Goal: Transaction & Acquisition: Subscribe to service/newsletter

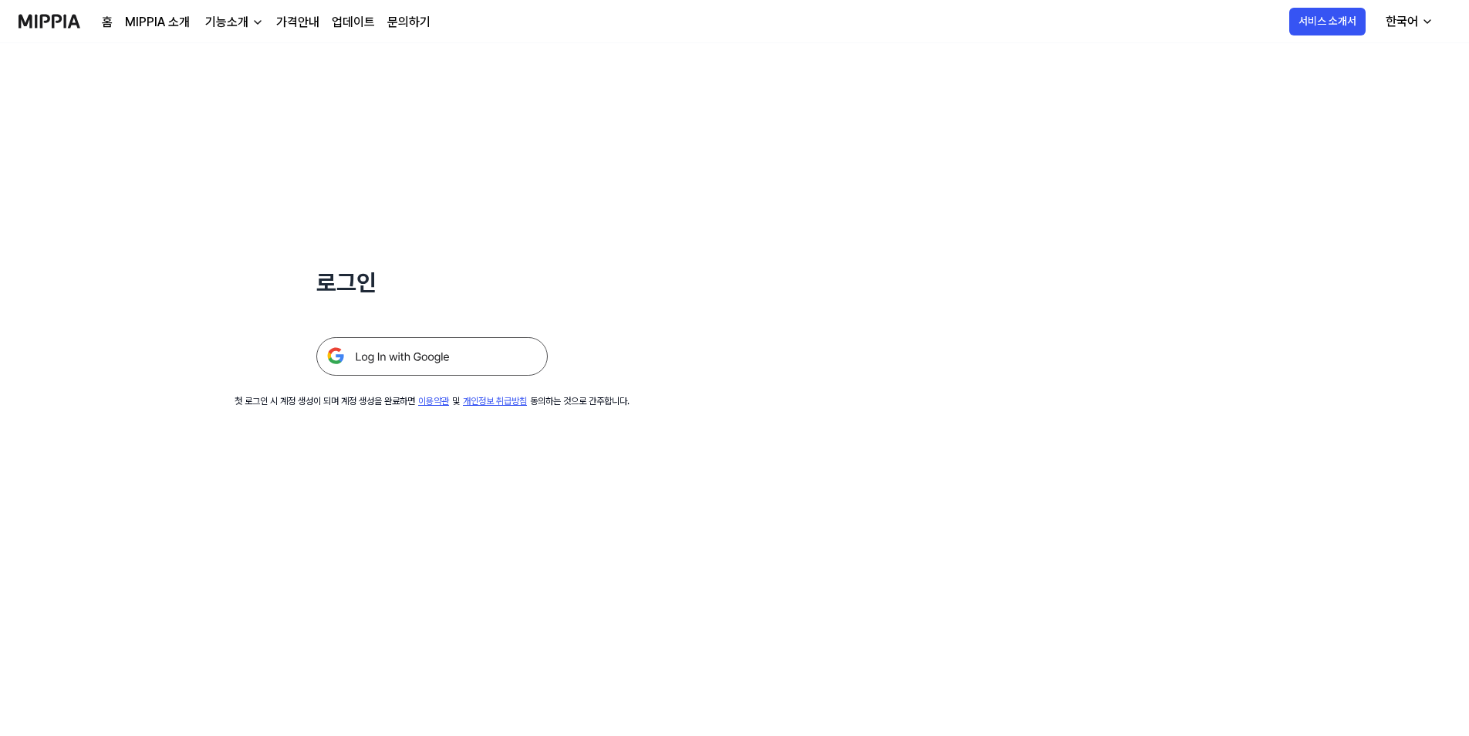
click at [473, 355] on img at bounding box center [431, 356] width 231 height 39
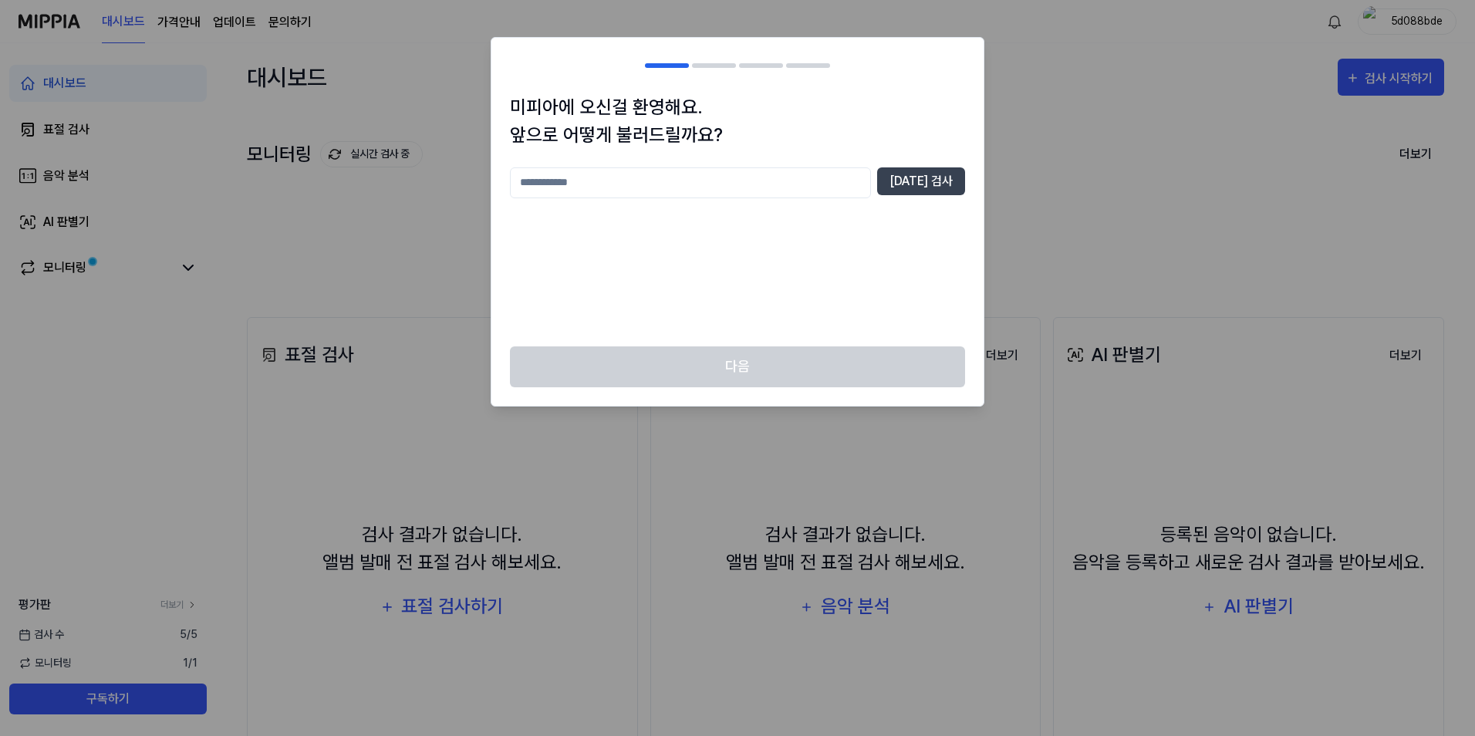
click at [739, 181] on input "text" at bounding box center [690, 182] width 361 height 31
type input "*"
type input "***"
click at [915, 194] on button "중복 검사" at bounding box center [921, 181] width 88 height 28
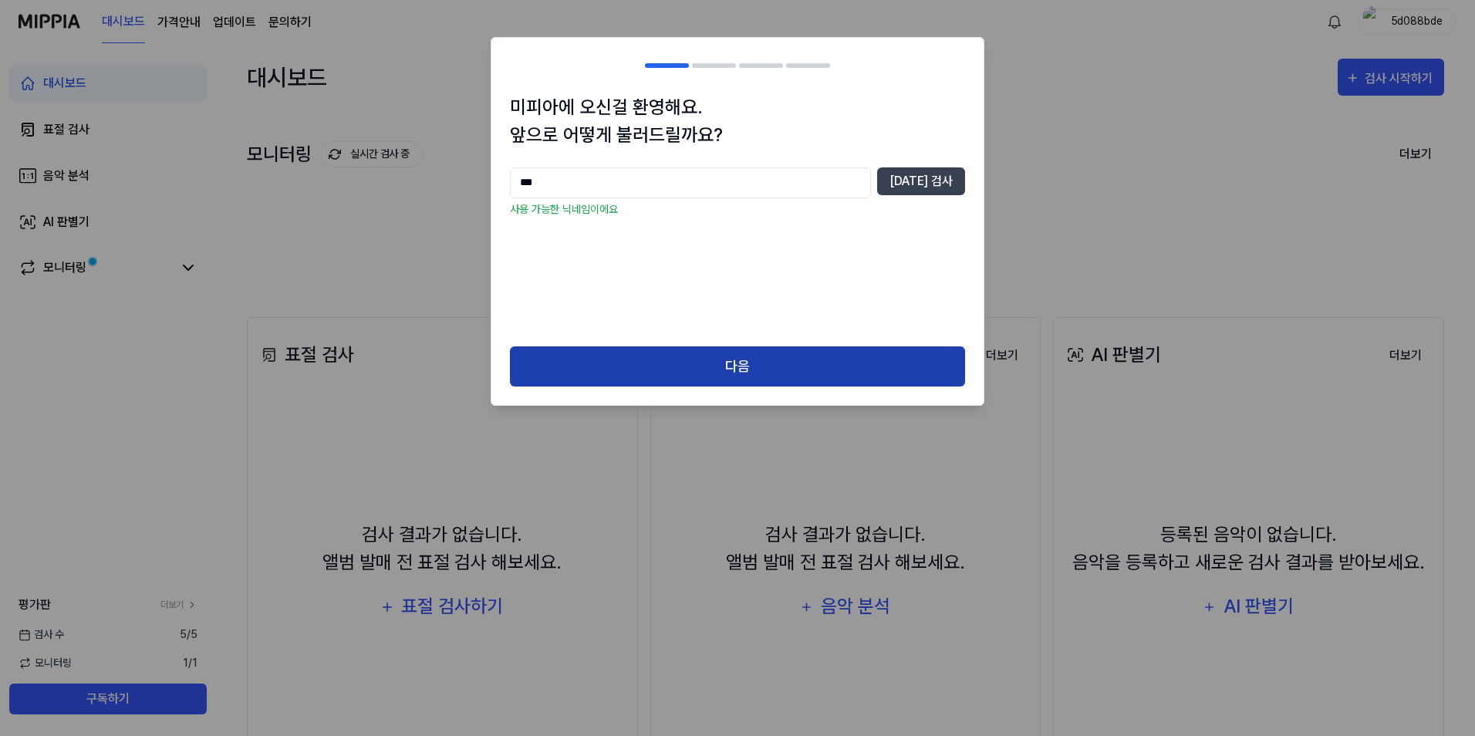
click at [755, 367] on button "다음" at bounding box center [737, 366] width 455 height 41
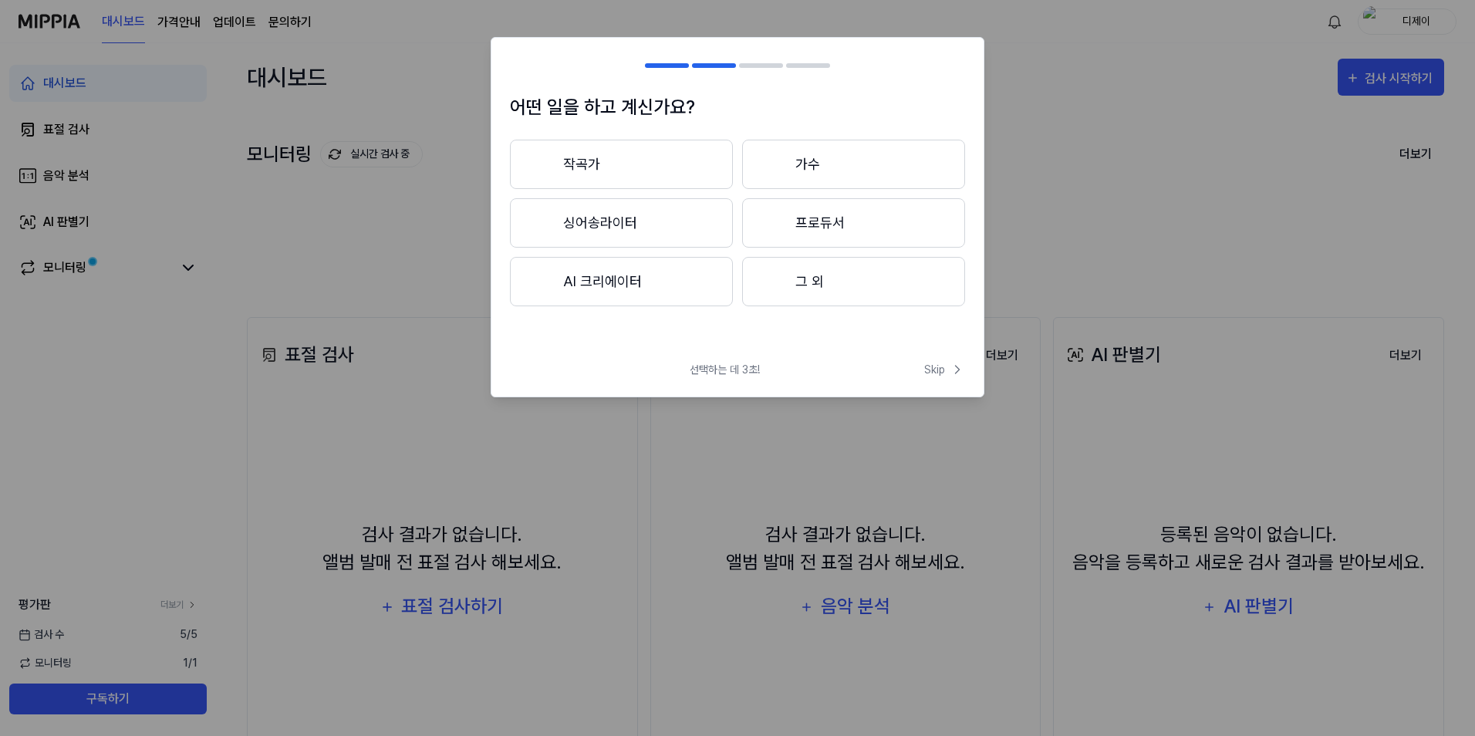
click at [838, 266] on button "그 외" at bounding box center [853, 281] width 223 height 49
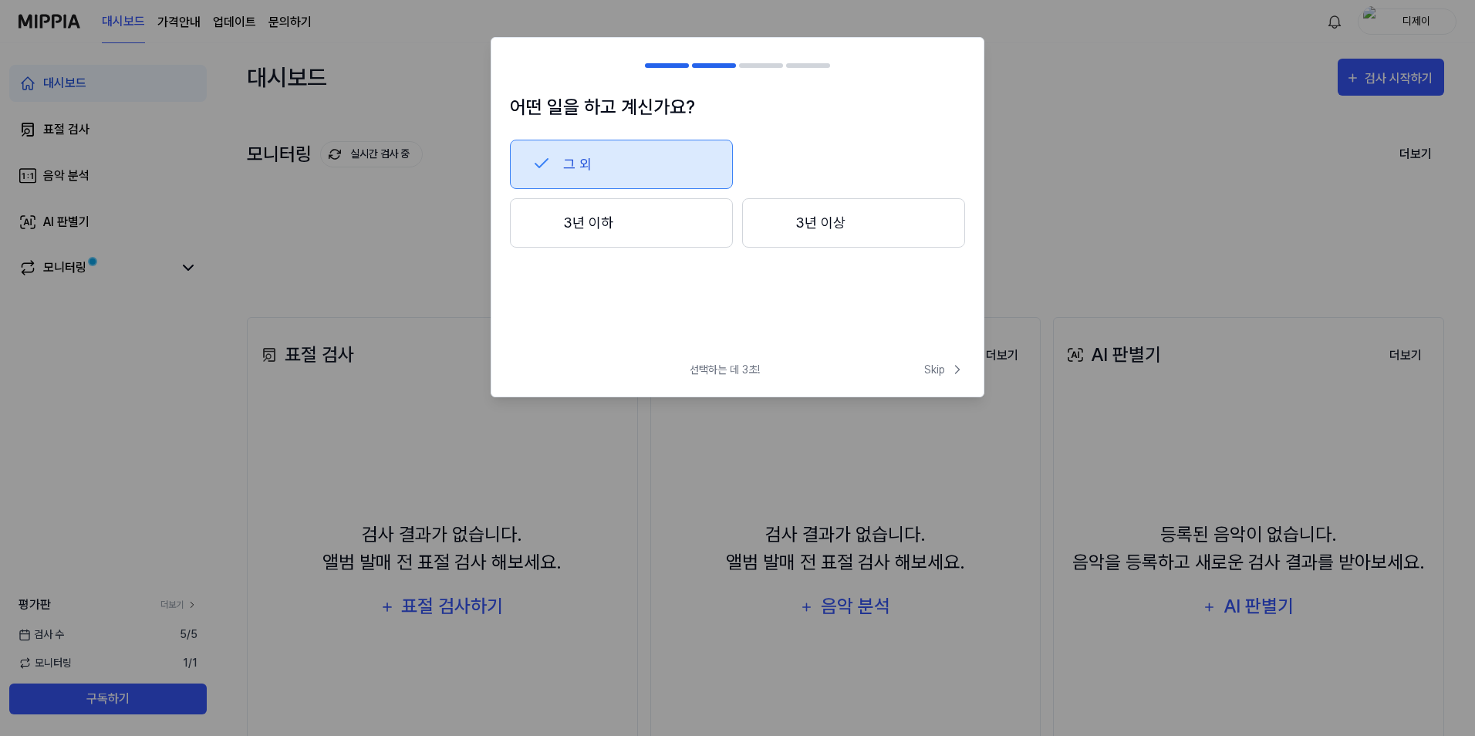
click at [639, 224] on button "3년 이하" at bounding box center [621, 222] width 223 height 49
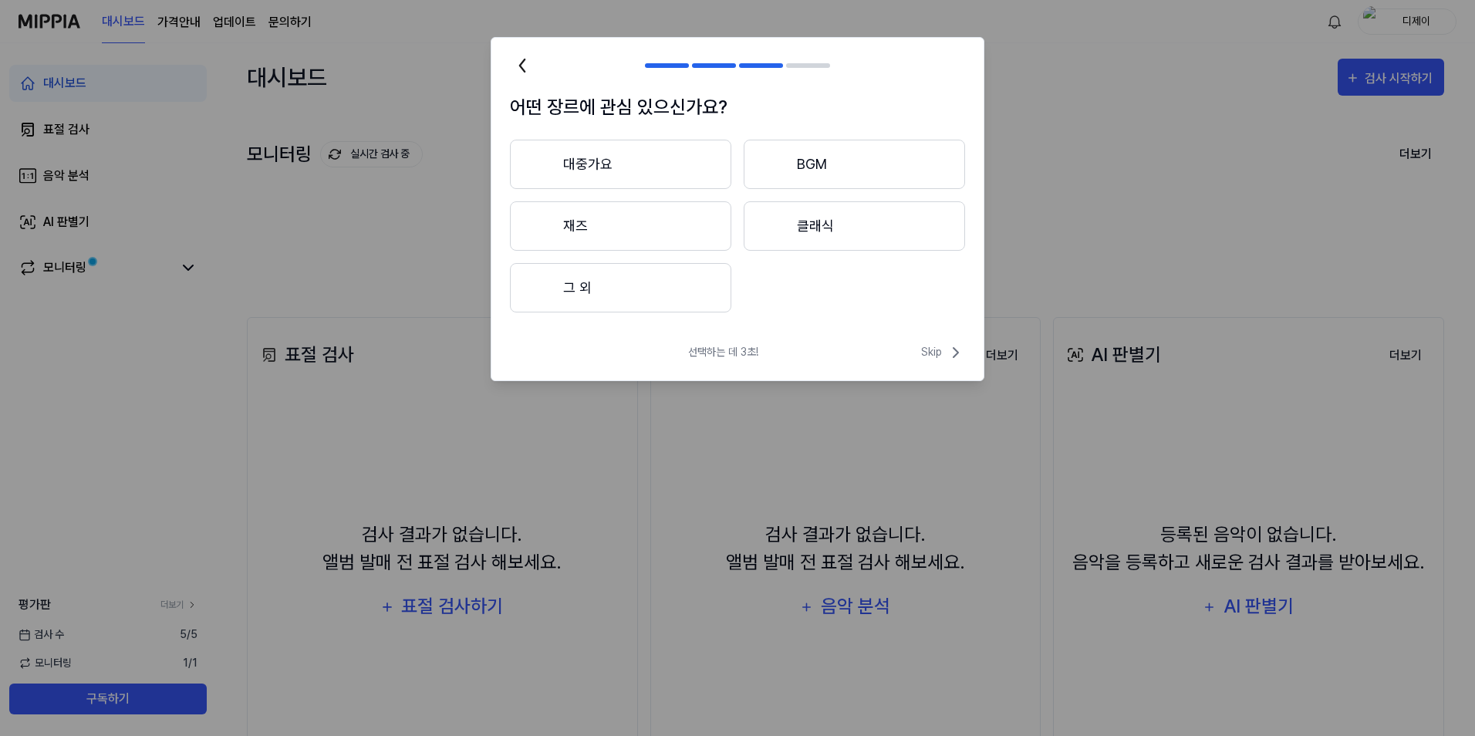
click at [686, 168] on button "대중가요" at bounding box center [620, 164] width 221 height 49
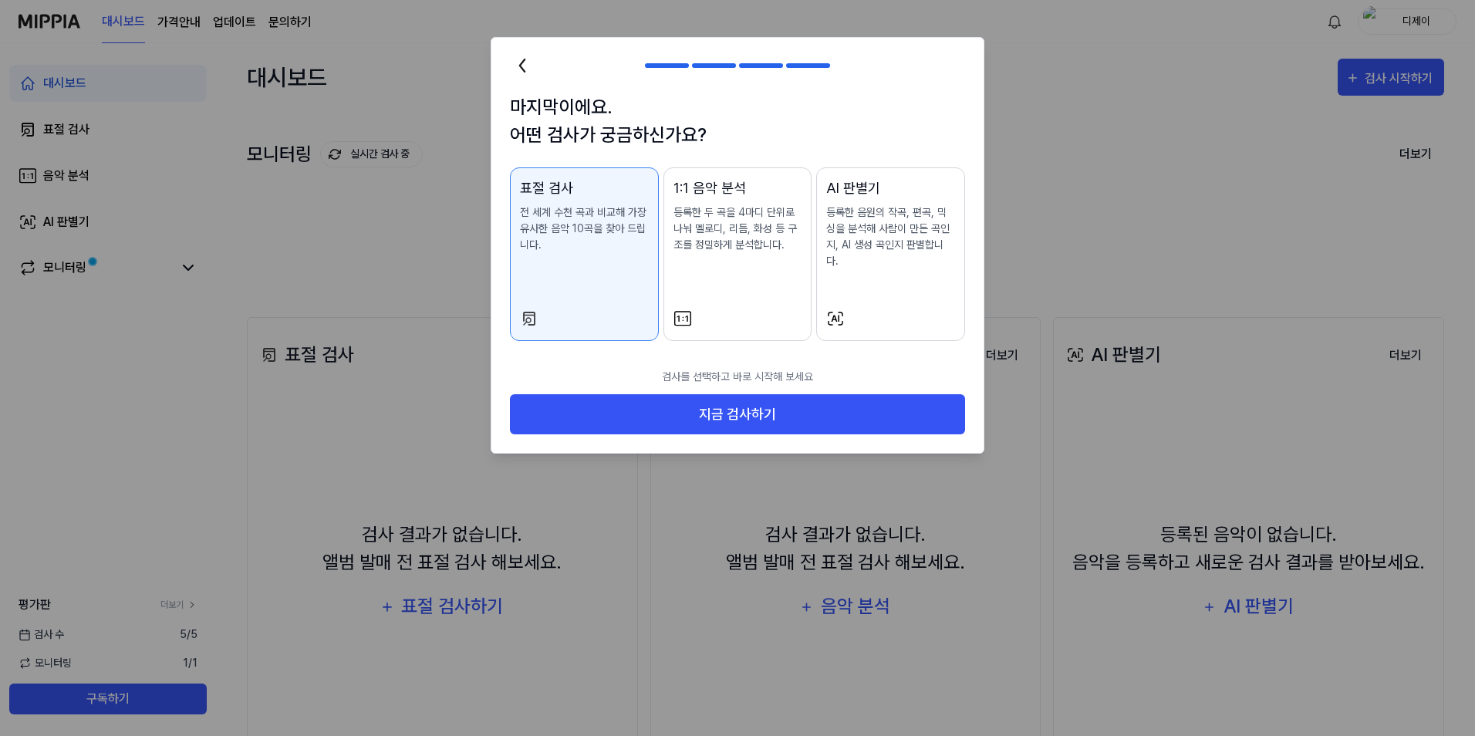
click at [782, 292] on button "1:1 음악 분석 등록한 두 곡을 4마디 단위로 나눠 멜로디, 리듬, 화성 등 구조를 정밀하게 분석합니다." at bounding box center [737, 254] width 149 height 174
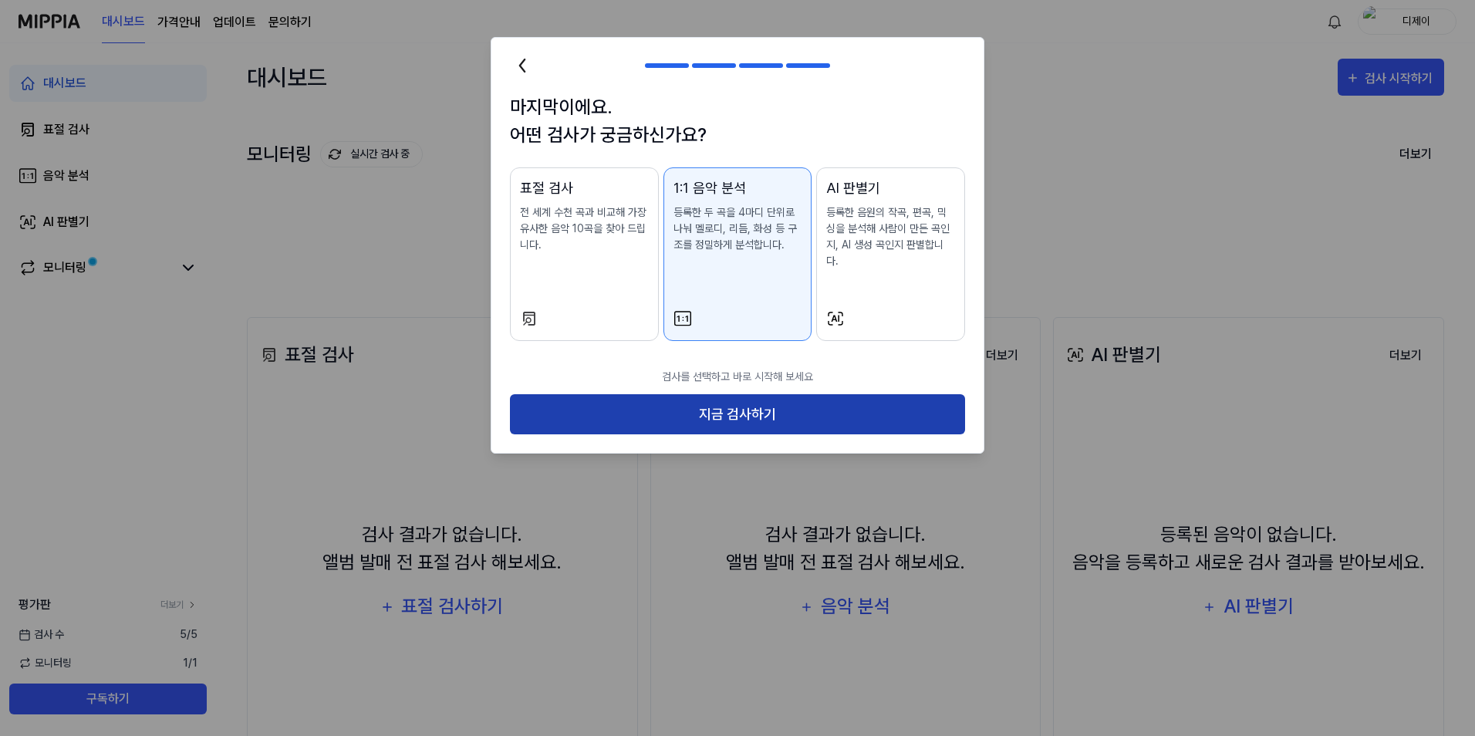
click at [757, 401] on button "지금 검사하기" at bounding box center [737, 414] width 455 height 41
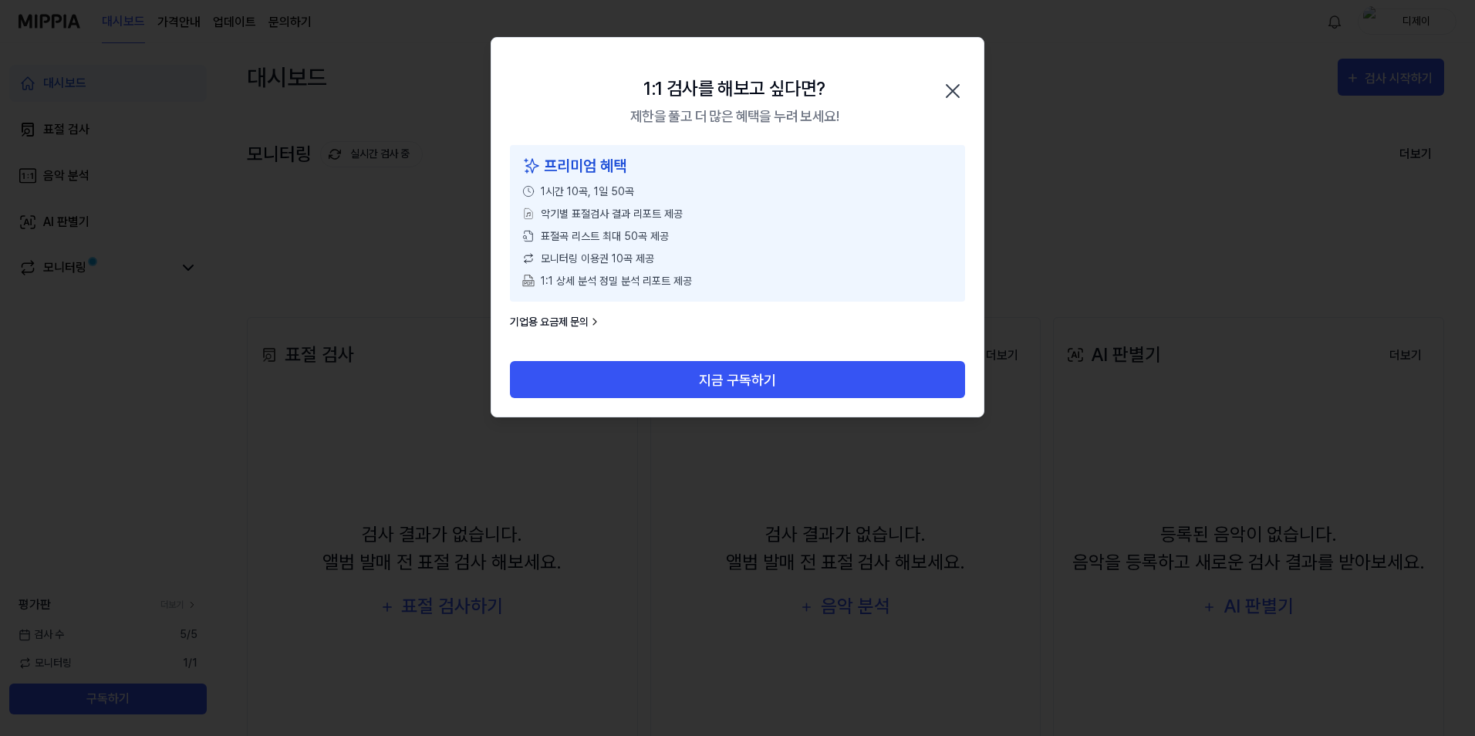
click at [956, 89] on icon "button" at bounding box center [952, 91] width 12 height 12
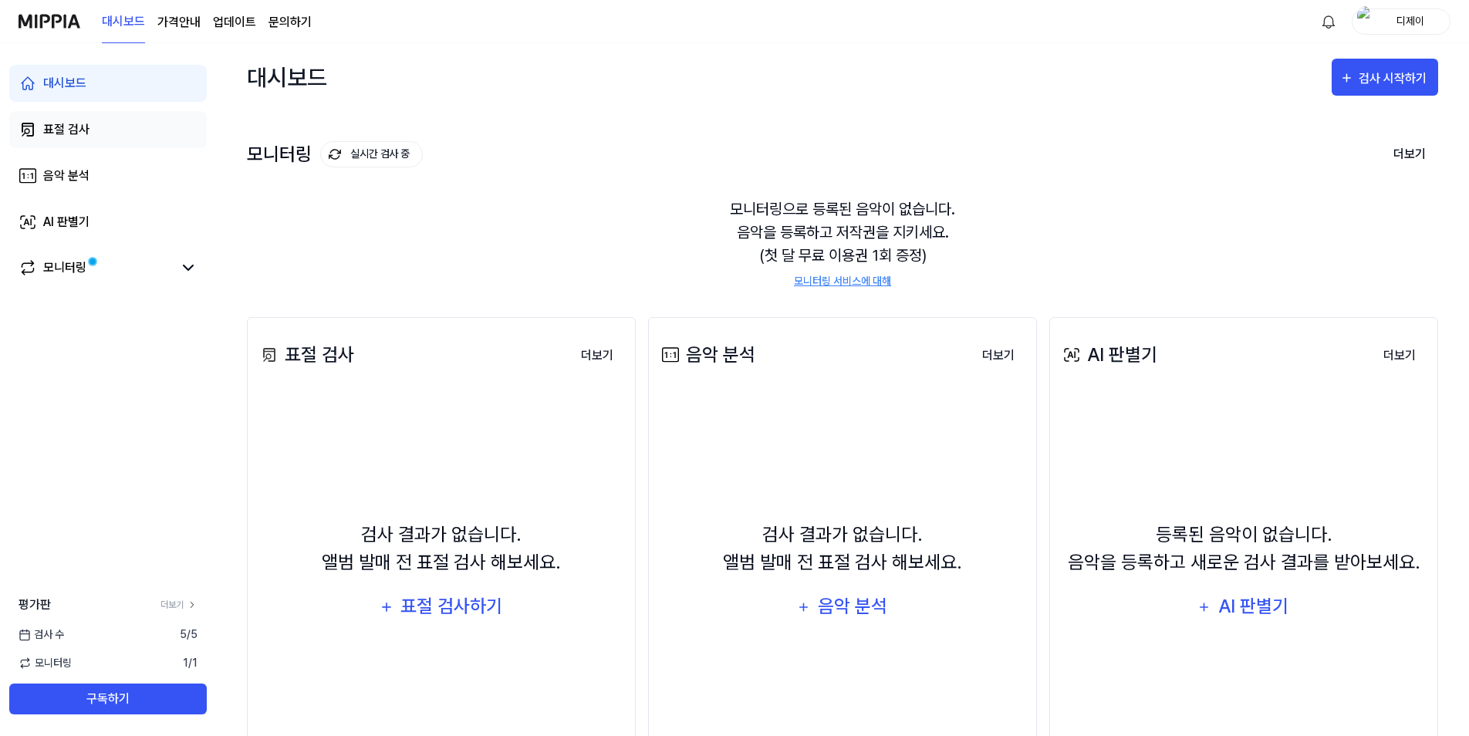
click at [103, 133] on link "표절 검사" at bounding box center [107, 129] width 197 height 37
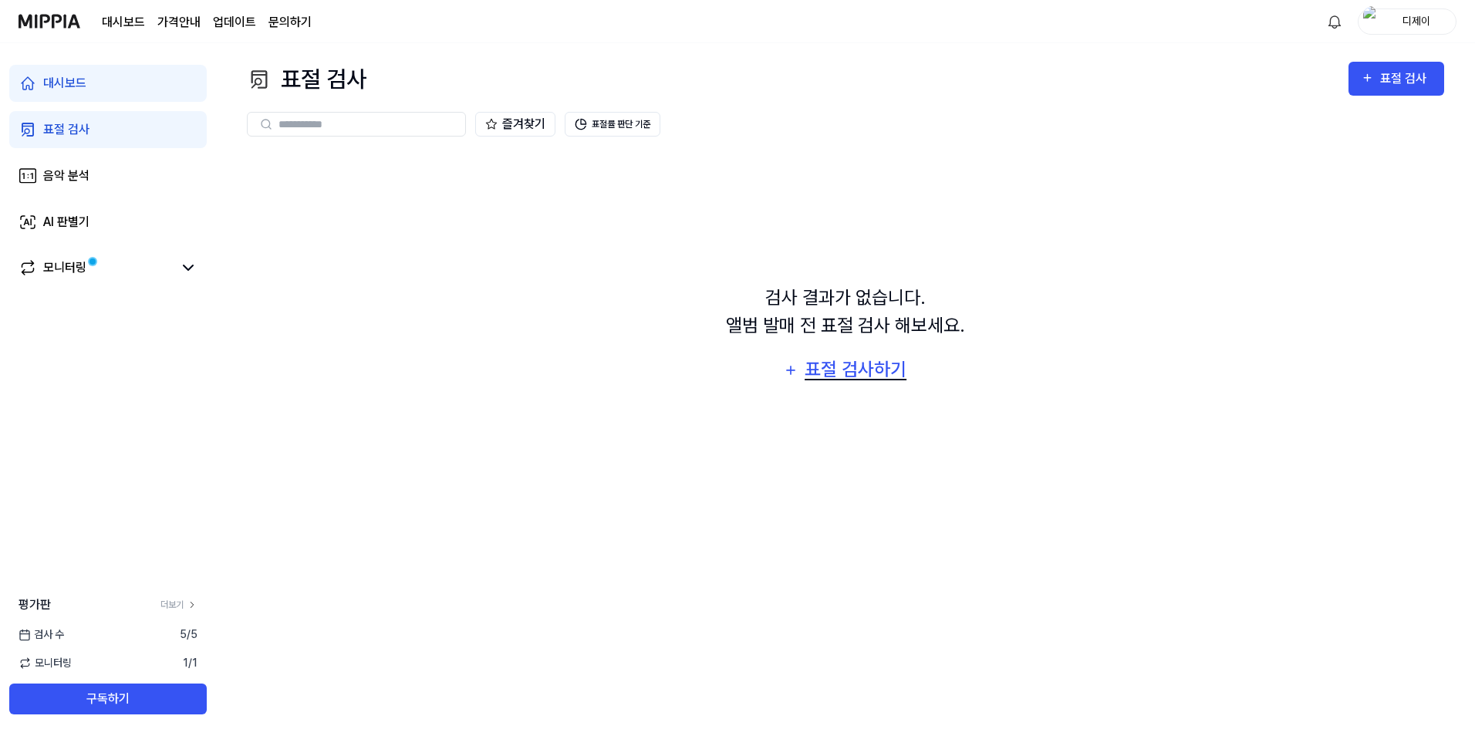
click at [885, 377] on div "표절 검사하기" at bounding box center [855, 369] width 105 height 29
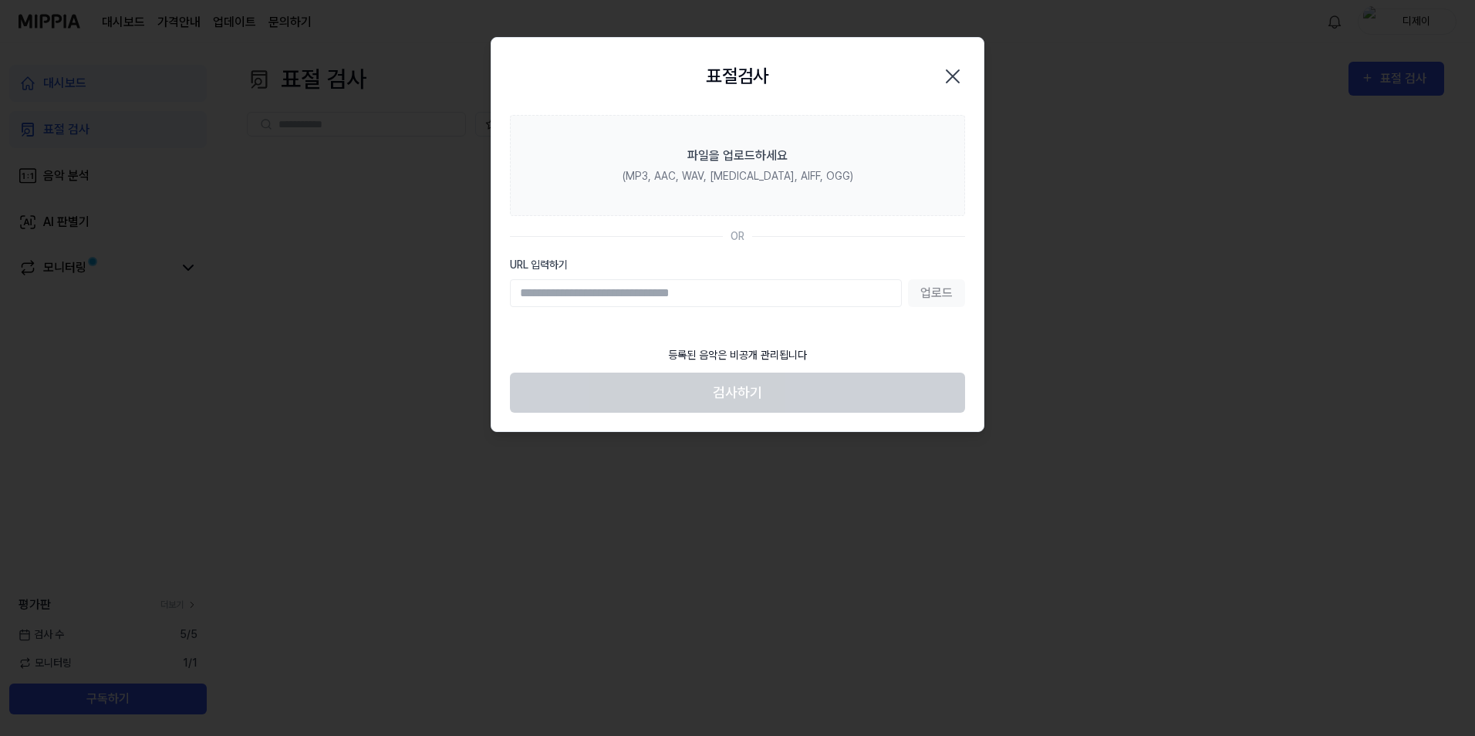
click at [636, 292] on input "URL 입력하기" at bounding box center [706, 293] width 392 height 28
drag, startPoint x: 352, startPoint y: 205, endPoint x: 379, endPoint y: 211, distance: 26.8
click at [352, 205] on div at bounding box center [737, 368] width 1475 height 736
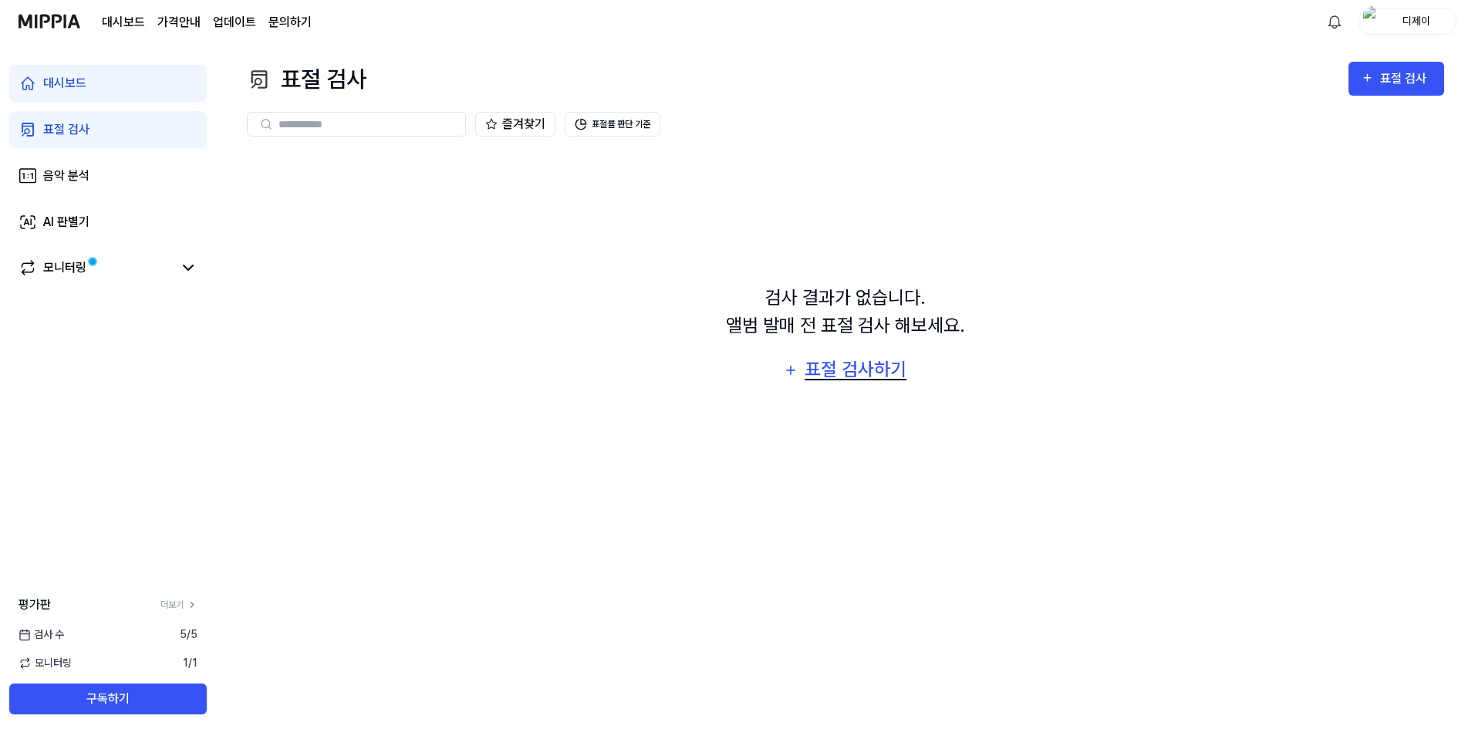
click at [862, 370] on div "표절 검사하기" at bounding box center [855, 369] width 105 height 29
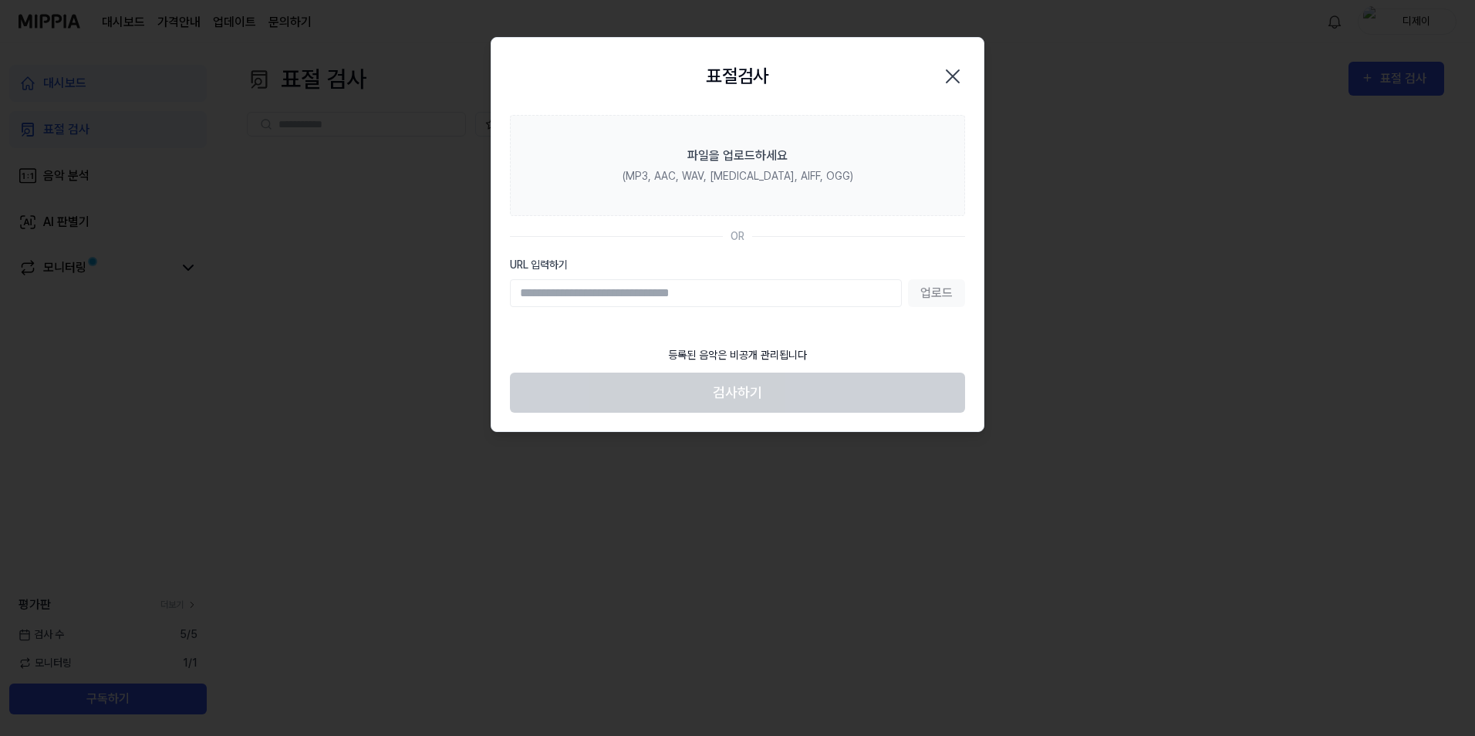
click at [600, 295] on input "URL 입력하기" at bounding box center [706, 293] width 392 height 28
type input "**********"
click at [953, 295] on button "업로드" at bounding box center [936, 293] width 57 height 28
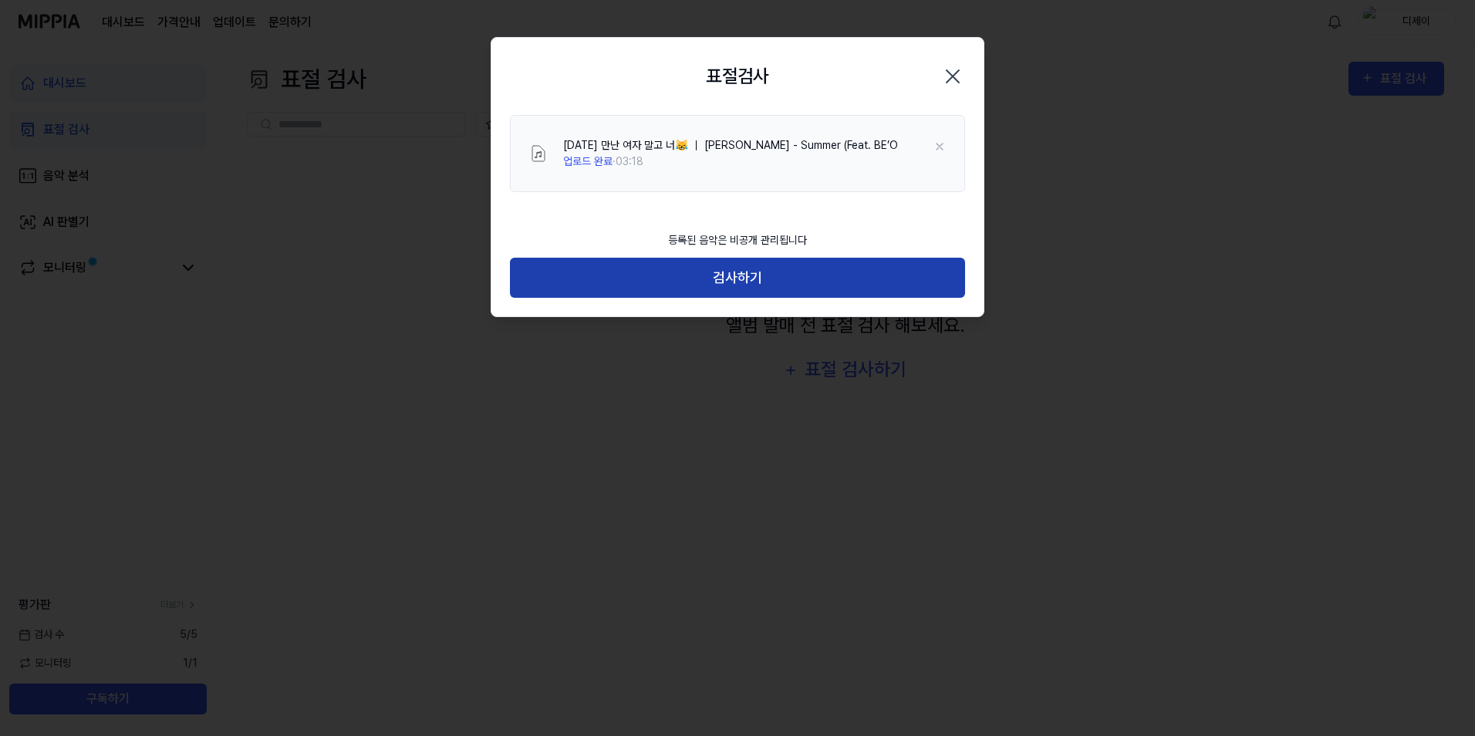
click at [838, 286] on button "검사하기" at bounding box center [737, 278] width 455 height 41
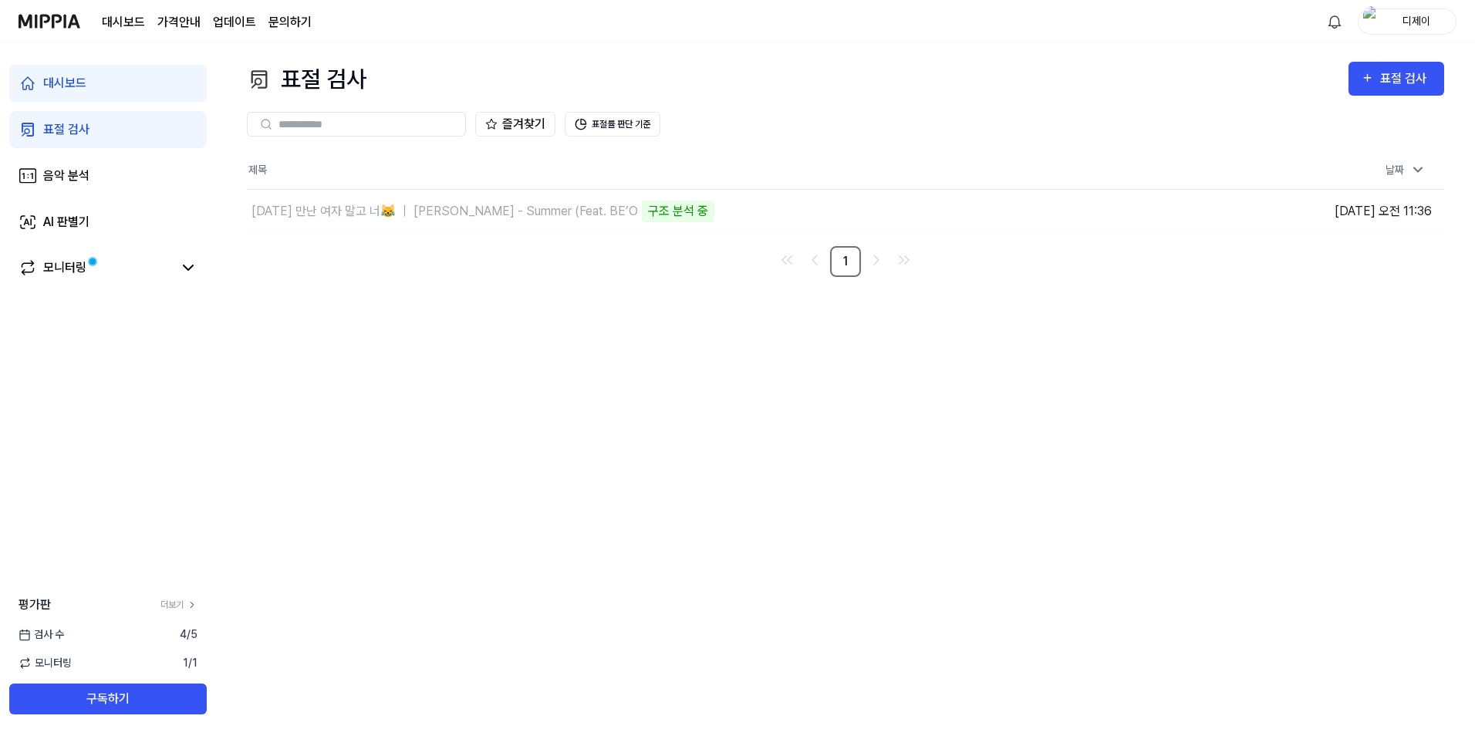
click at [726, 496] on div "표절 검사 표절 검사 표절 검사 음악 분석 AI 판별기 즐겨찾기 표절률 판단 기준 제목 날짜 어제 만난 여자 말고 너😹 ｜ Paul Blanc…" at bounding box center [845, 389] width 1259 height 693
click at [963, 357] on div "표절 검사 표절 검사 표절 검사 음악 분석 AI 판별기 즐겨찾기 표절률 판단 기준 제목 날짜 어제 만난 여자 말고 너😹 ｜ Paul Blanc…" at bounding box center [845, 389] width 1259 height 693
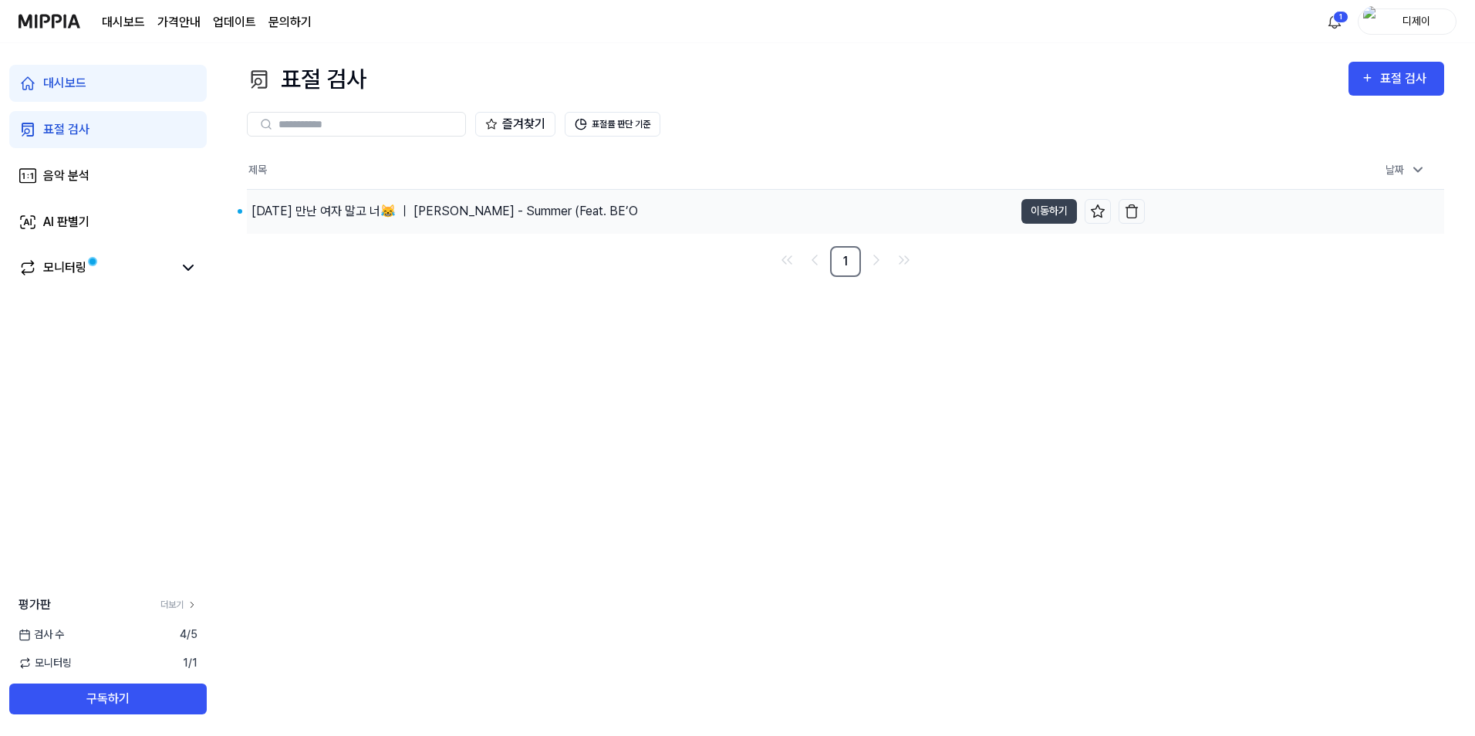
click at [538, 208] on div "[DATE] 만난 여자 말고 너😹 ｜ [PERSON_NAME] - Summer (Feat. BE’O" at bounding box center [444, 211] width 386 height 19
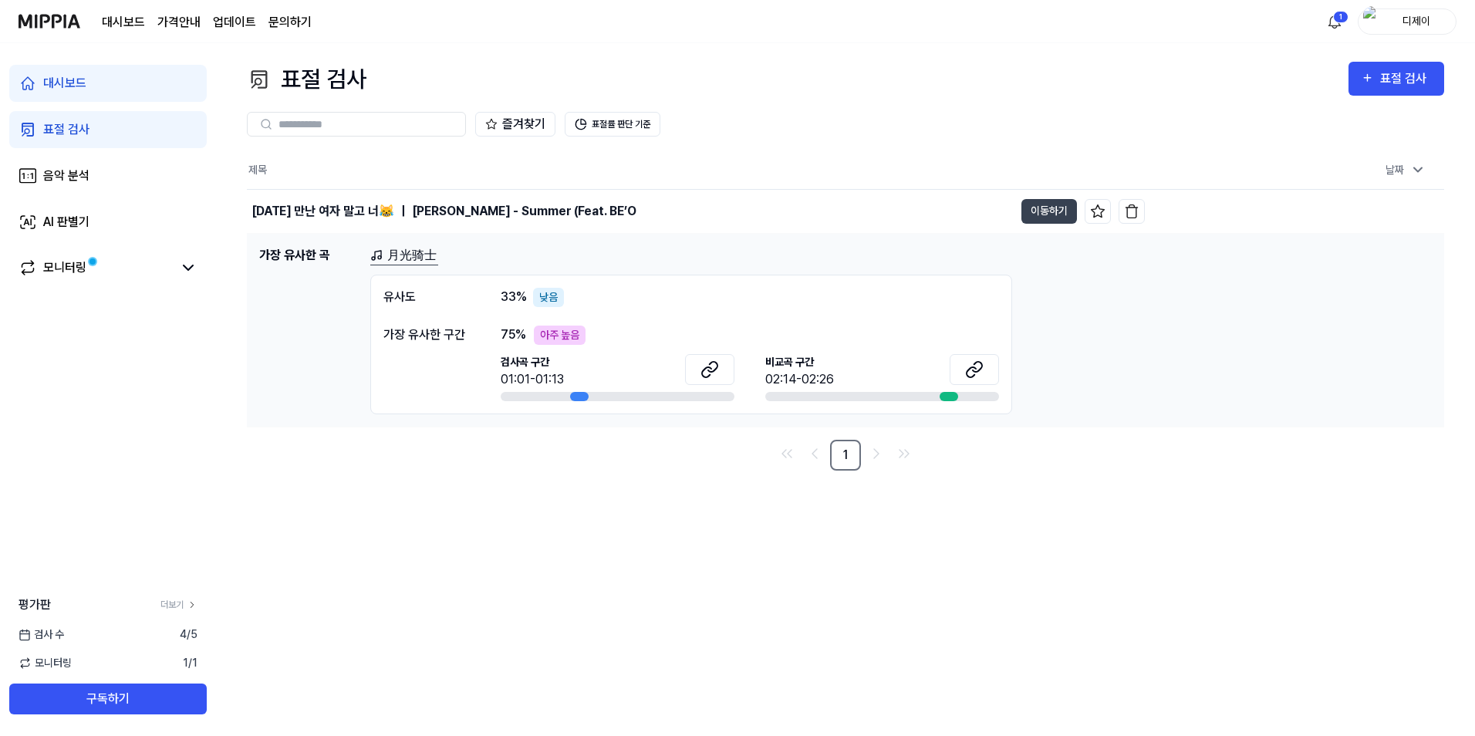
click at [669, 303] on div "유사도 33 % 낮음" at bounding box center [691, 297] width 616 height 19
click at [614, 295] on div "유사도 33 % 낮음" at bounding box center [691, 297] width 616 height 19
click at [1061, 212] on button "이동하기" at bounding box center [1049, 211] width 56 height 25
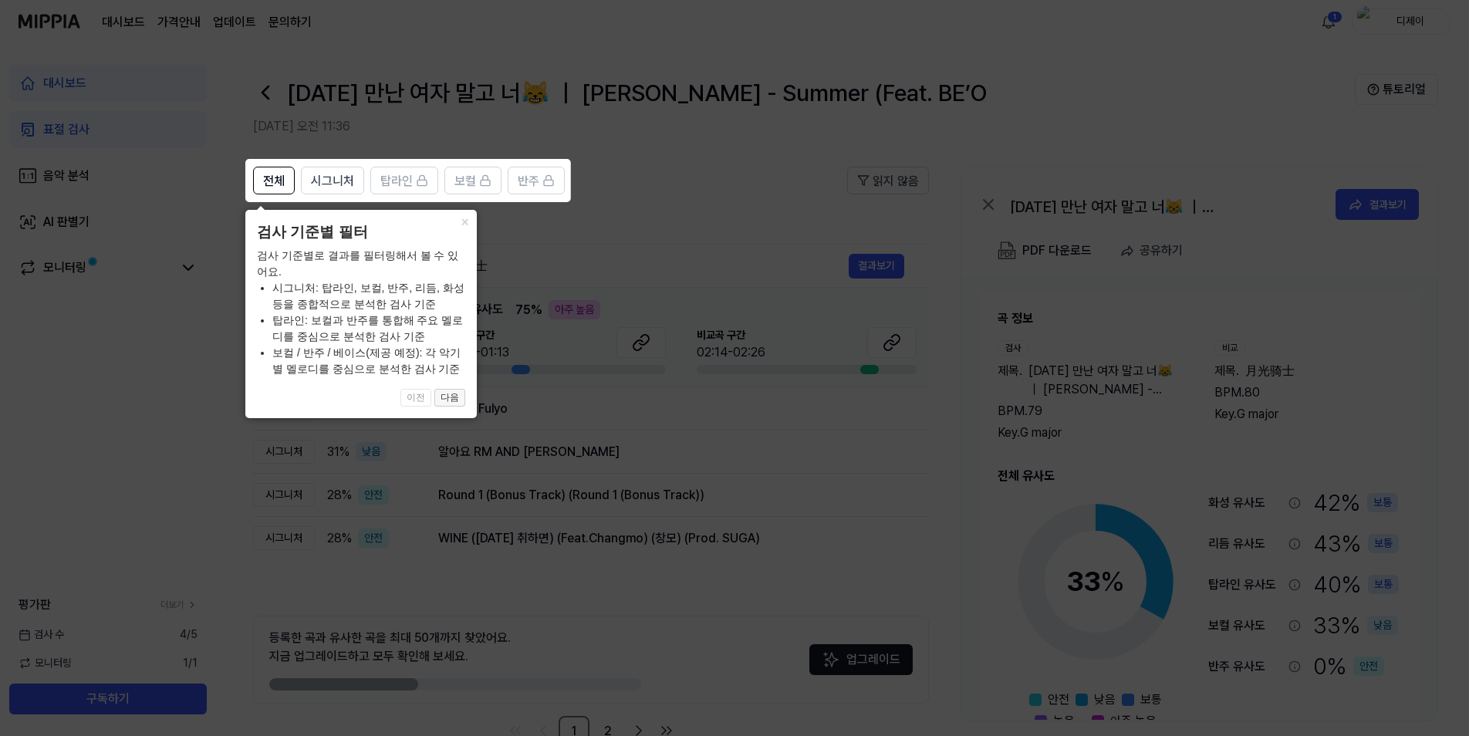
click at [457, 395] on button "다음" at bounding box center [449, 398] width 31 height 19
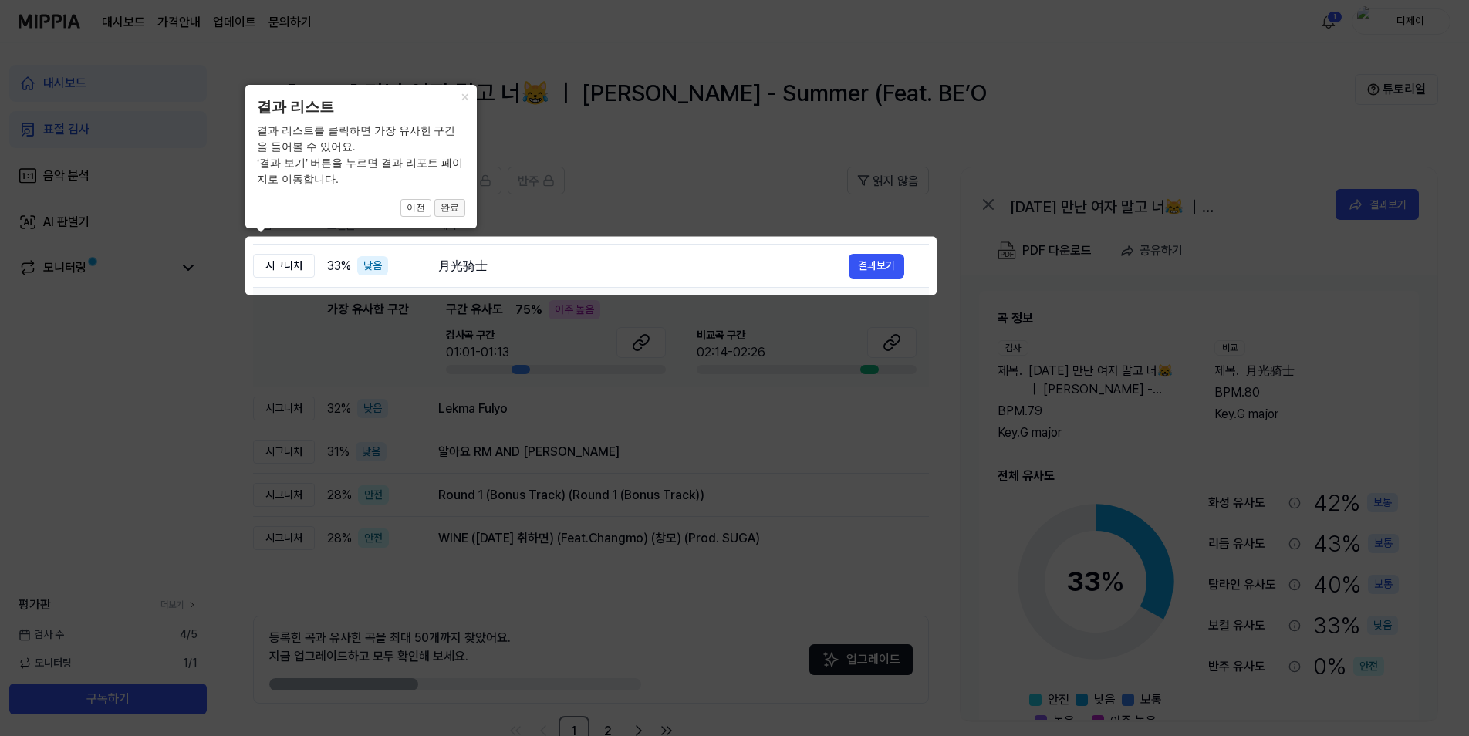
click at [458, 210] on button "완료" at bounding box center [449, 208] width 31 height 19
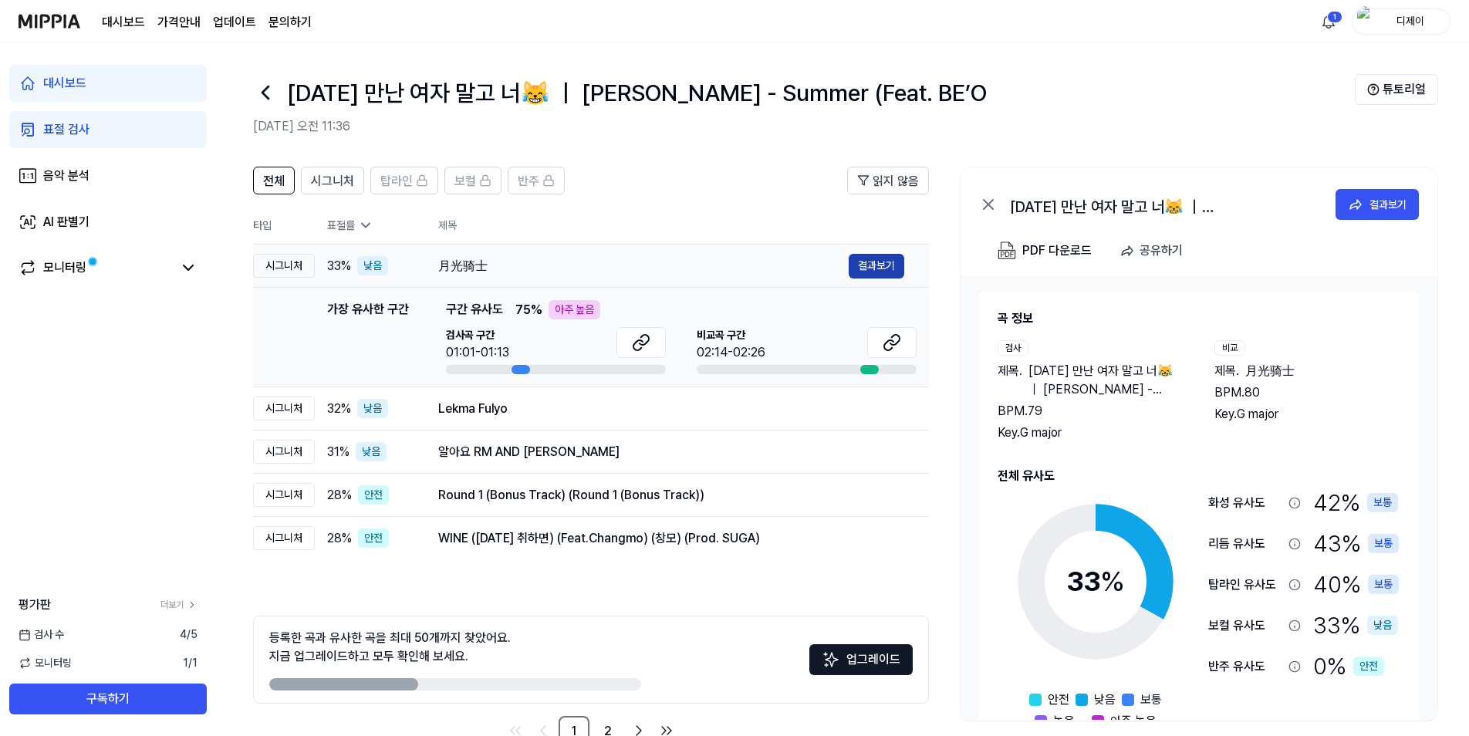
click at [873, 268] on button "결과보기" at bounding box center [876, 266] width 56 height 25
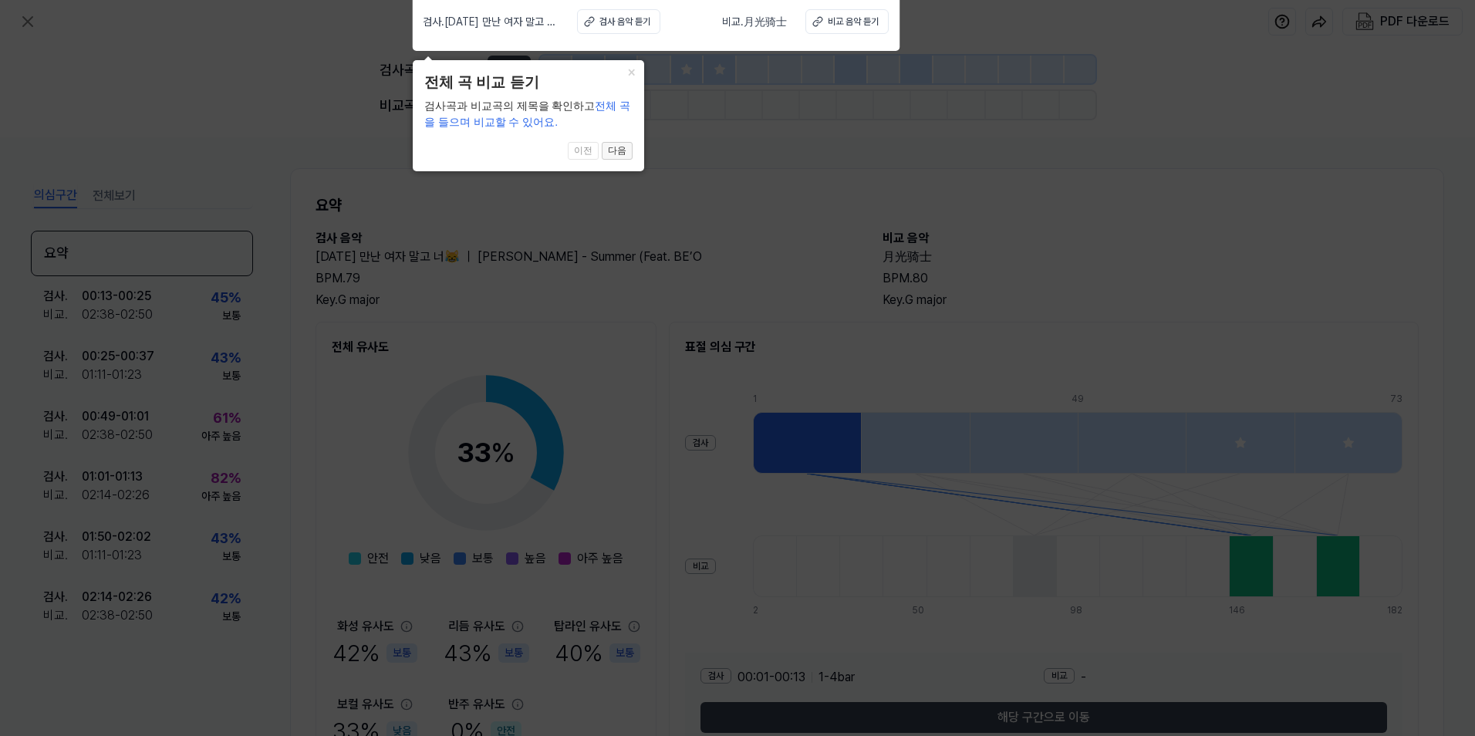
click at [628, 155] on button "다음" at bounding box center [617, 151] width 31 height 19
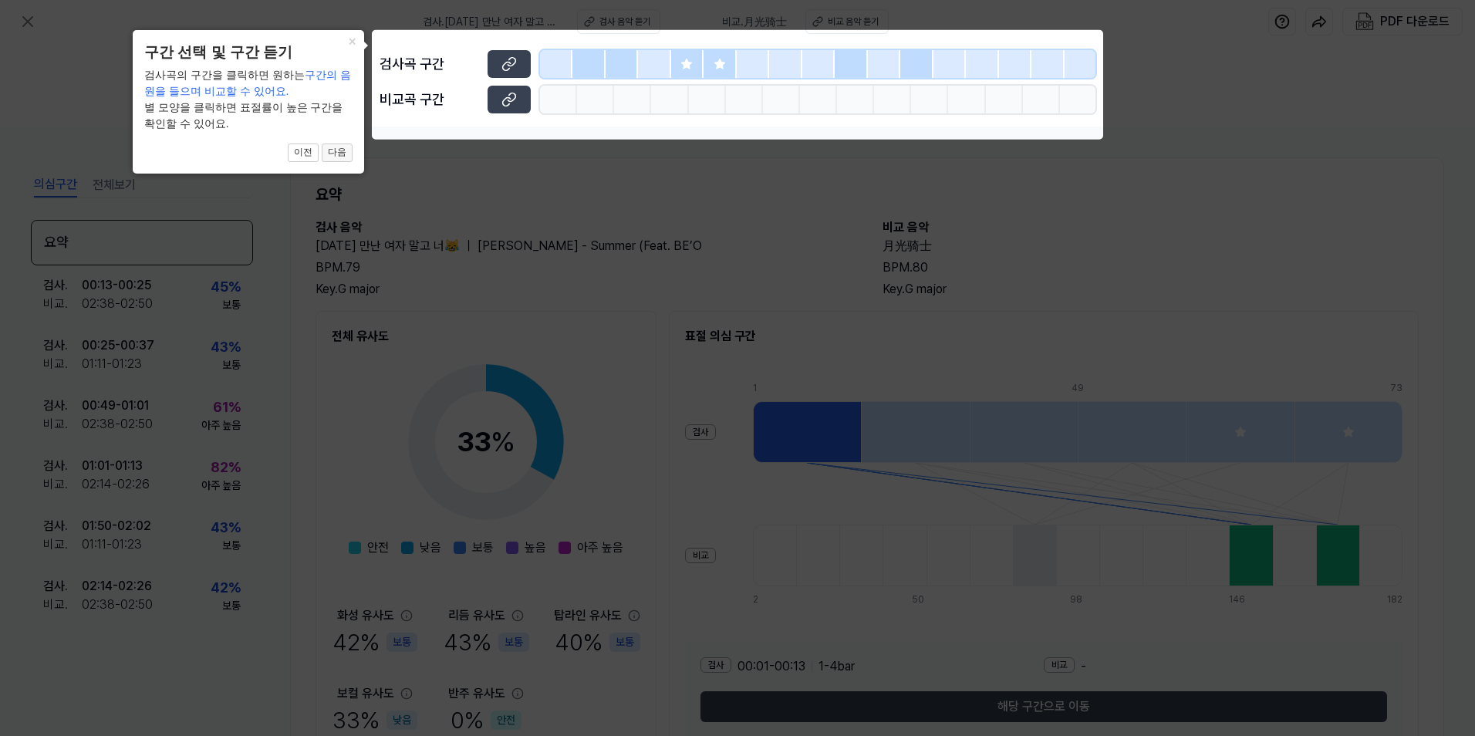
click at [341, 154] on button "다음" at bounding box center [337, 152] width 31 height 19
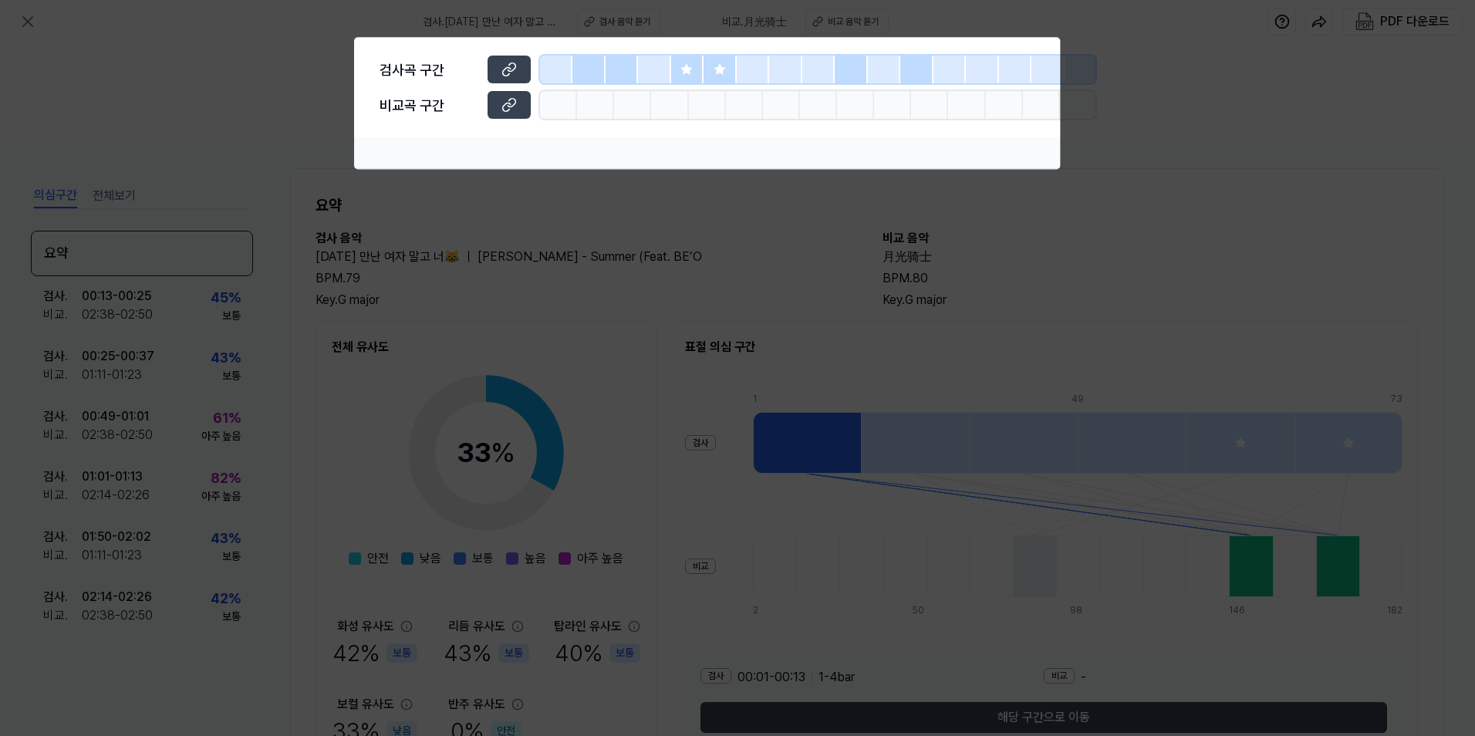
click at [341, 154] on body "검사 . 어제 만난 여자 말고 너😹 ｜ Paul Blanco - Summer (Feat. BE’O 검사 음악 듣기 비교 . 月光骑士 비교 음악…" at bounding box center [737, 368] width 1475 height 736
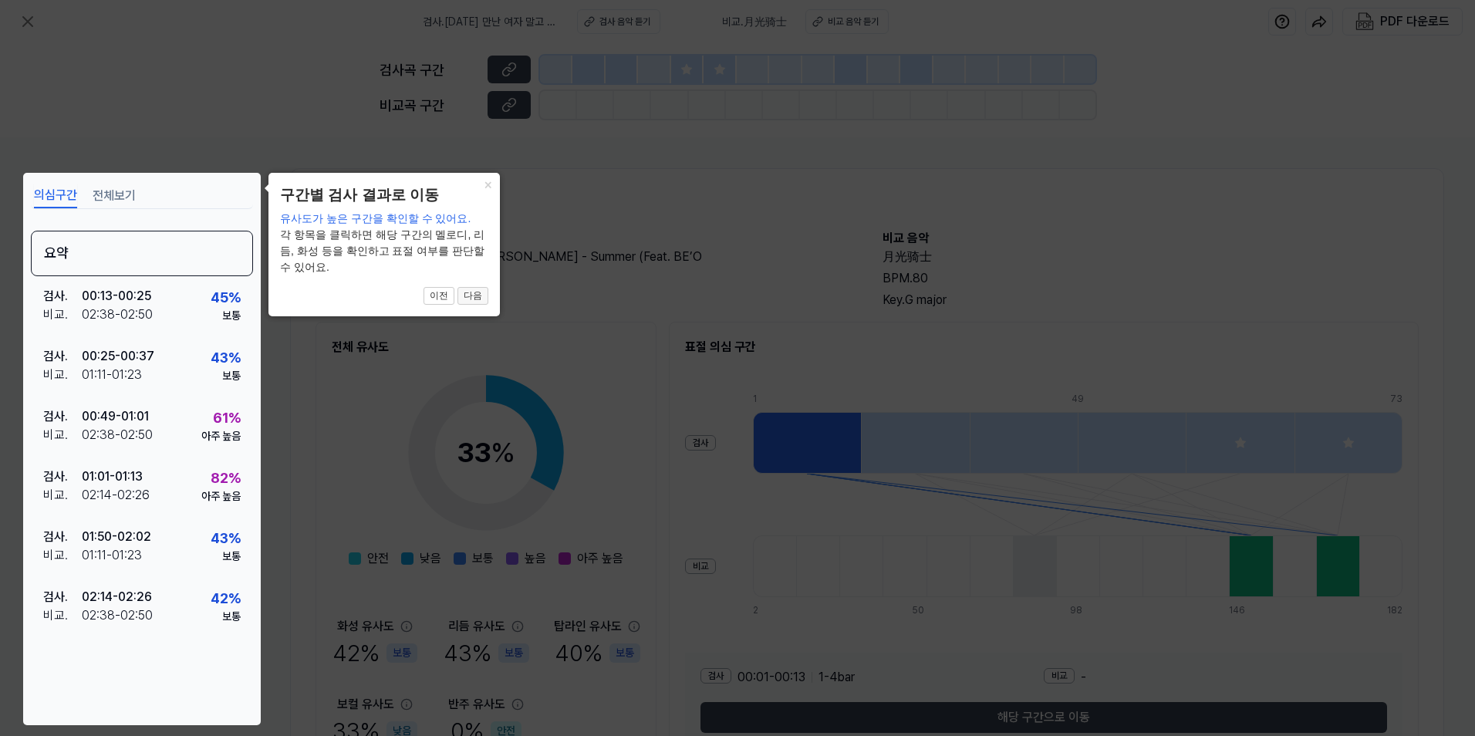
click at [480, 302] on button "다음" at bounding box center [472, 296] width 31 height 19
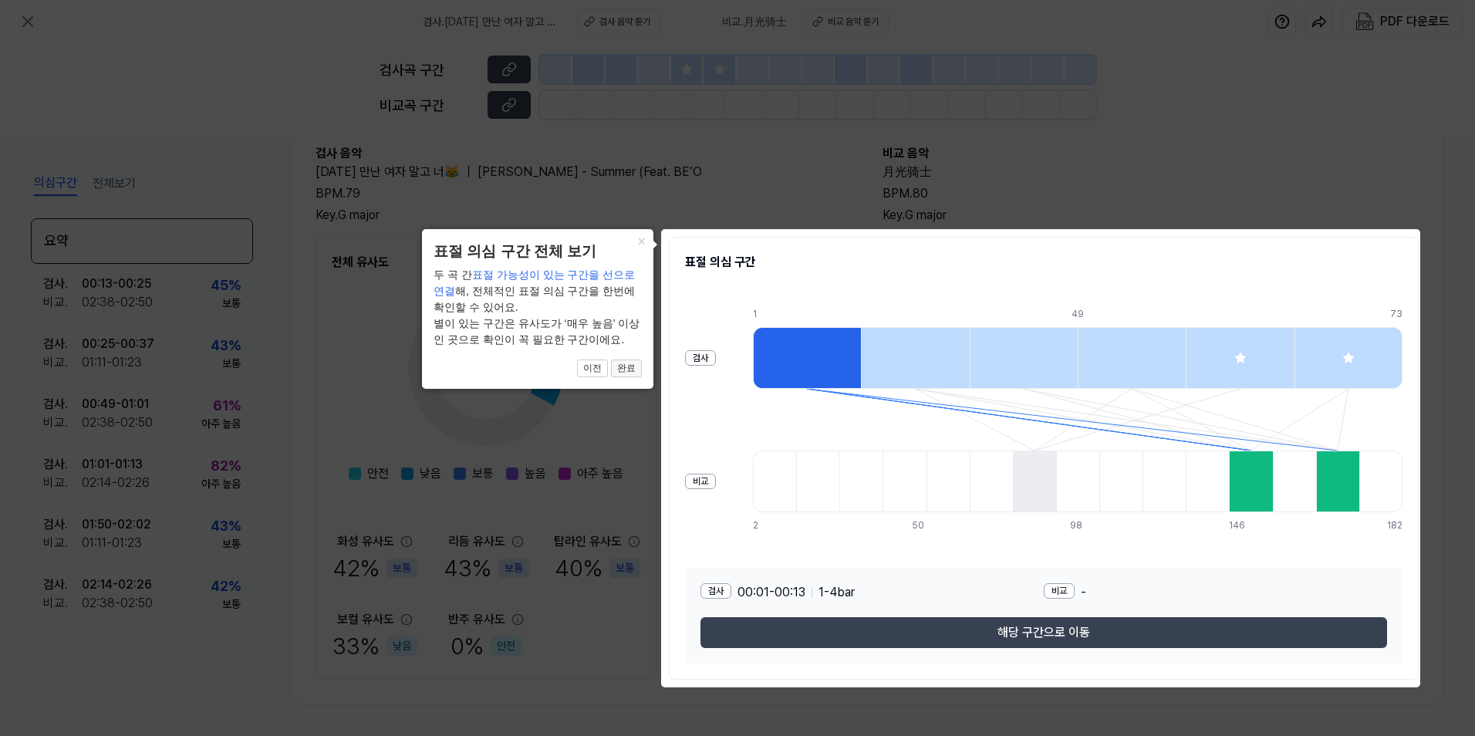
click at [630, 366] on button "완료" at bounding box center [626, 368] width 31 height 19
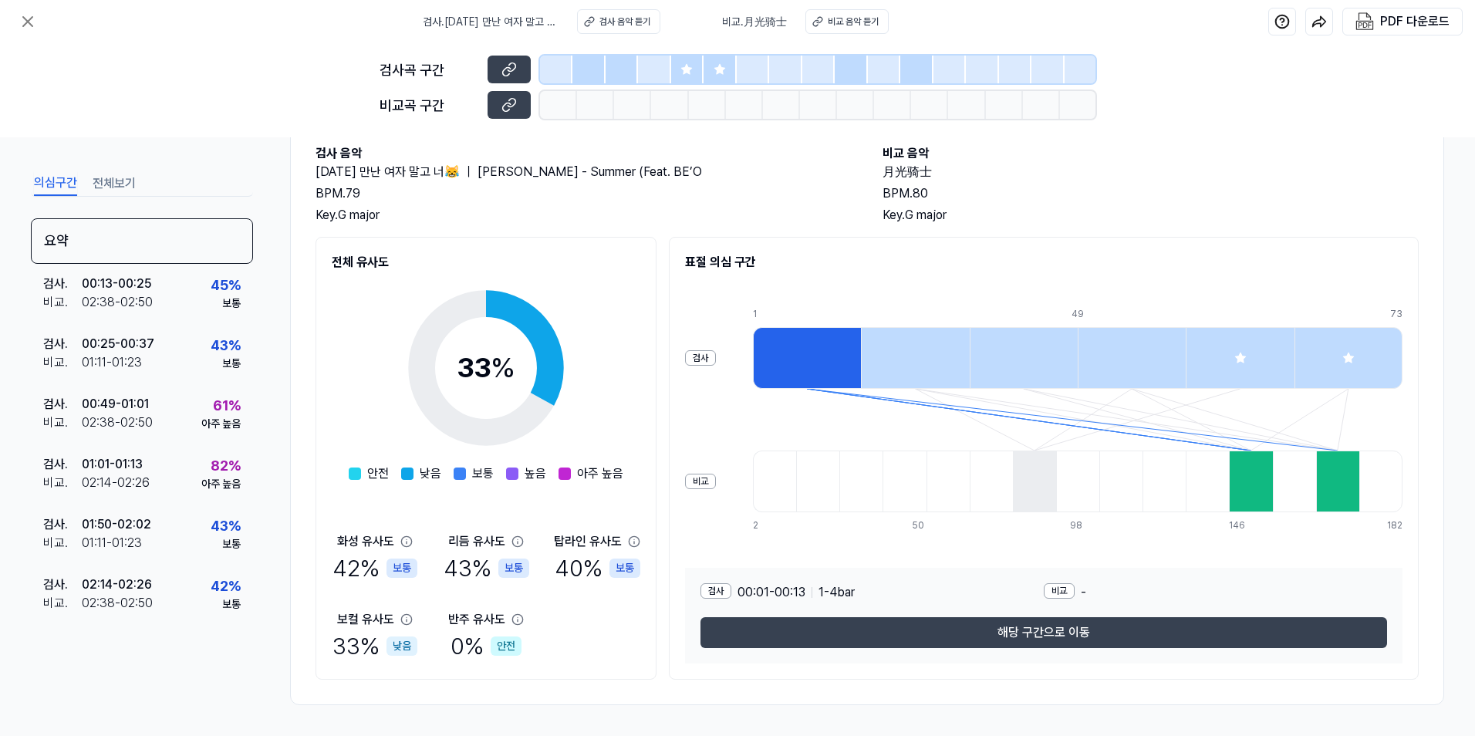
click at [691, 75] on icon at bounding box center [686, 69] width 12 height 12
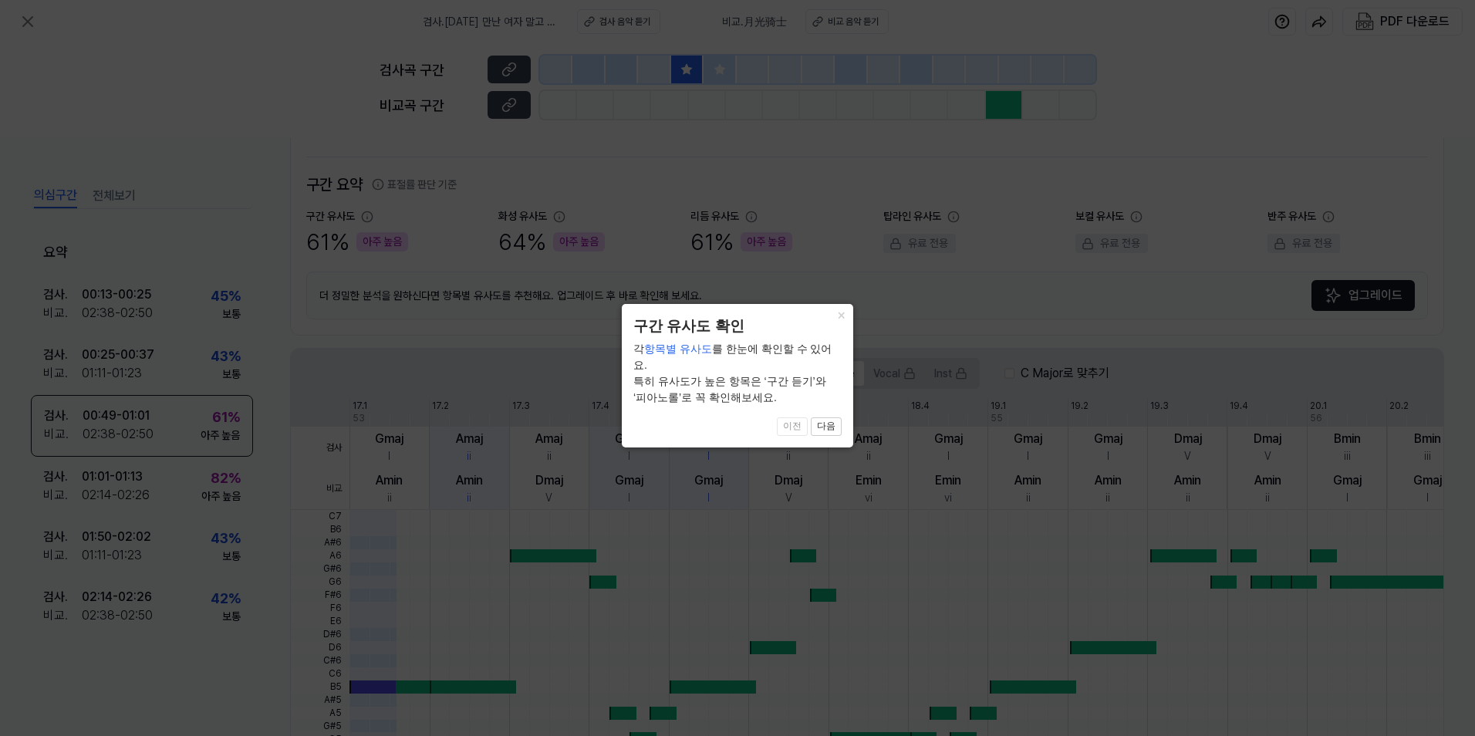
scroll to position [322, 0]
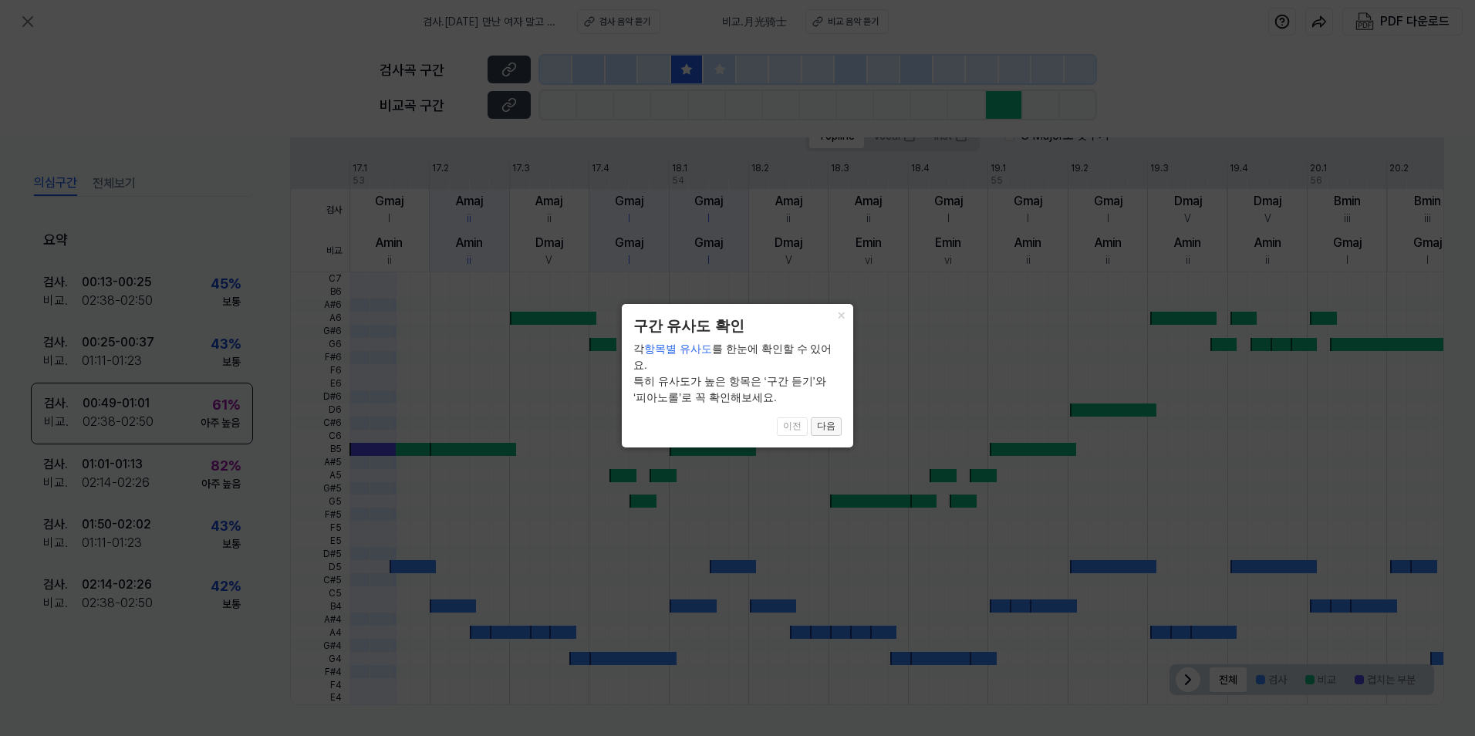
click at [831, 417] on button "다음" at bounding box center [826, 426] width 31 height 19
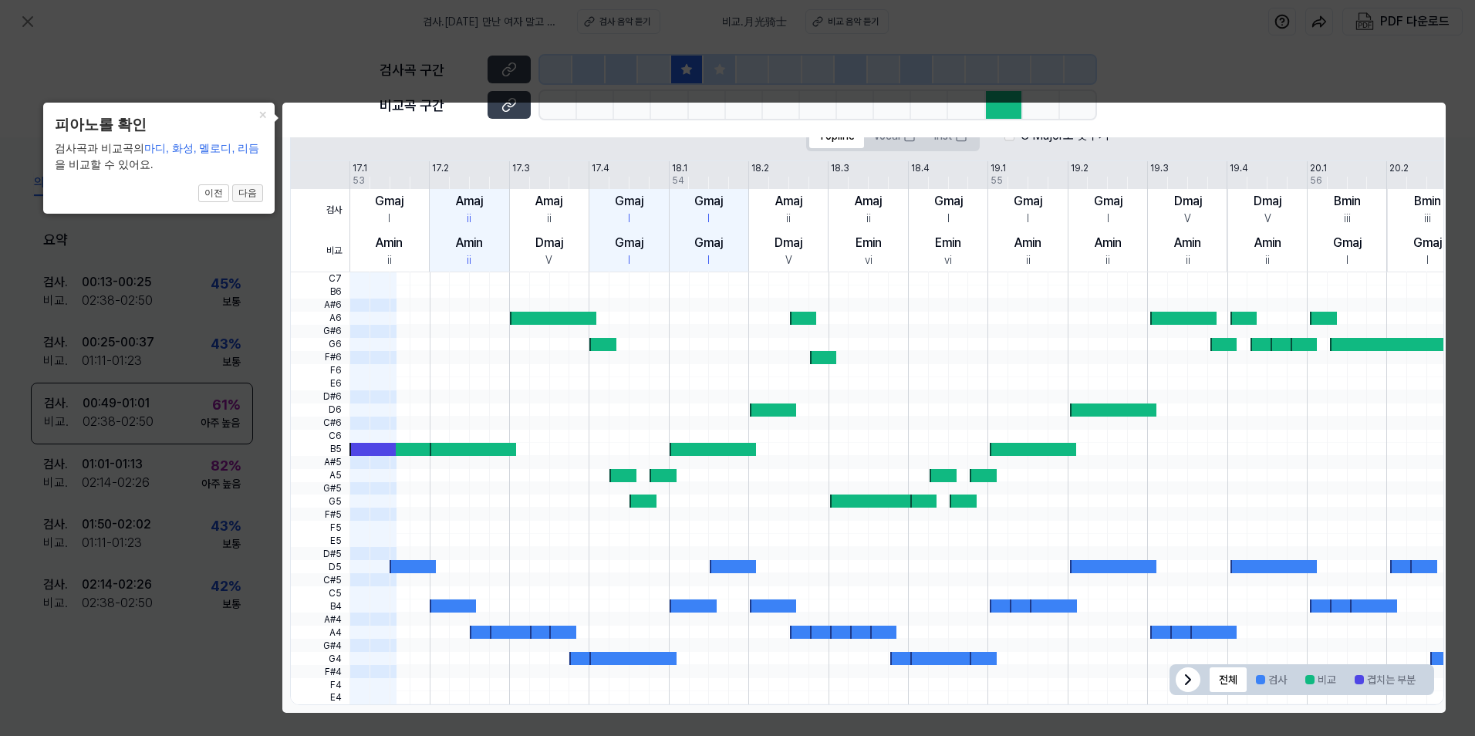
click at [254, 194] on button "다음" at bounding box center [247, 193] width 31 height 19
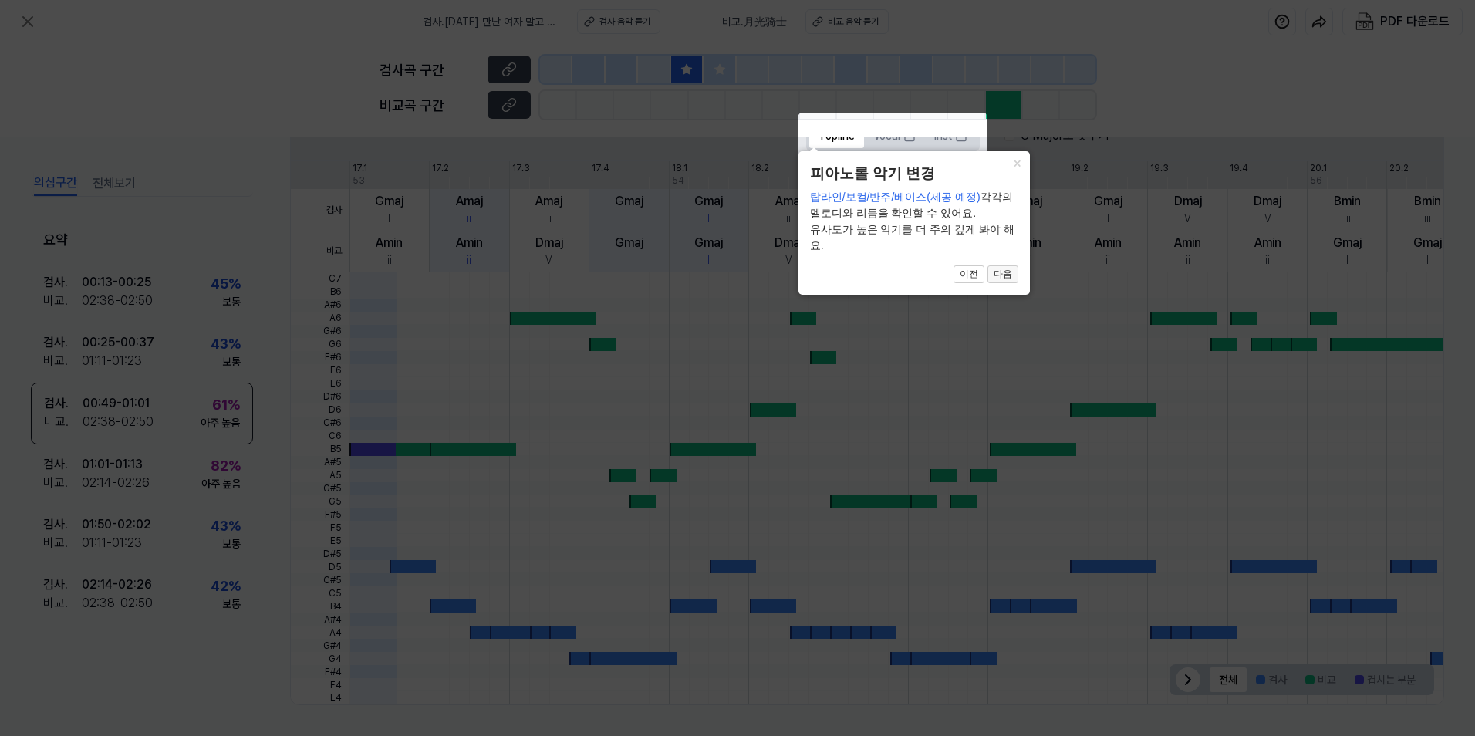
click at [1006, 276] on button "다음" at bounding box center [1002, 274] width 31 height 19
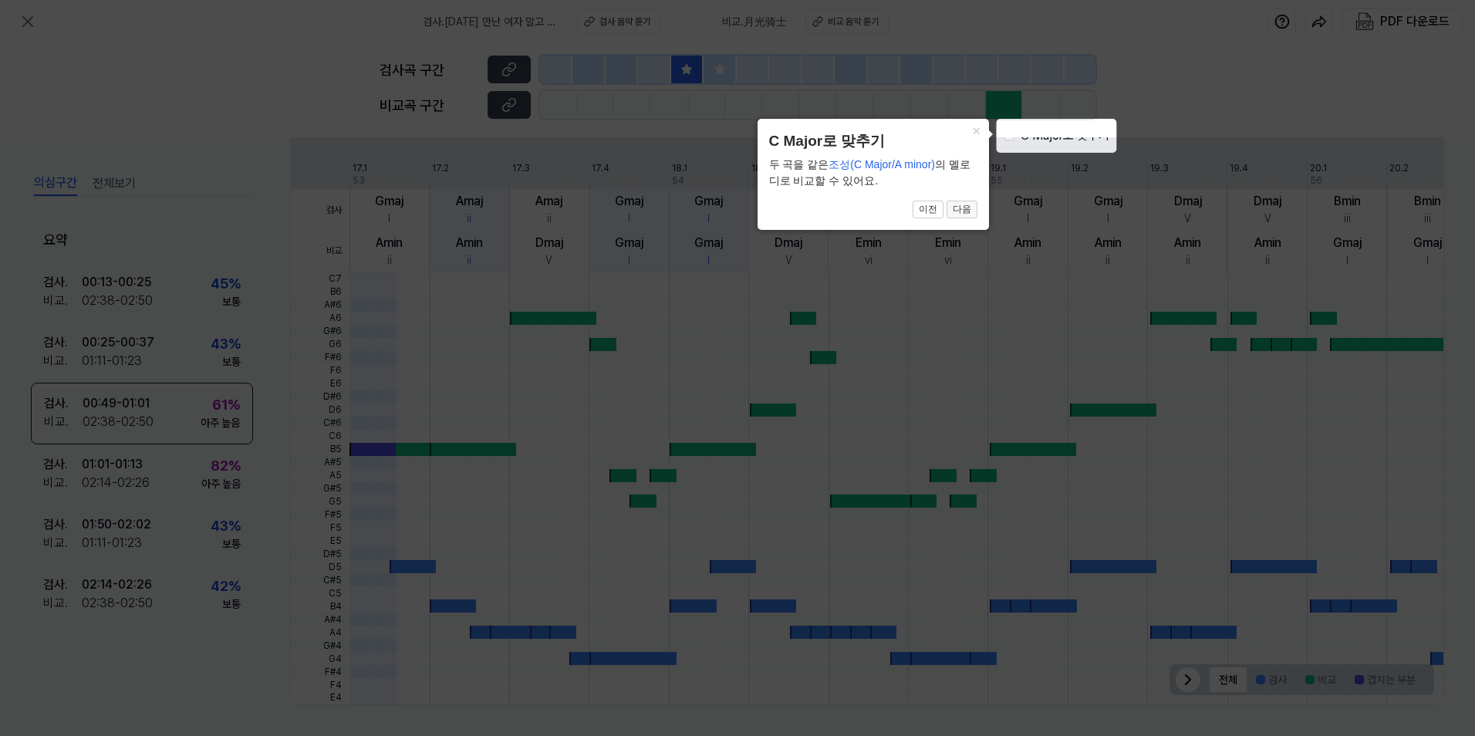
click at [966, 213] on button "다음" at bounding box center [961, 210] width 31 height 19
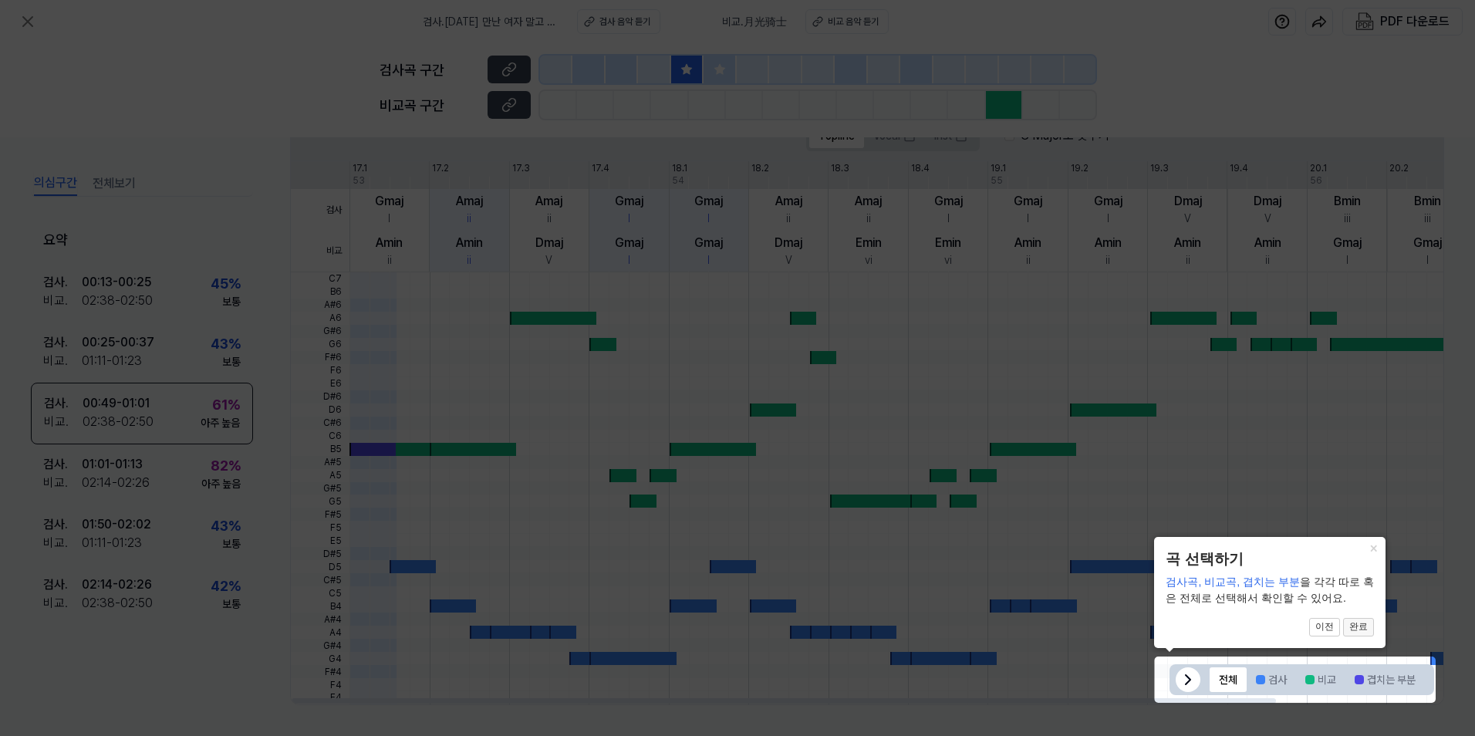
click at [1367, 632] on button "완료" at bounding box center [1358, 627] width 31 height 19
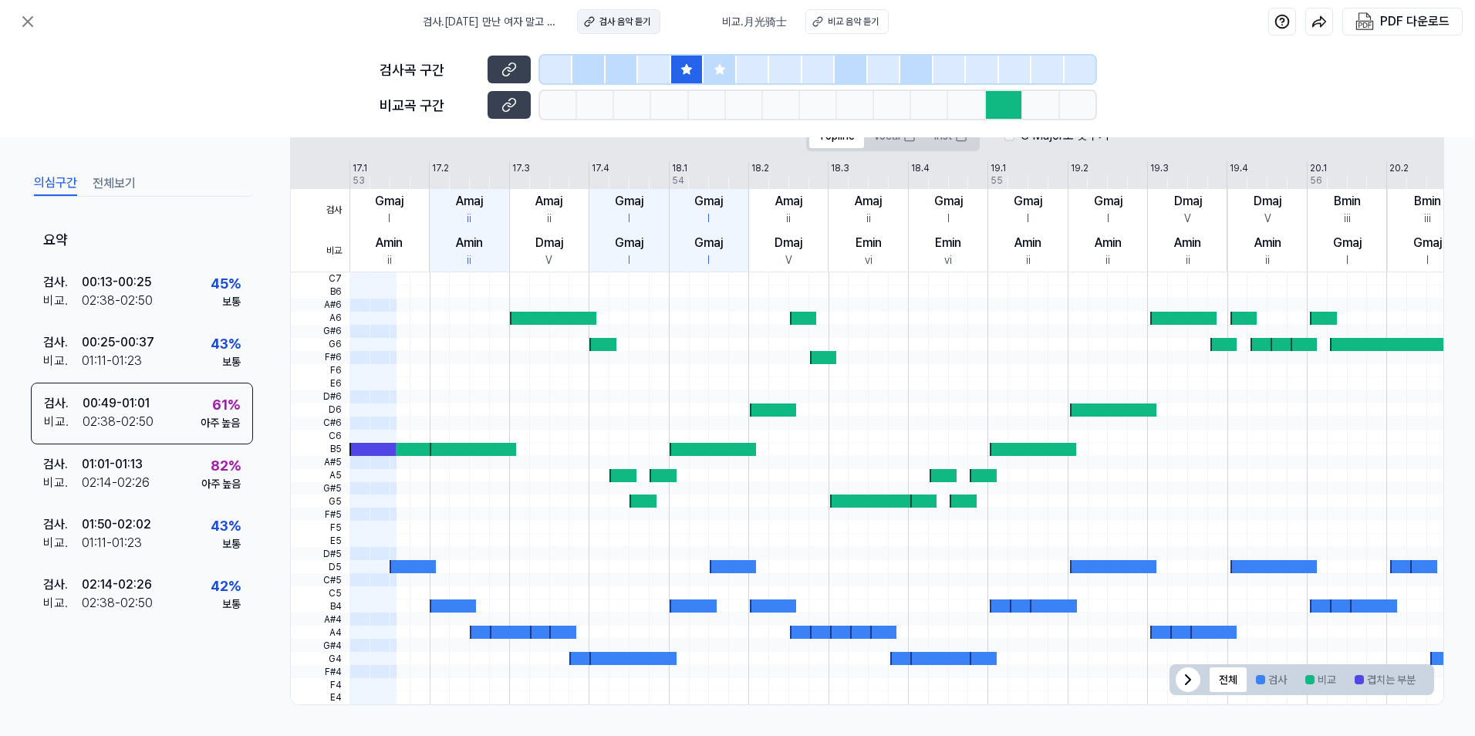
click at [616, 19] on div "검사 음악 듣기" at bounding box center [624, 22] width 51 height 14
click at [836, 25] on div "비교 음악 듣기" at bounding box center [853, 22] width 51 height 14
click at [1001, 106] on div at bounding box center [1004, 105] width 37 height 28
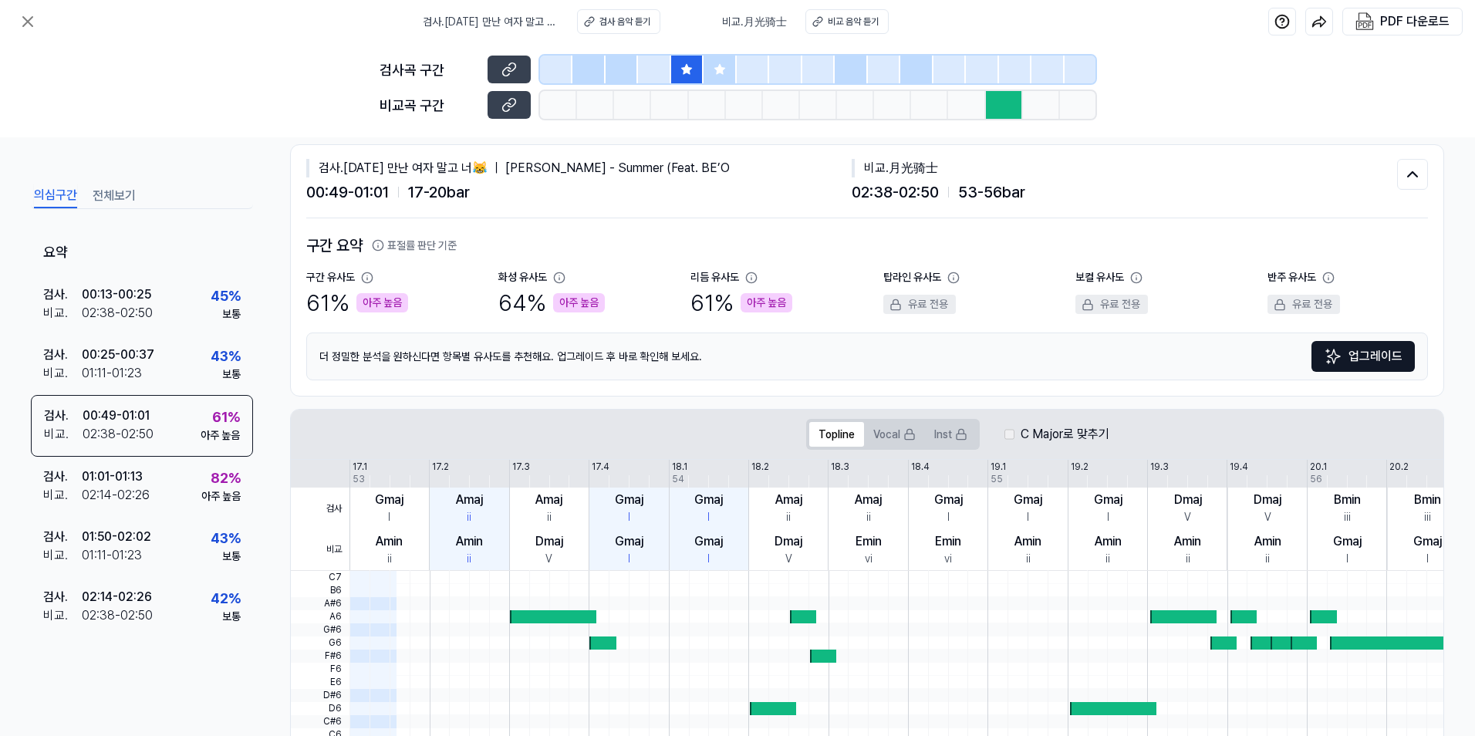
scroll to position [0, 0]
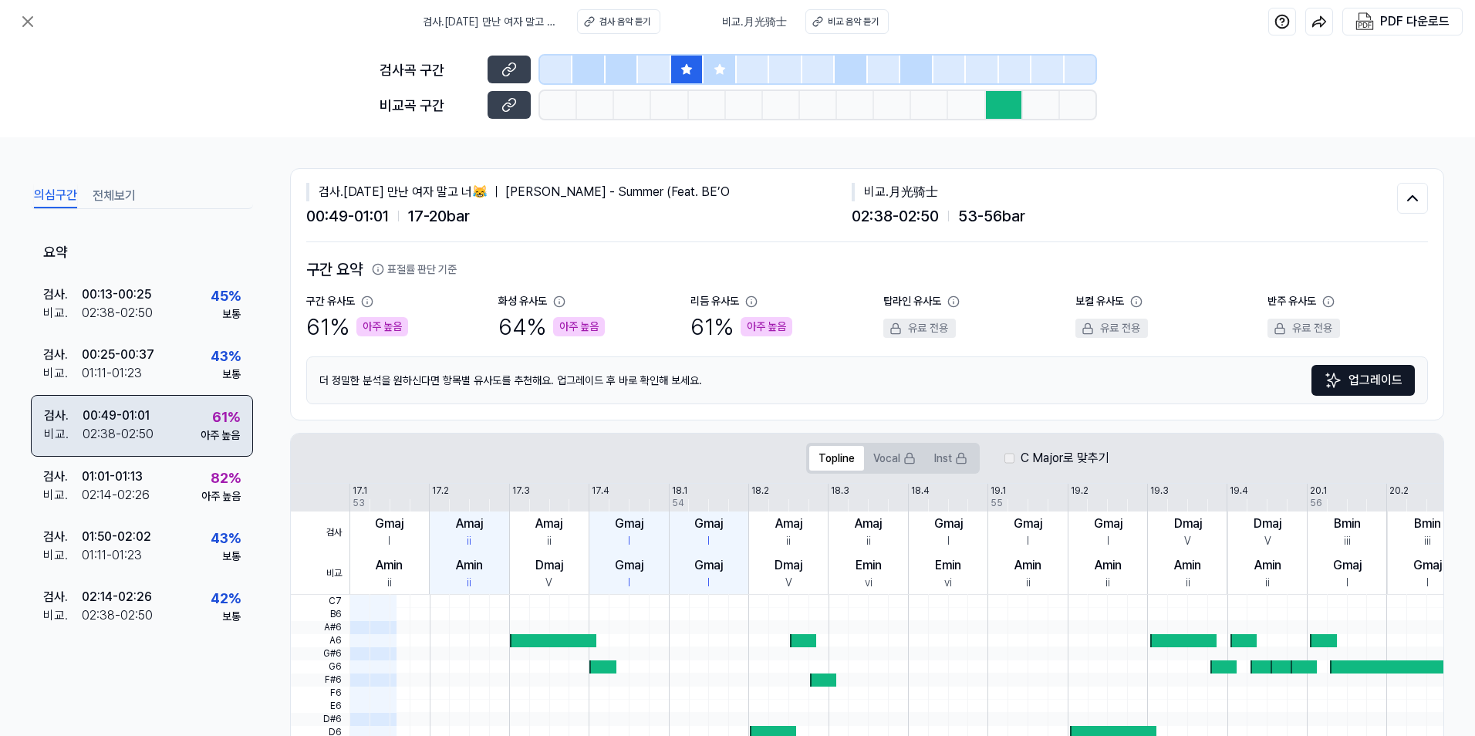
click at [156, 410] on div "검사 . 00:49 - 01:01 비교 . 02:38 - 02:50 61 % 아주 높음" at bounding box center [142, 426] width 222 height 62
click at [639, 19] on div "검사 음악 듣기" at bounding box center [624, 22] width 51 height 14
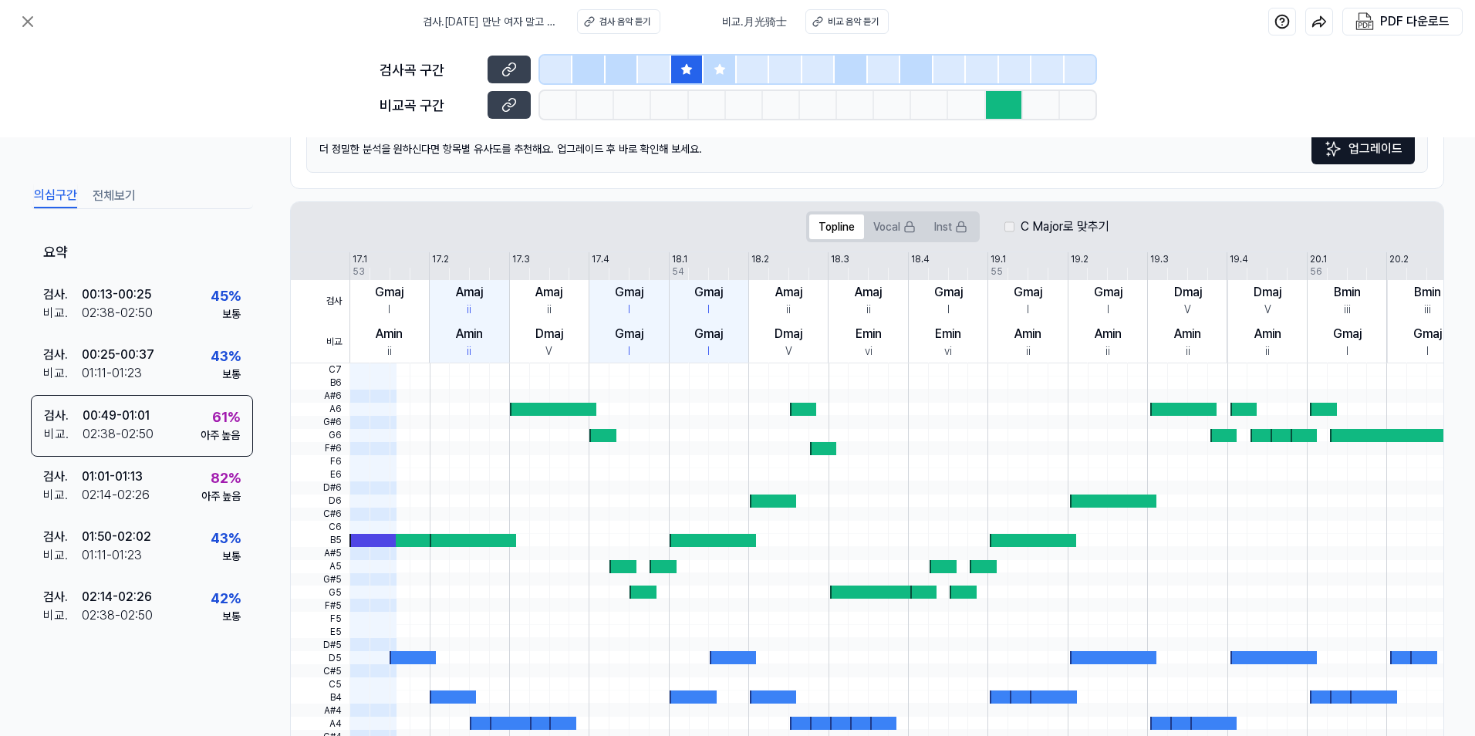
scroll to position [322, 0]
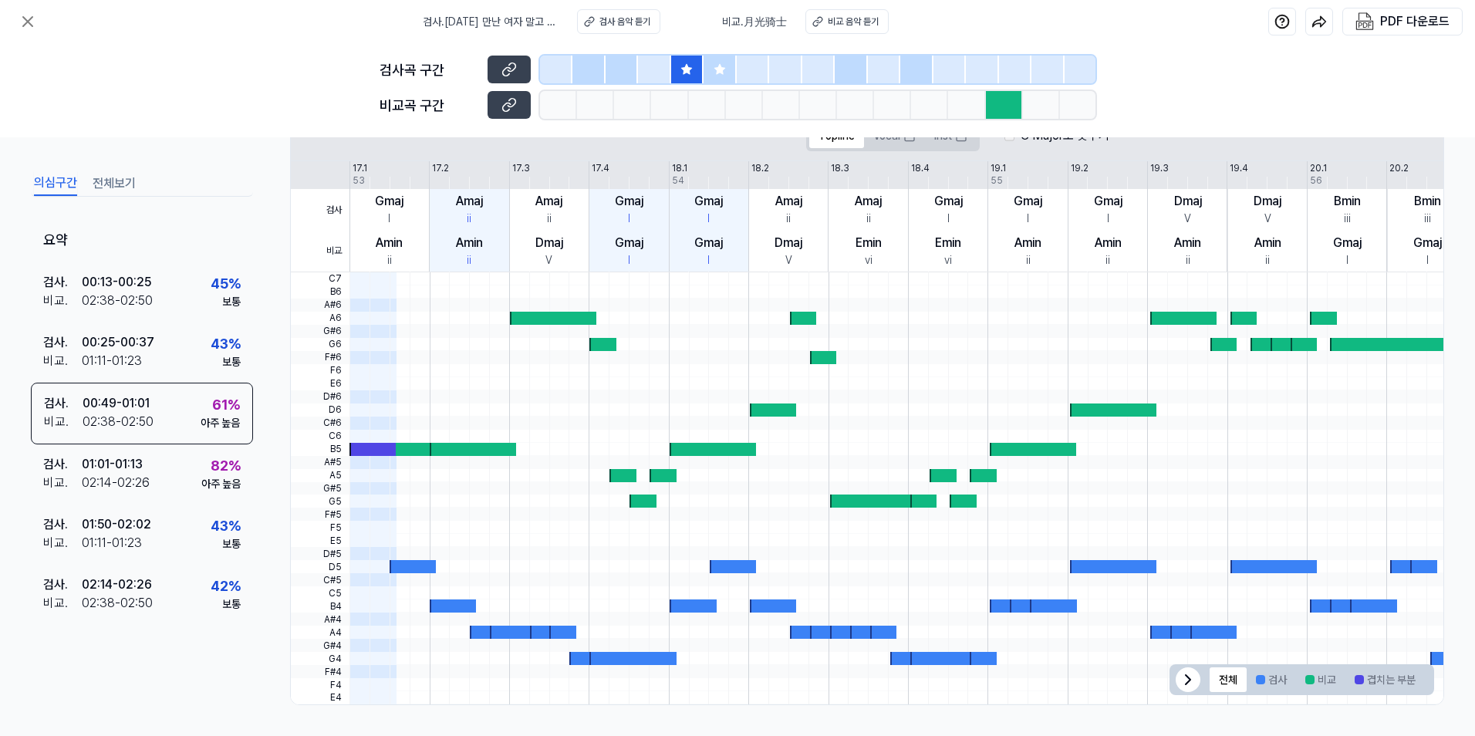
click at [713, 67] on icon at bounding box center [719, 69] width 12 height 12
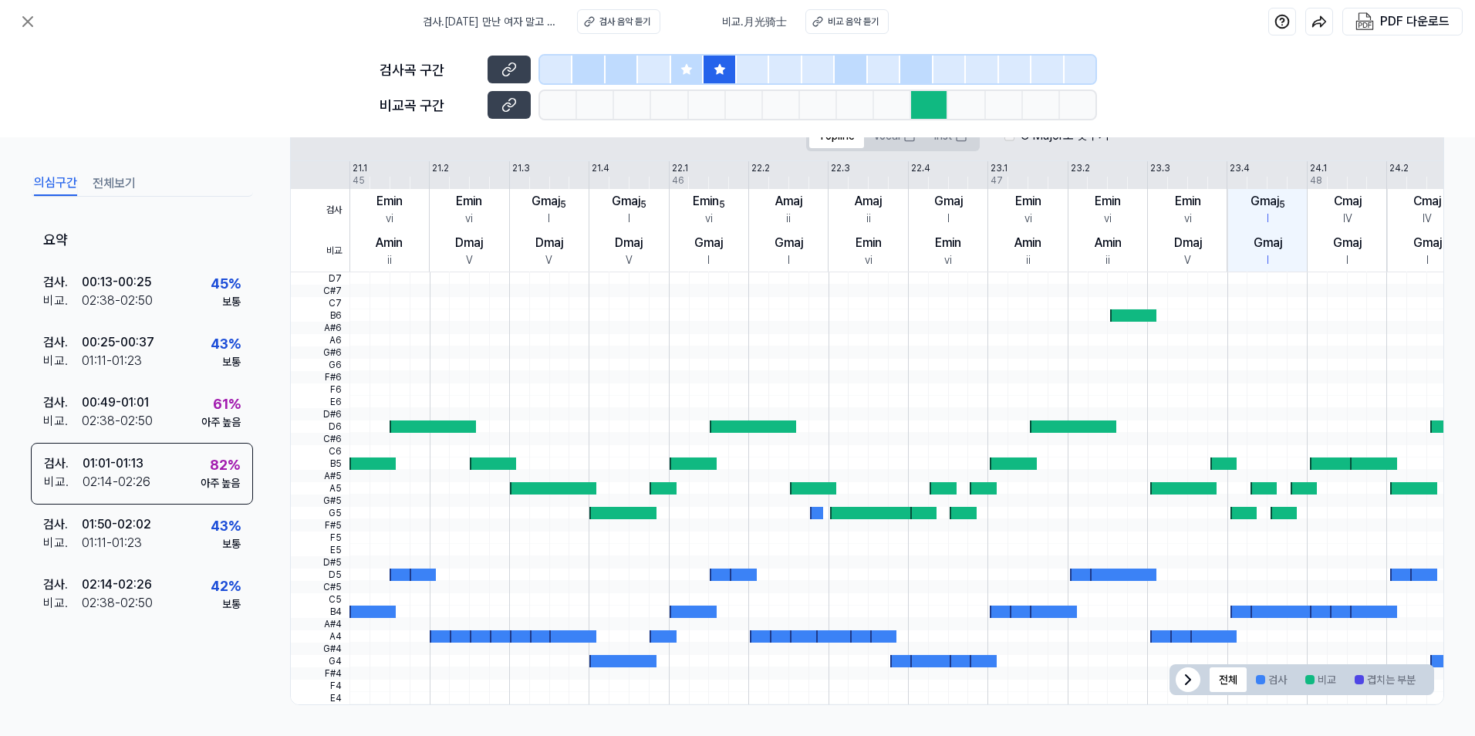
click at [690, 70] on icon at bounding box center [686, 69] width 10 height 10
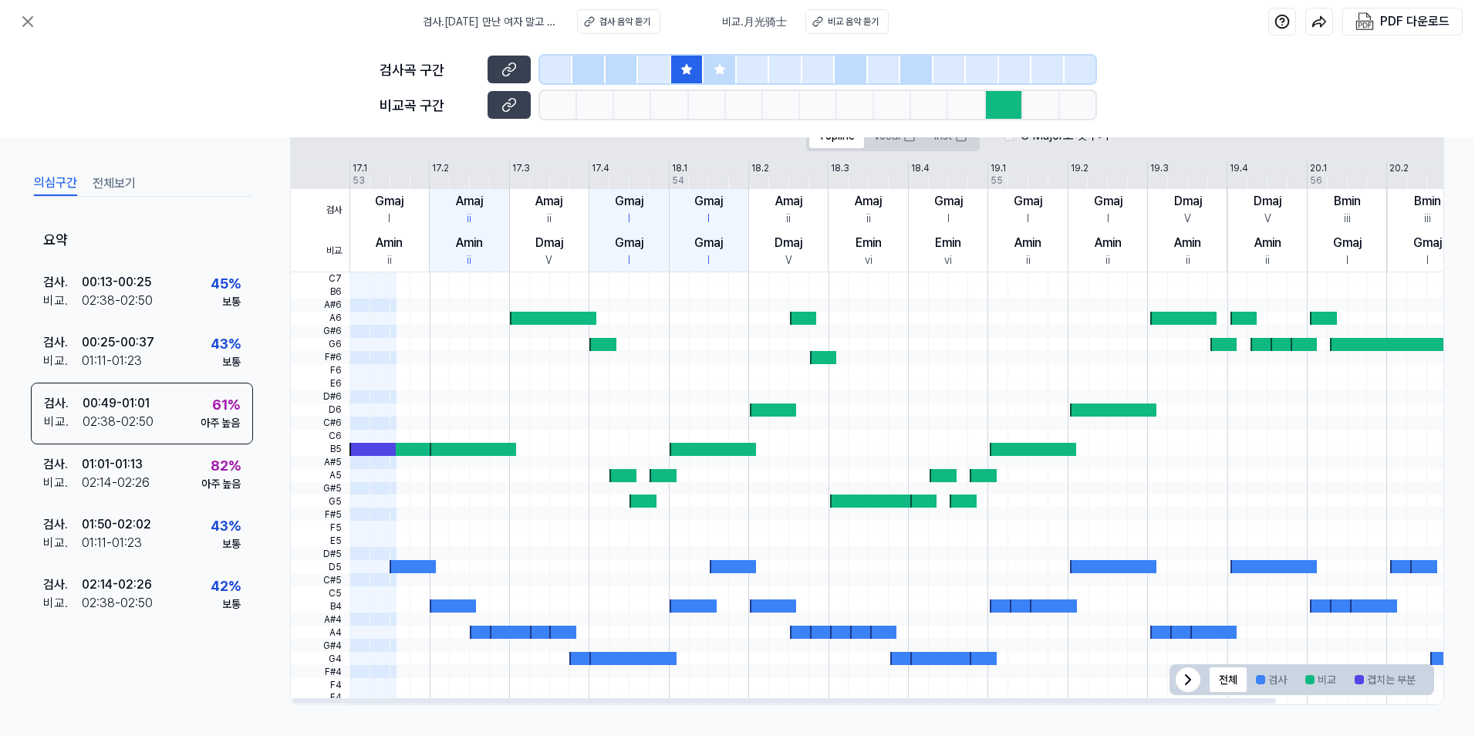
click at [724, 76] on div at bounding box center [719, 70] width 32 height 28
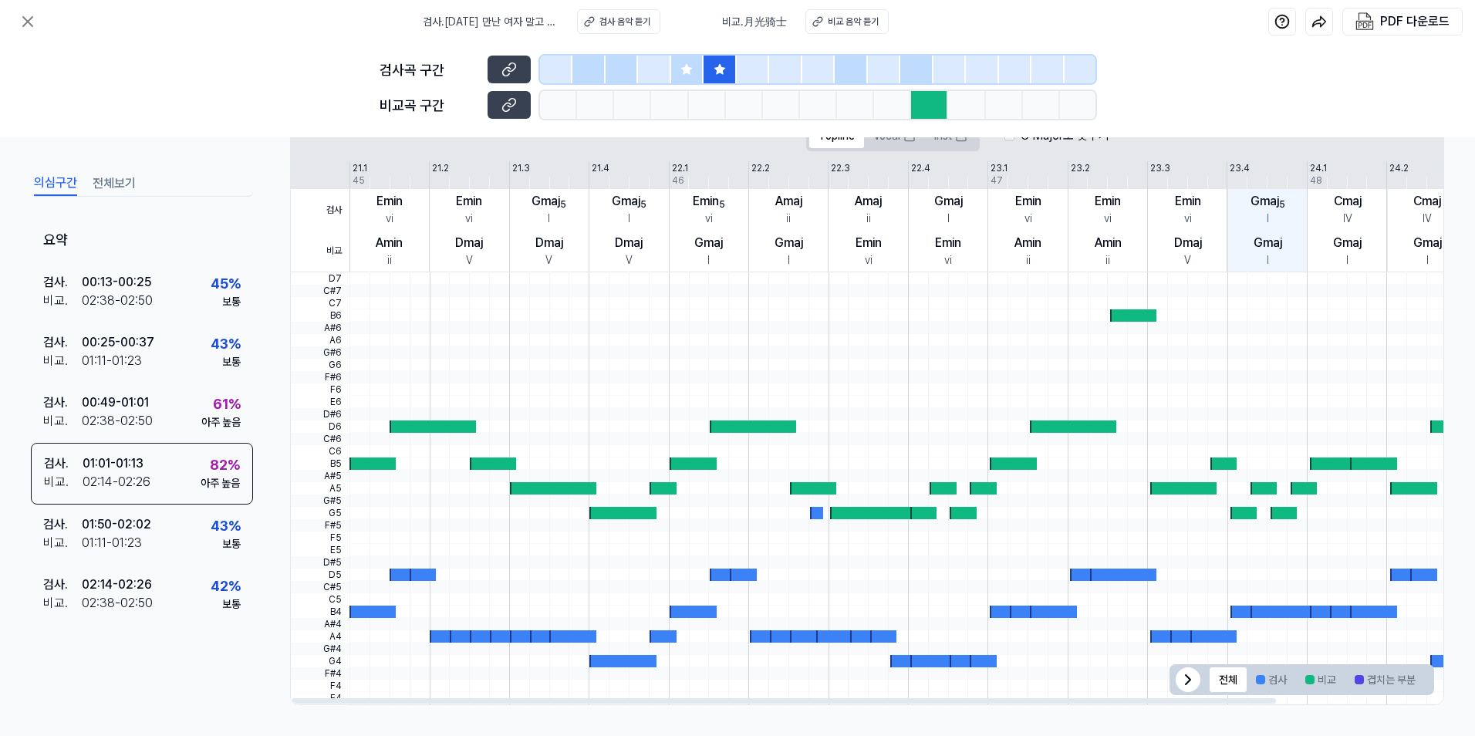
click at [686, 71] on icon at bounding box center [686, 69] width 10 height 10
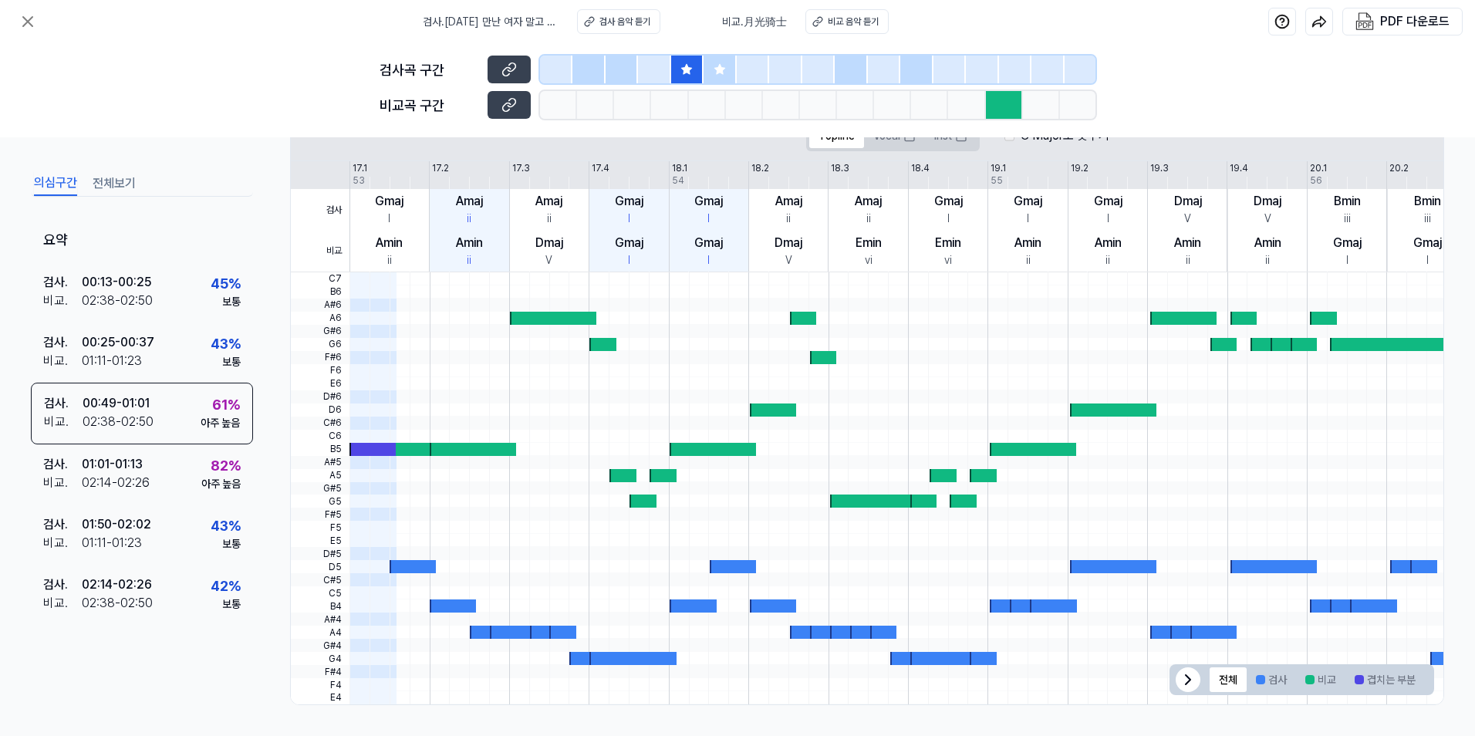
click at [713, 69] on icon at bounding box center [719, 69] width 12 height 12
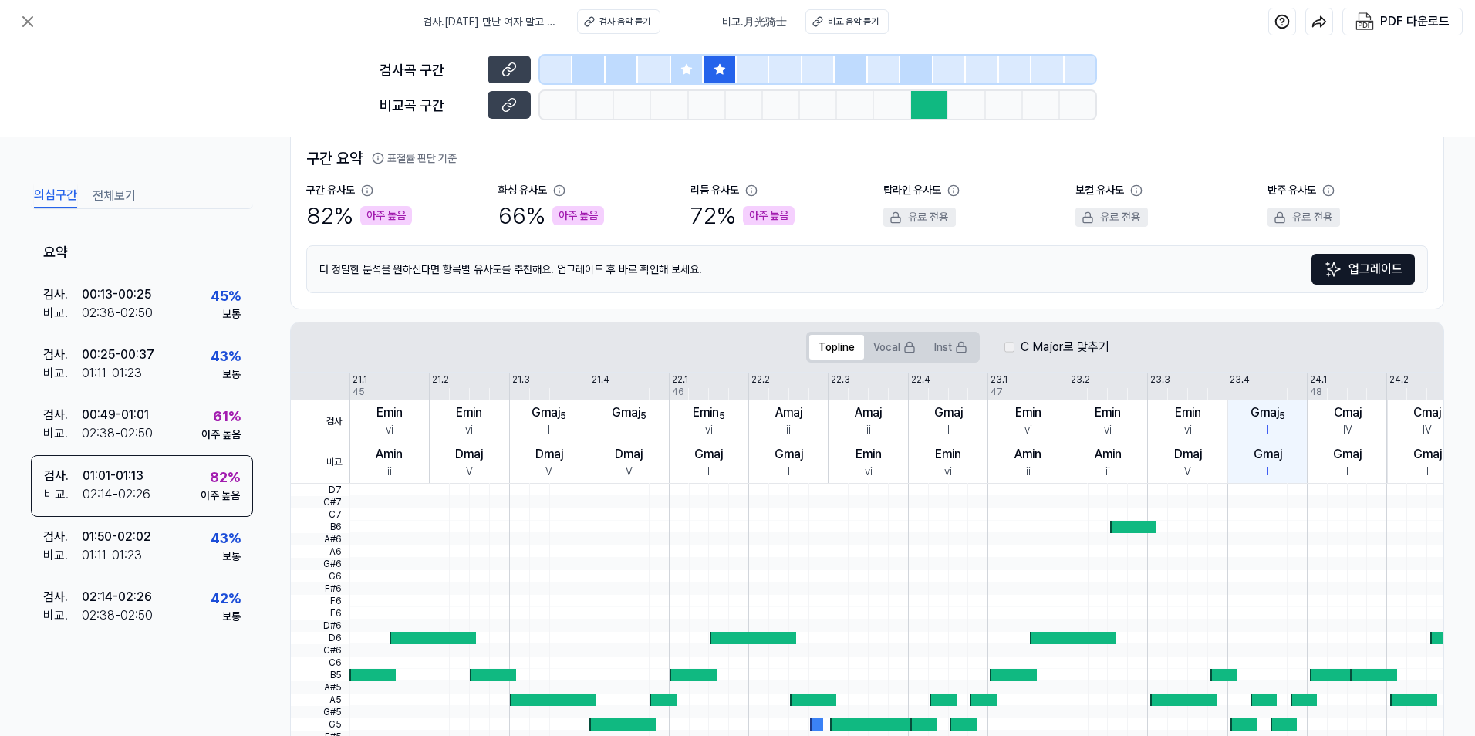
scroll to position [0, 0]
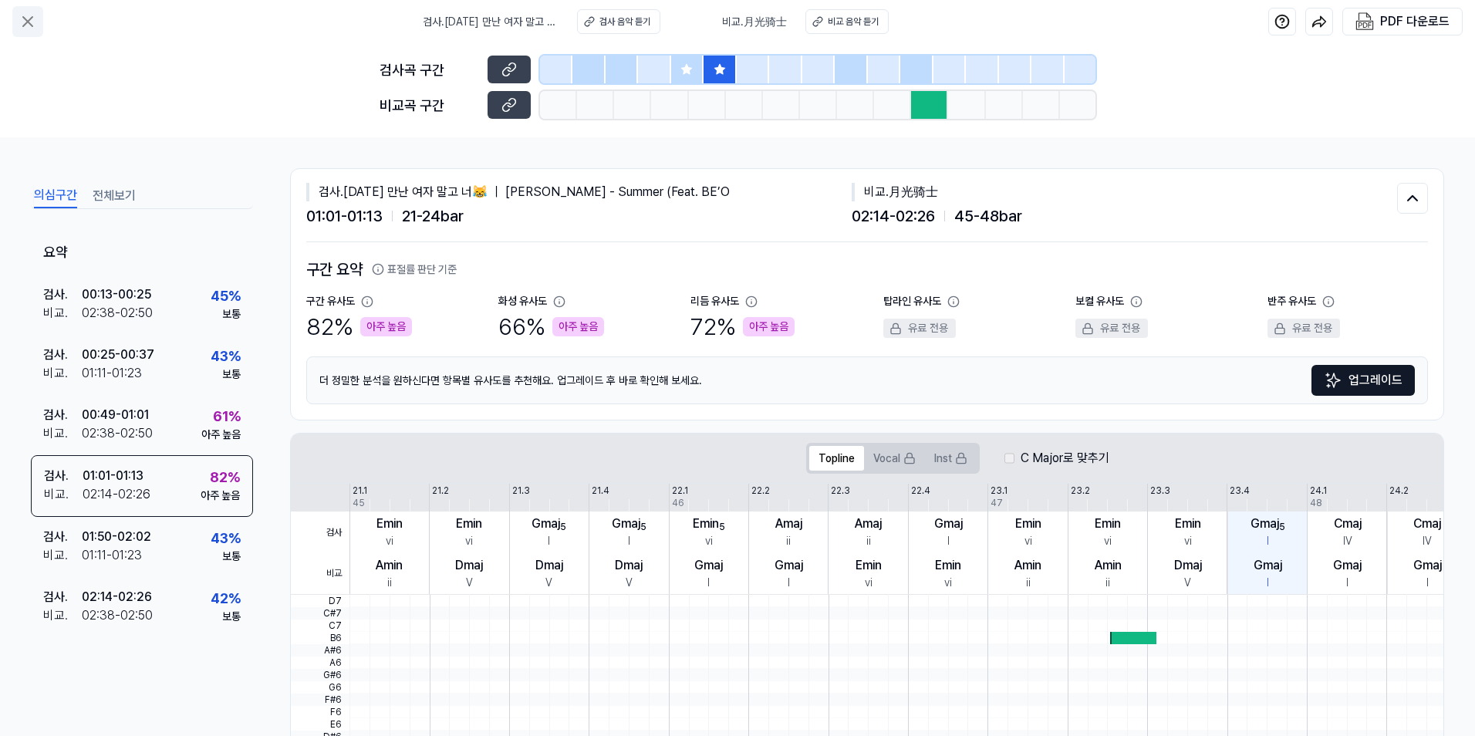
click at [31, 22] on icon at bounding box center [28, 21] width 19 height 19
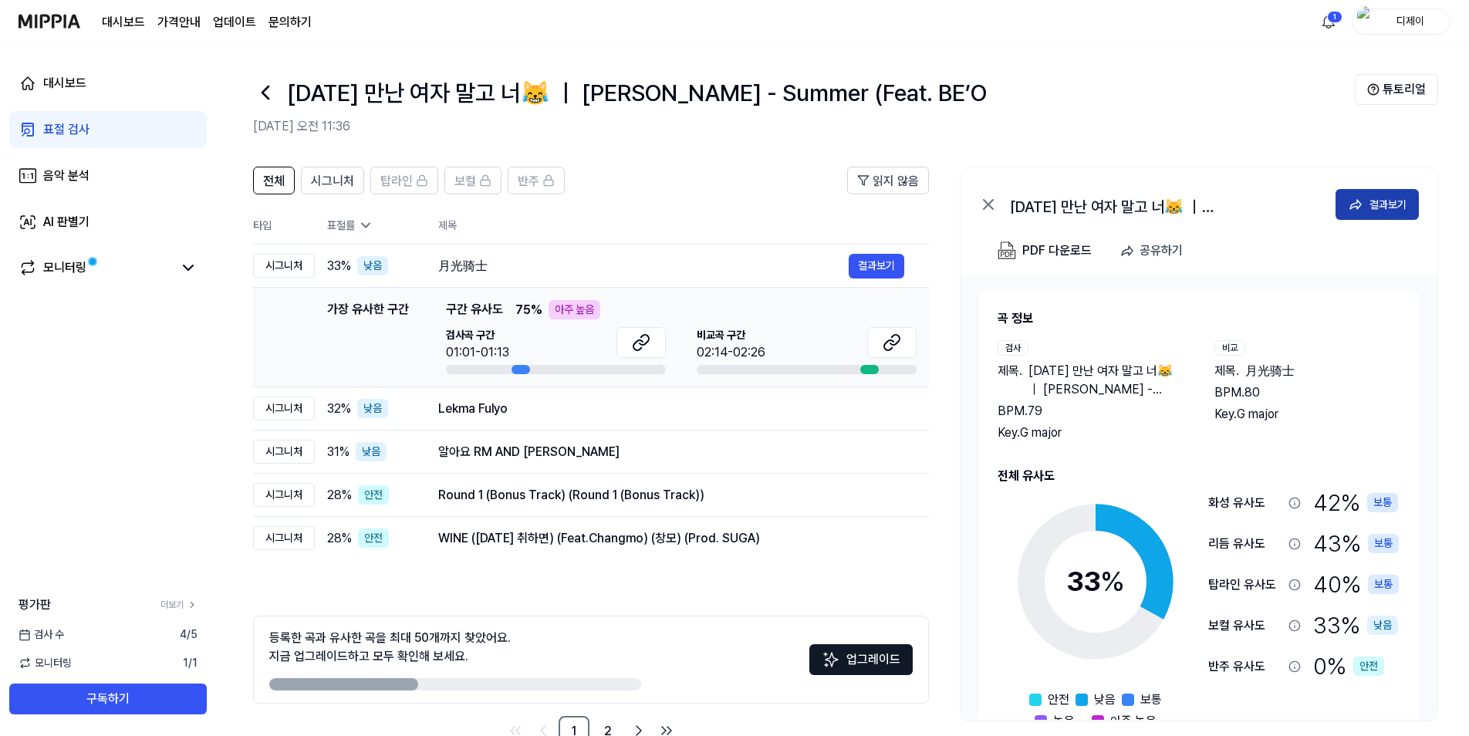
click at [1397, 206] on div "결과보기" at bounding box center [1387, 204] width 37 height 17
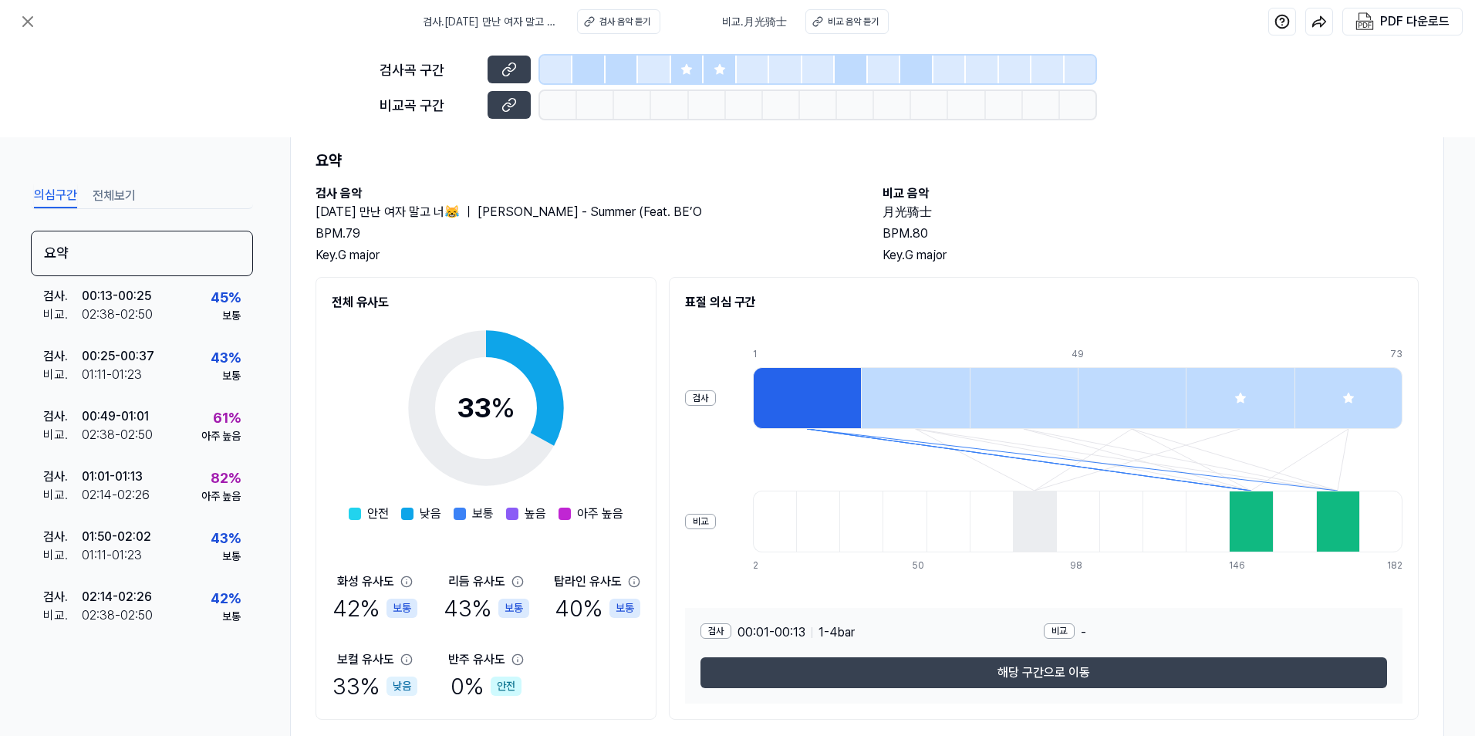
scroll to position [85, 0]
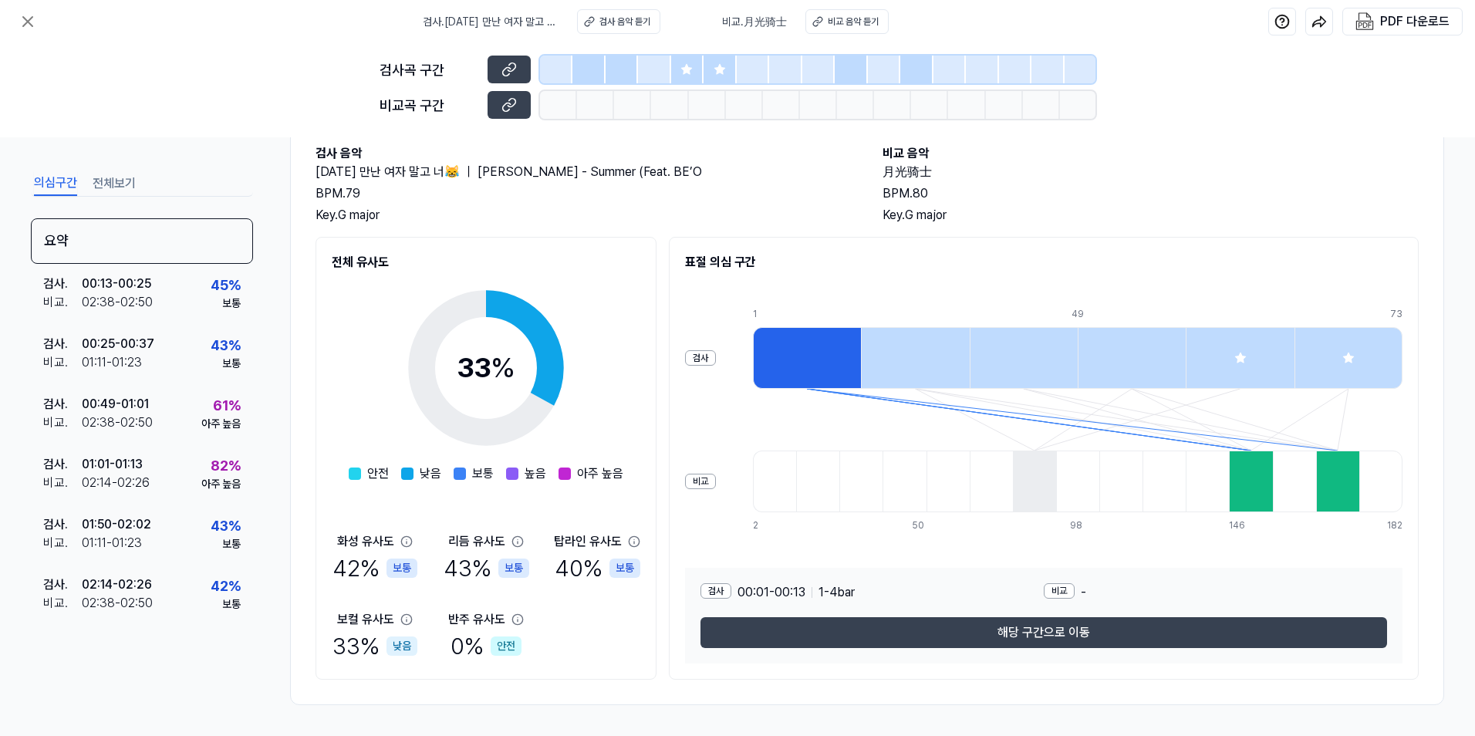
click at [100, 180] on button "전체보기" at bounding box center [114, 183] width 43 height 25
click at [56, 185] on button "의심구간" at bounding box center [55, 183] width 43 height 25
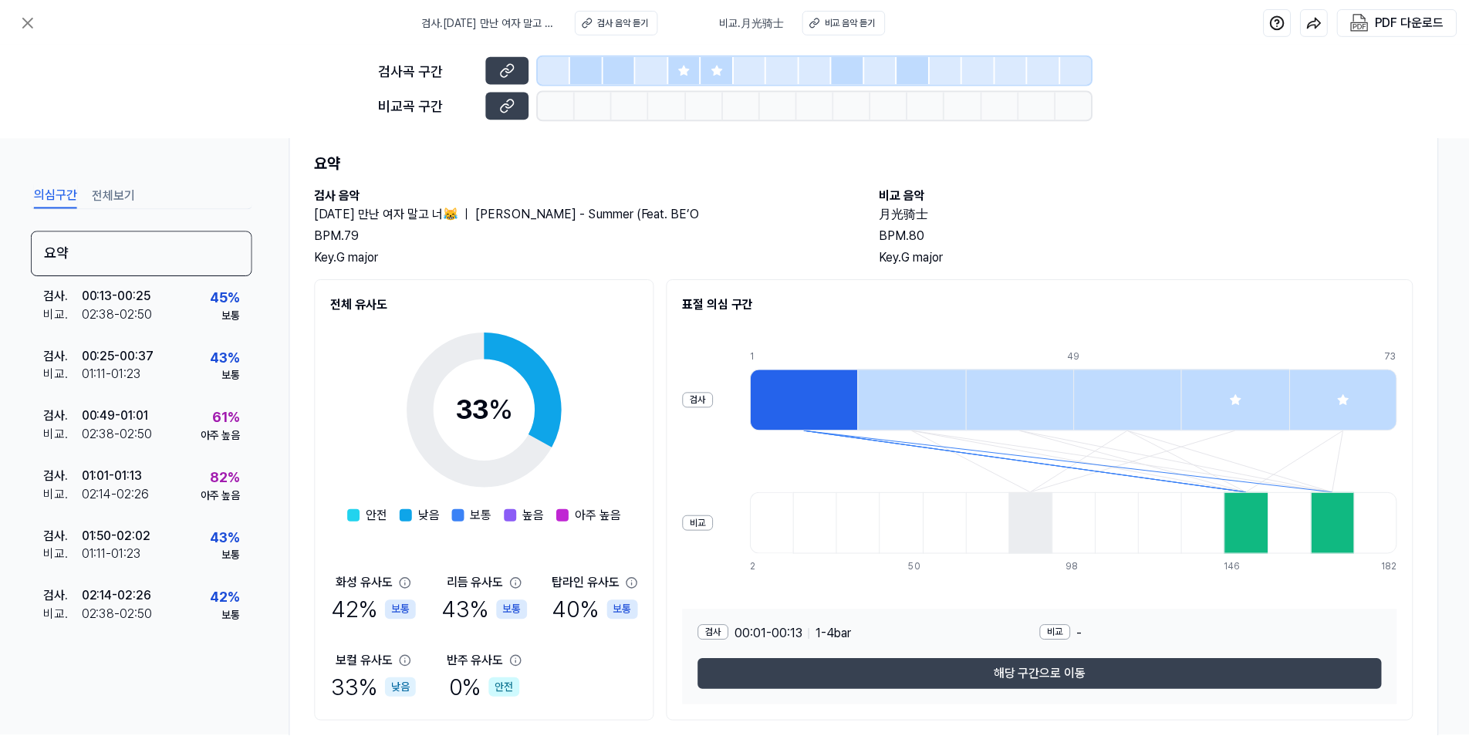
scroll to position [0, 0]
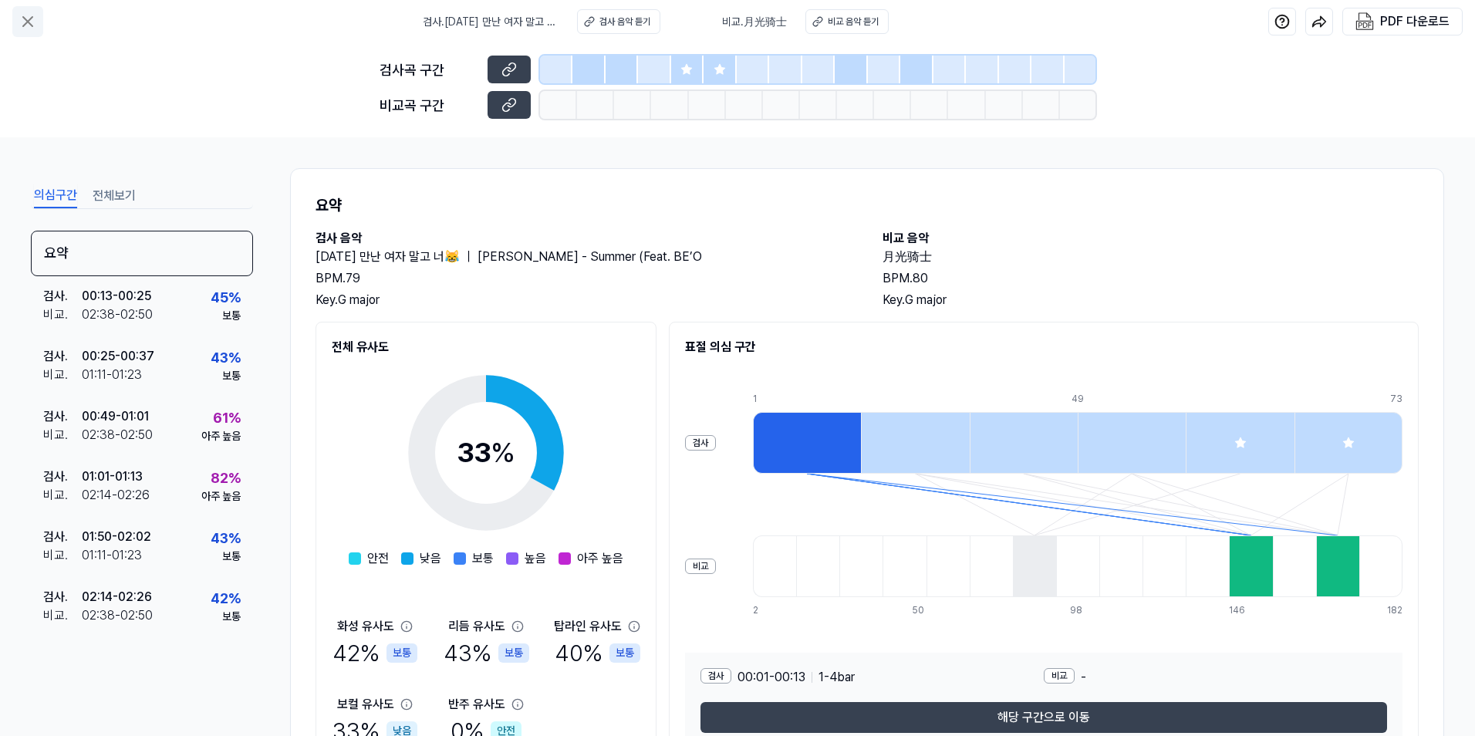
click at [24, 20] on icon at bounding box center [28, 21] width 19 height 19
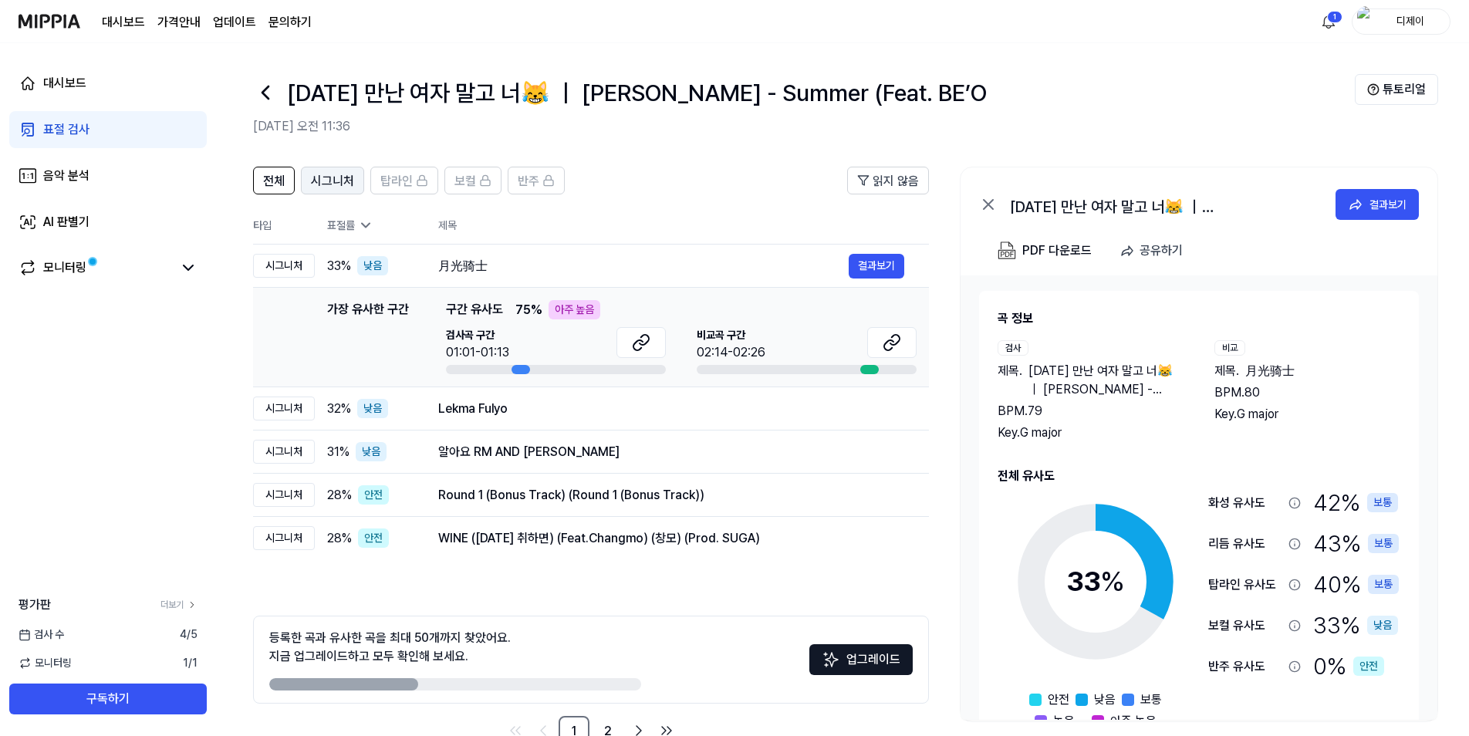
click at [336, 185] on span "시그니처" at bounding box center [332, 181] width 43 height 19
click at [272, 182] on span "전체" at bounding box center [274, 181] width 22 height 19
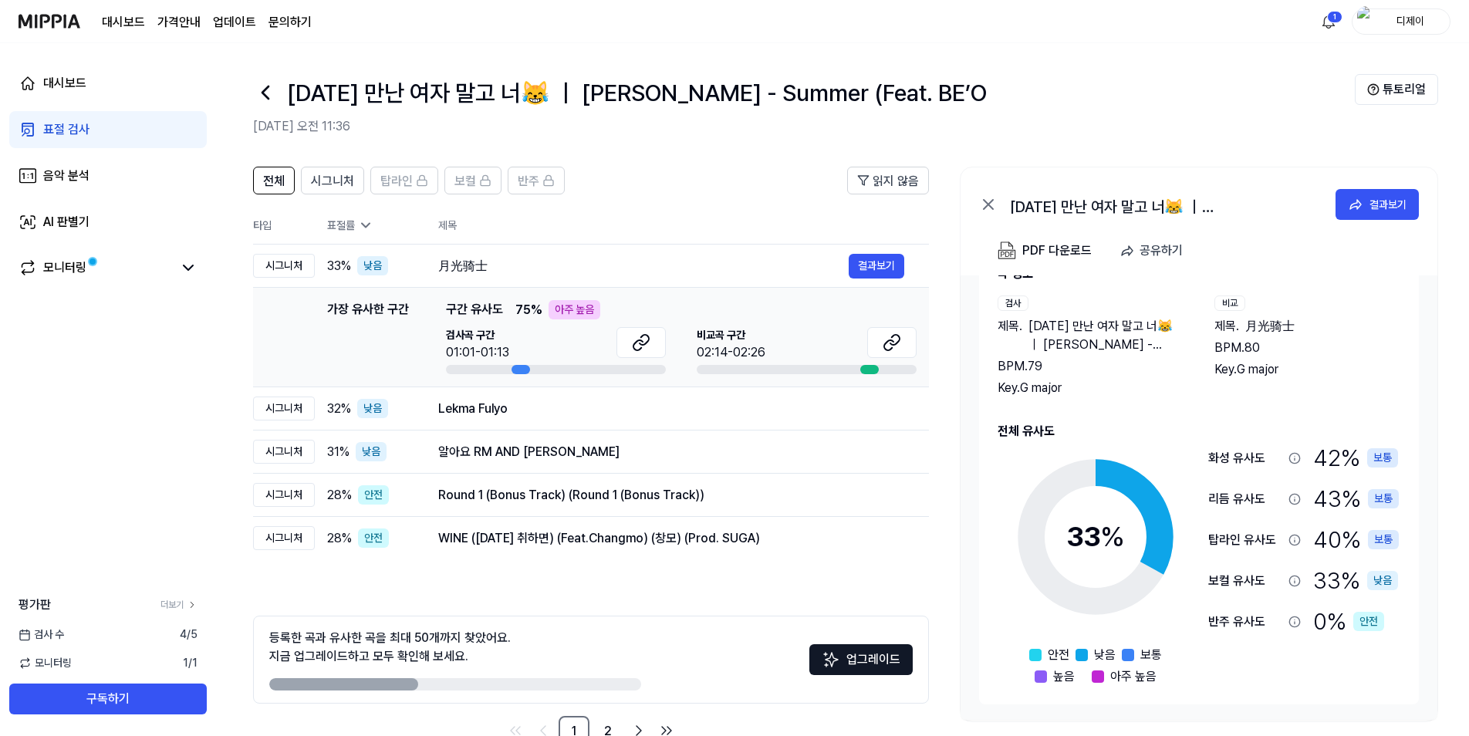
scroll to position [42, 0]
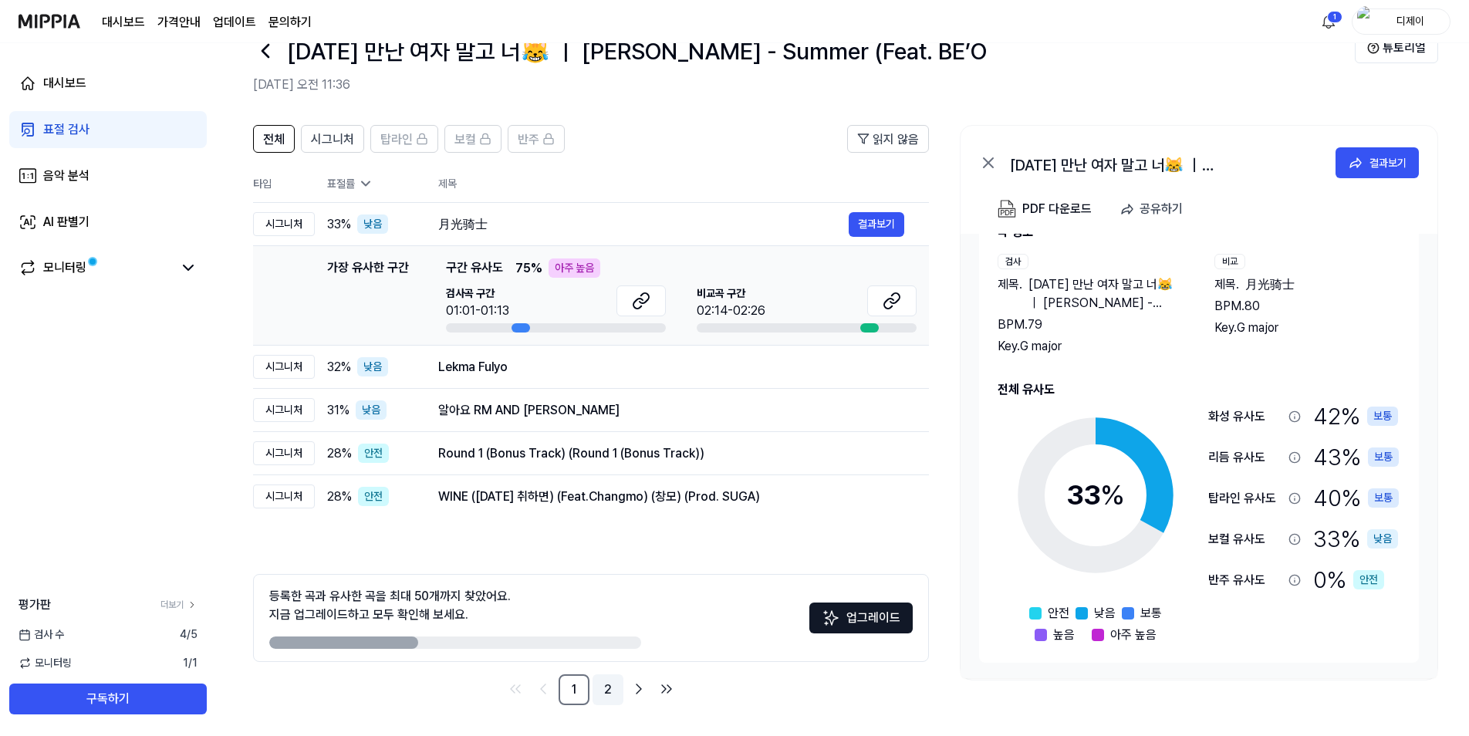
click at [612, 690] on link "2" at bounding box center [607, 689] width 31 height 31
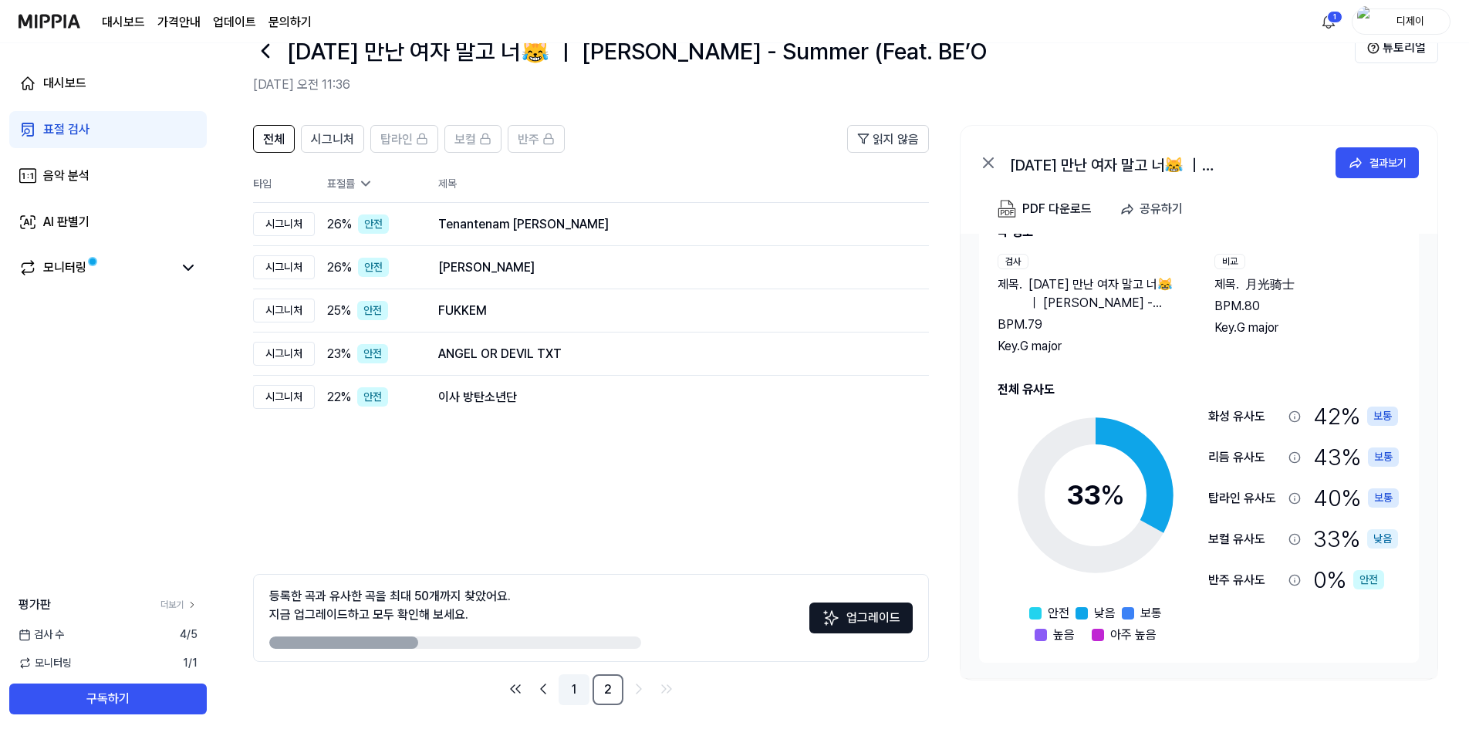
click at [572, 689] on link "1" at bounding box center [573, 689] width 31 height 31
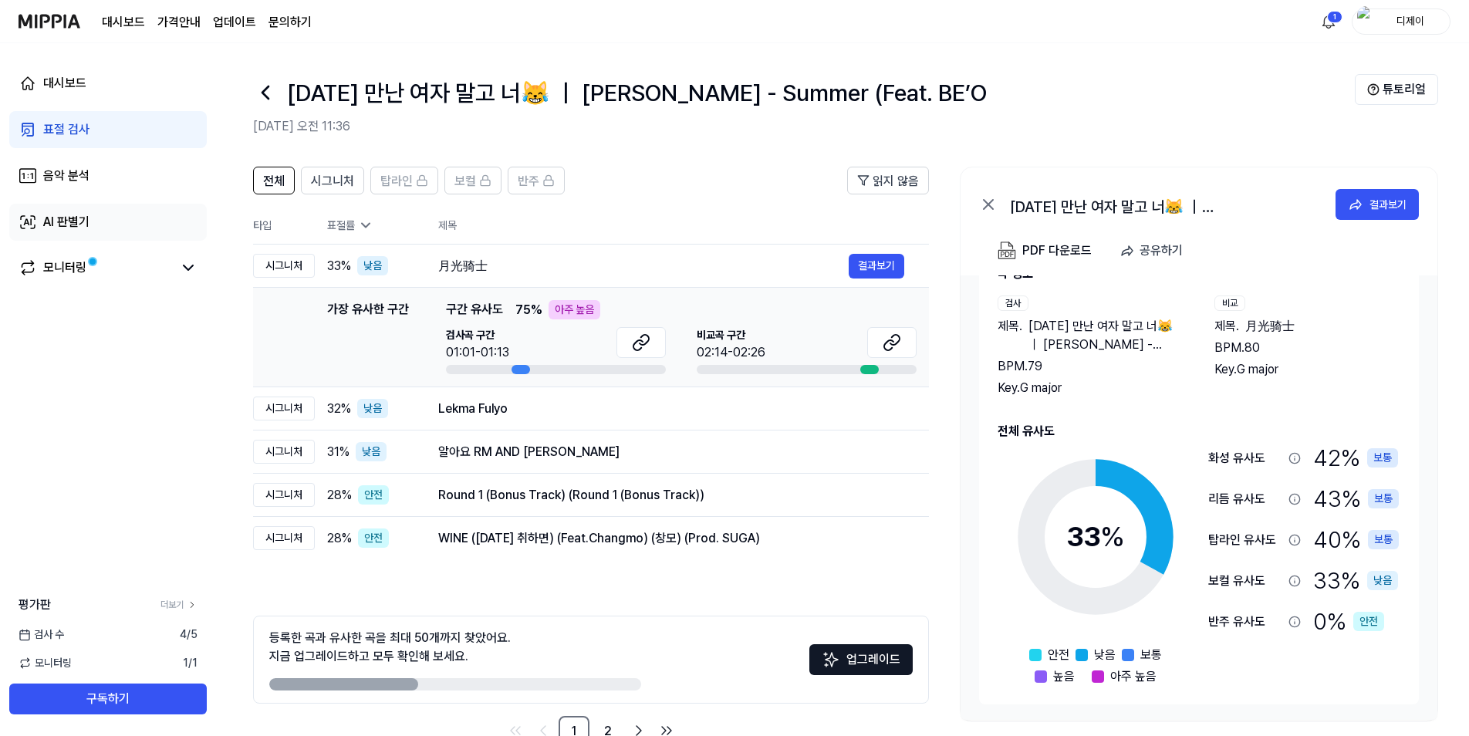
click at [87, 227] on div "AI 판별기" at bounding box center [66, 222] width 46 height 19
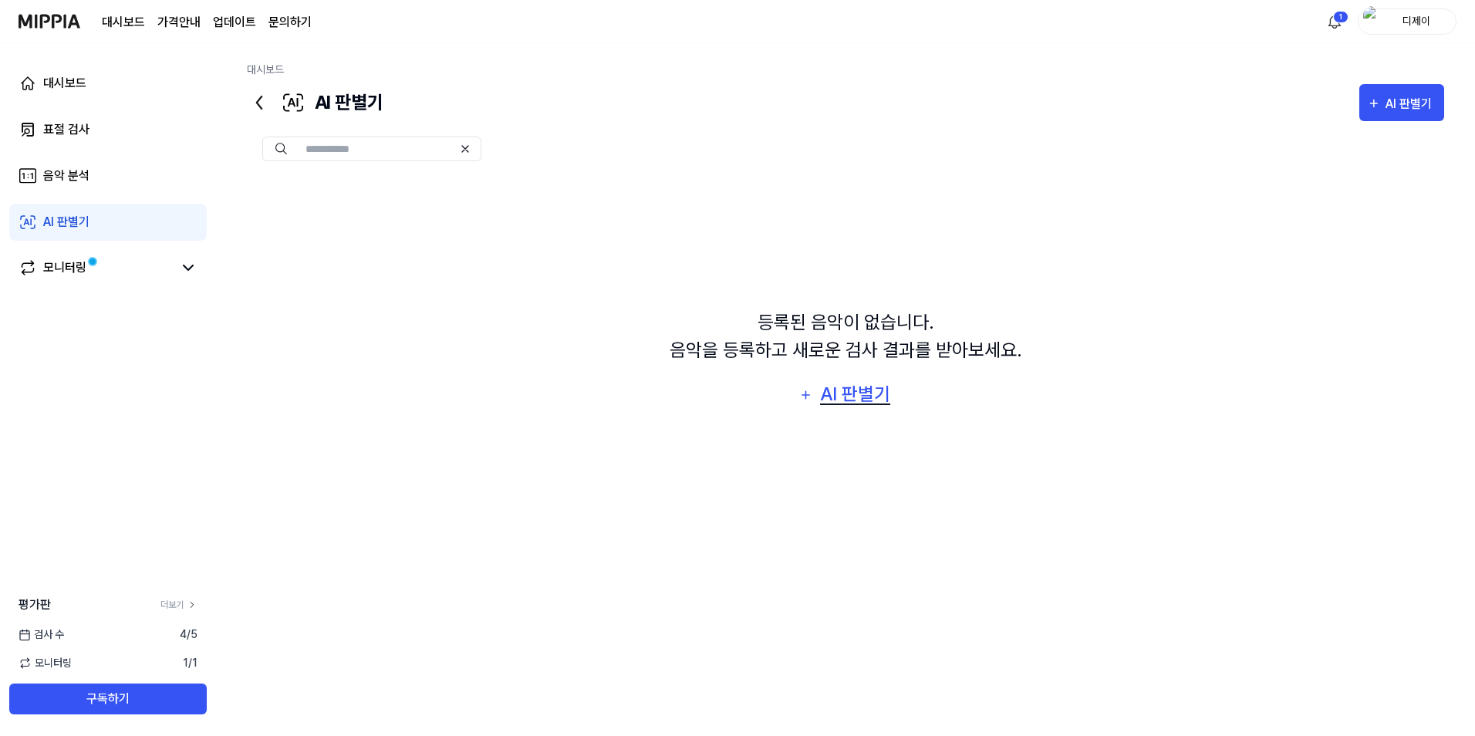
click at [852, 393] on div "AI 판별기" at bounding box center [855, 393] width 74 height 29
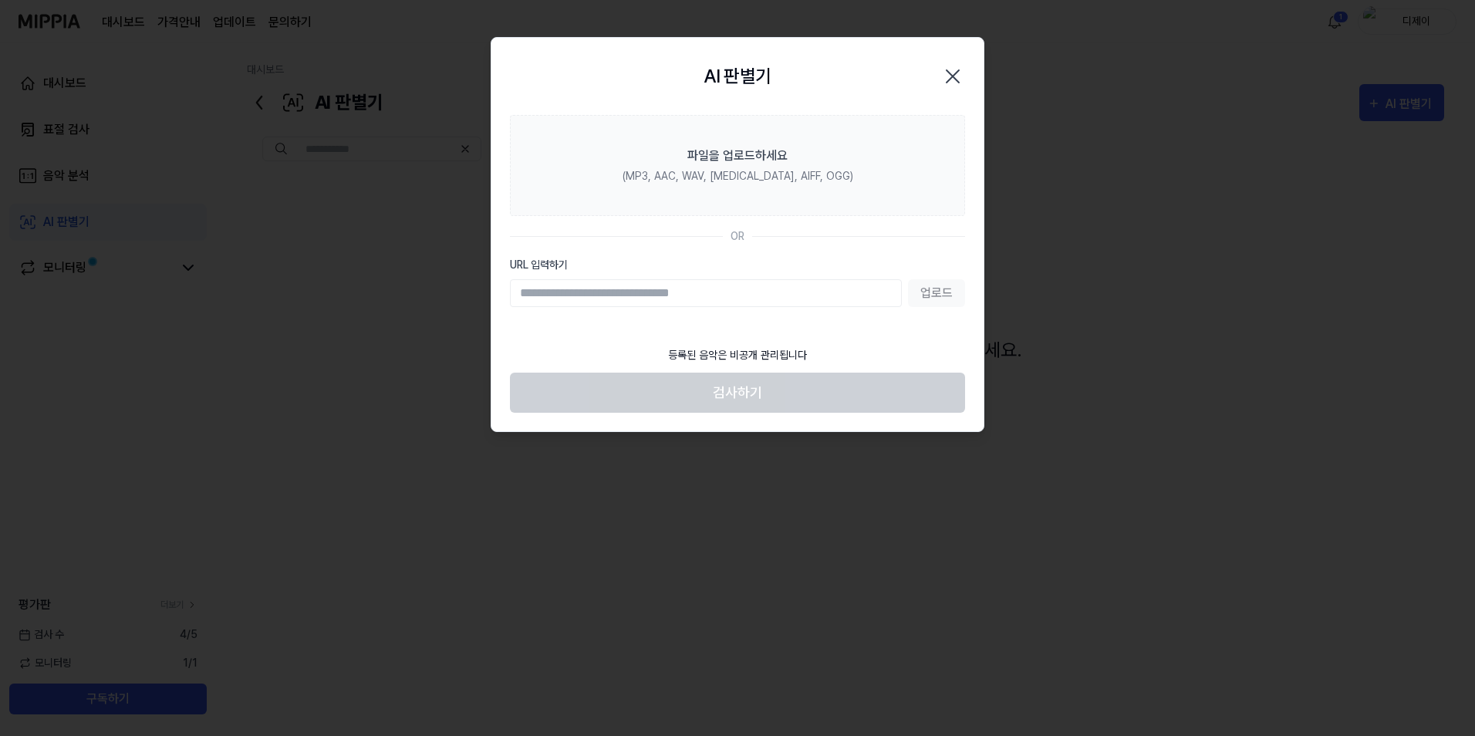
click at [623, 292] on input "URL 입력하기" at bounding box center [706, 293] width 392 height 28
type input "**********"
click at [949, 298] on button "업로드" at bounding box center [936, 293] width 57 height 28
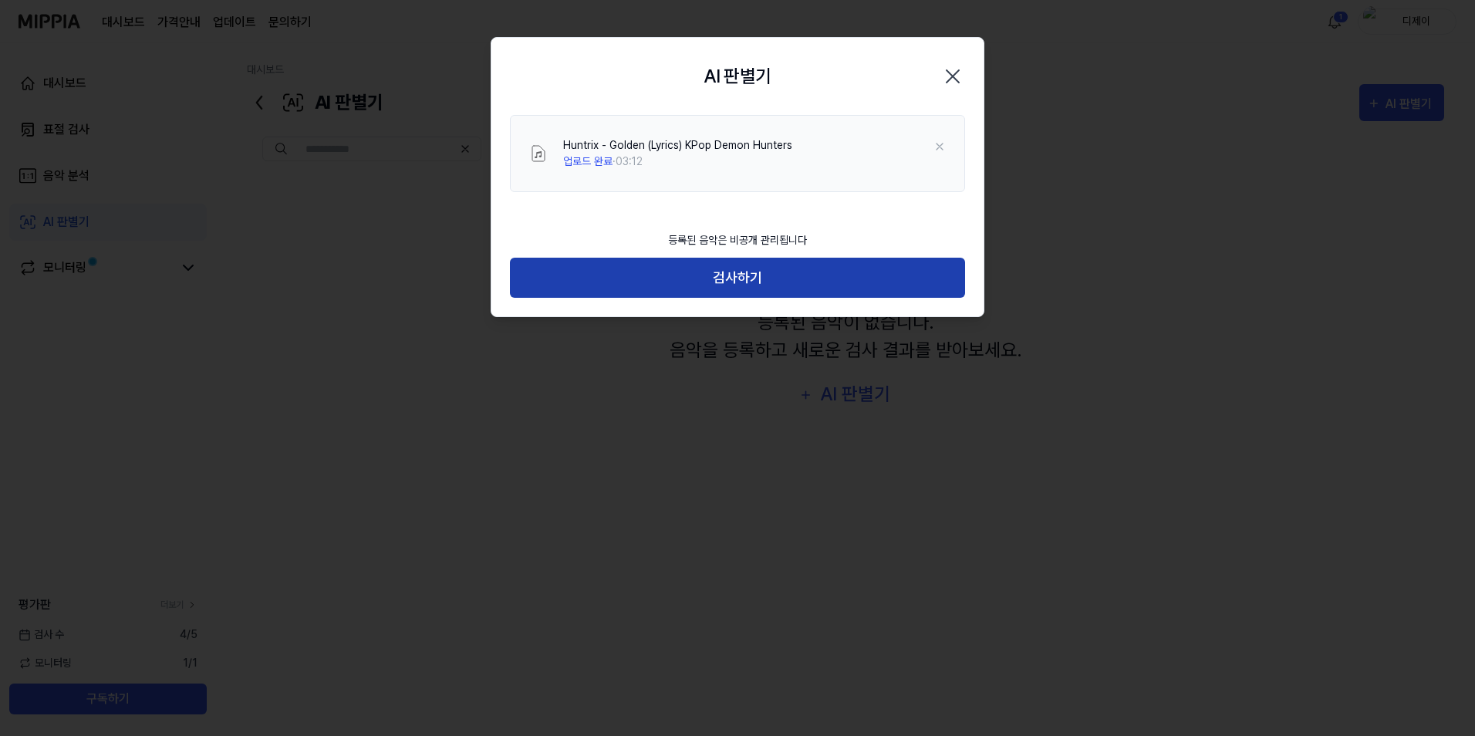
click at [815, 292] on button "검사하기" at bounding box center [737, 278] width 455 height 41
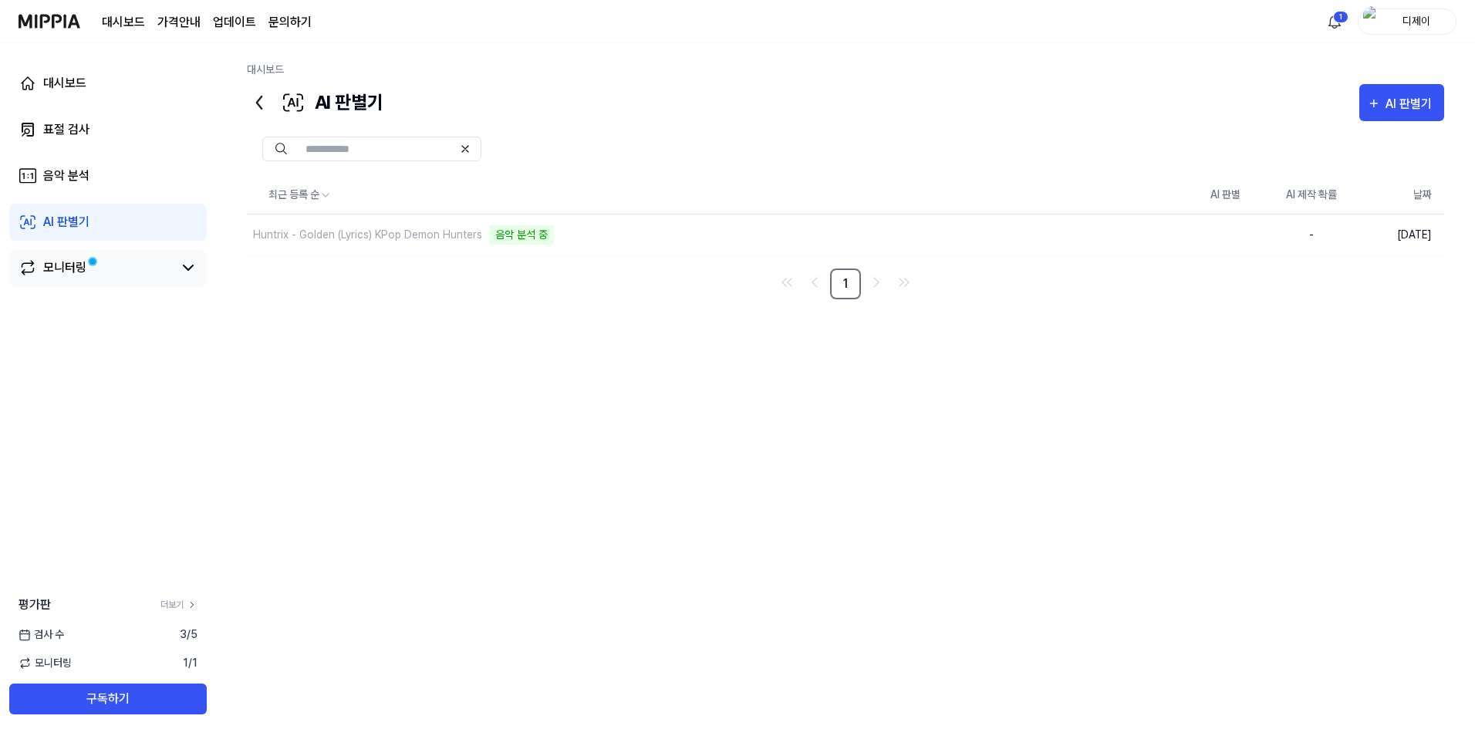
click at [176, 260] on div "모니터링" at bounding box center [108, 267] width 179 height 19
click at [188, 265] on icon at bounding box center [188, 267] width 19 height 19
click at [74, 265] on div "모니터링" at bounding box center [64, 267] width 43 height 19
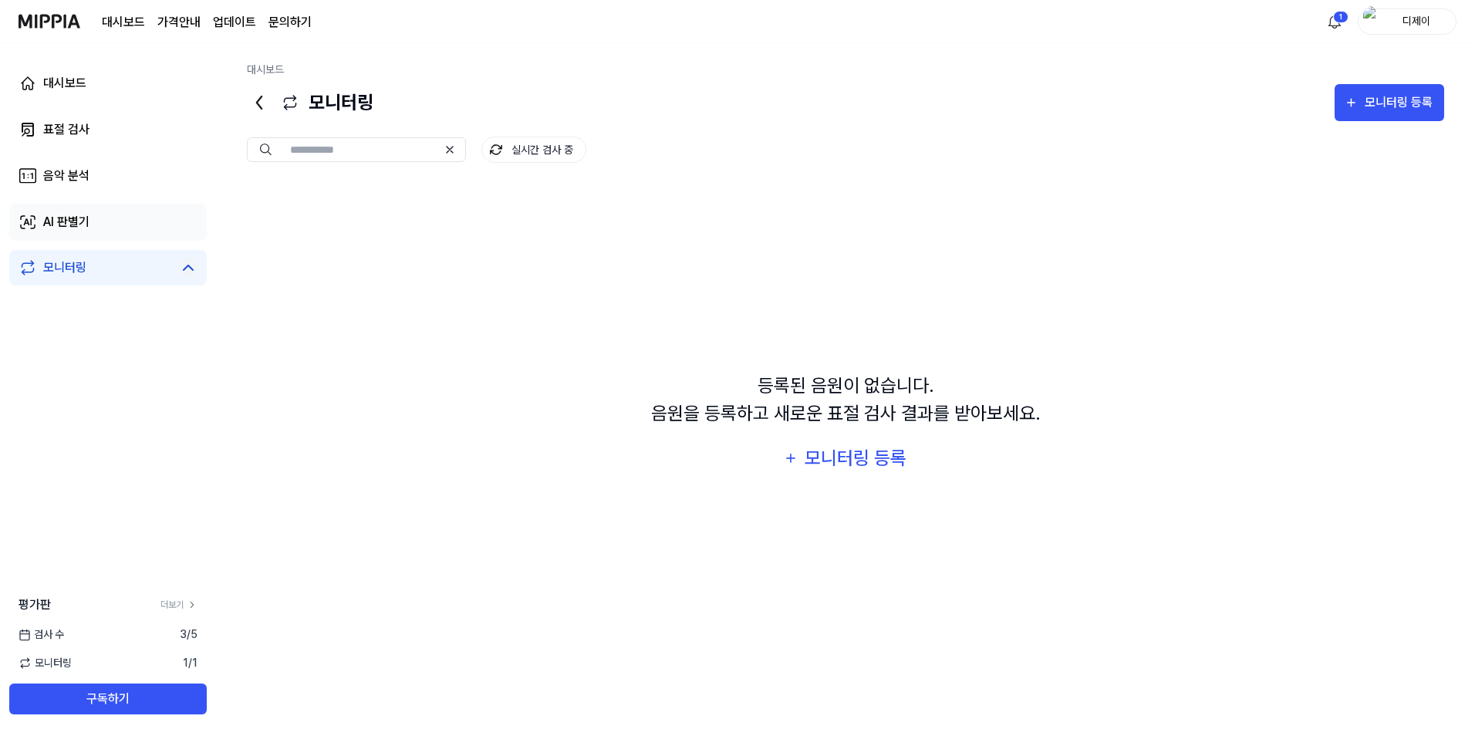
click at [140, 221] on link "AI 판별기" at bounding box center [107, 222] width 197 height 37
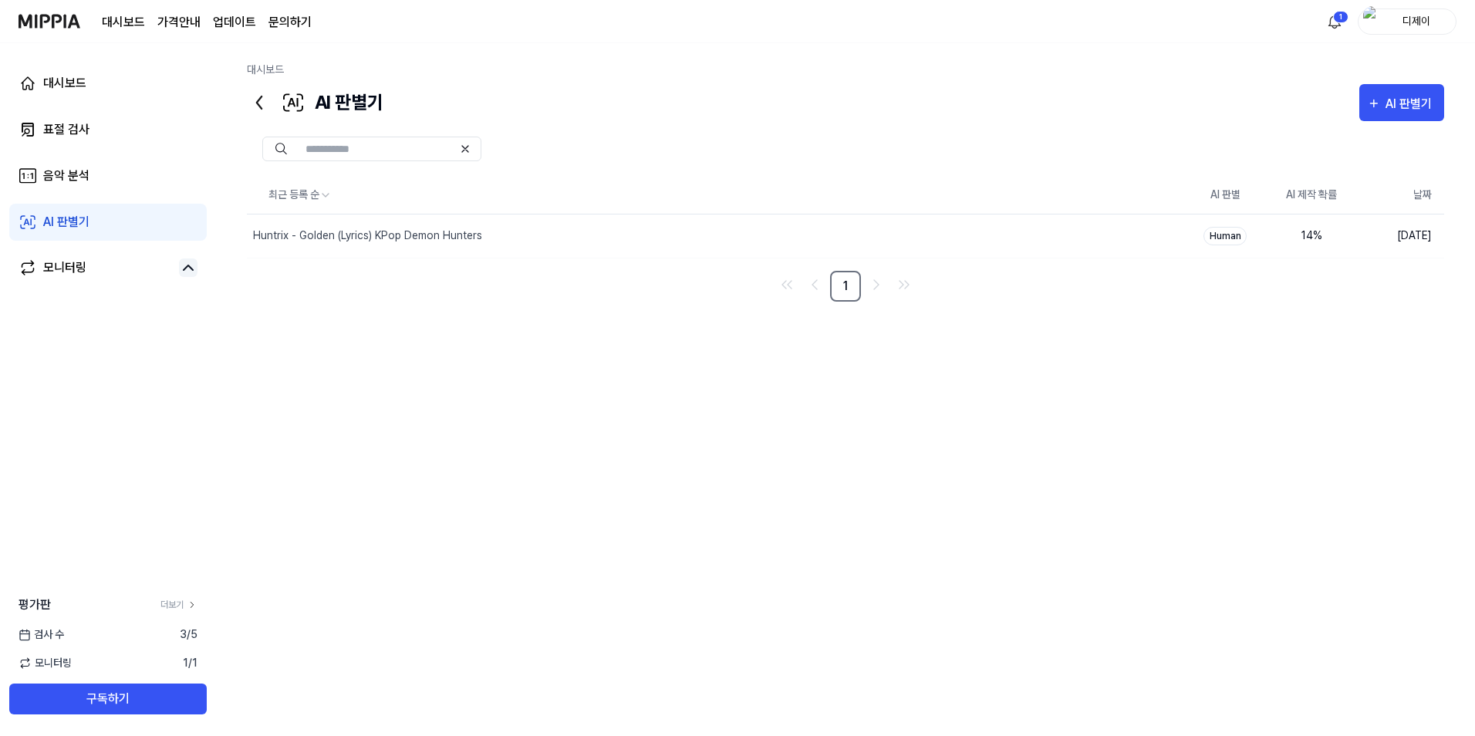
click at [724, 430] on div "최근 등록 순 AI 판별 AI 제작 확률 날짜 Huntrix - Golden (Lyrics) KPop Demon Hunters 삭제 Human…" at bounding box center [845, 416] width 1197 height 478
click at [468, 233] on div "Huntrix - Golden (Lyrics) KPop Demon Hunters" at bounding box center [367, 236] width 229 height 16
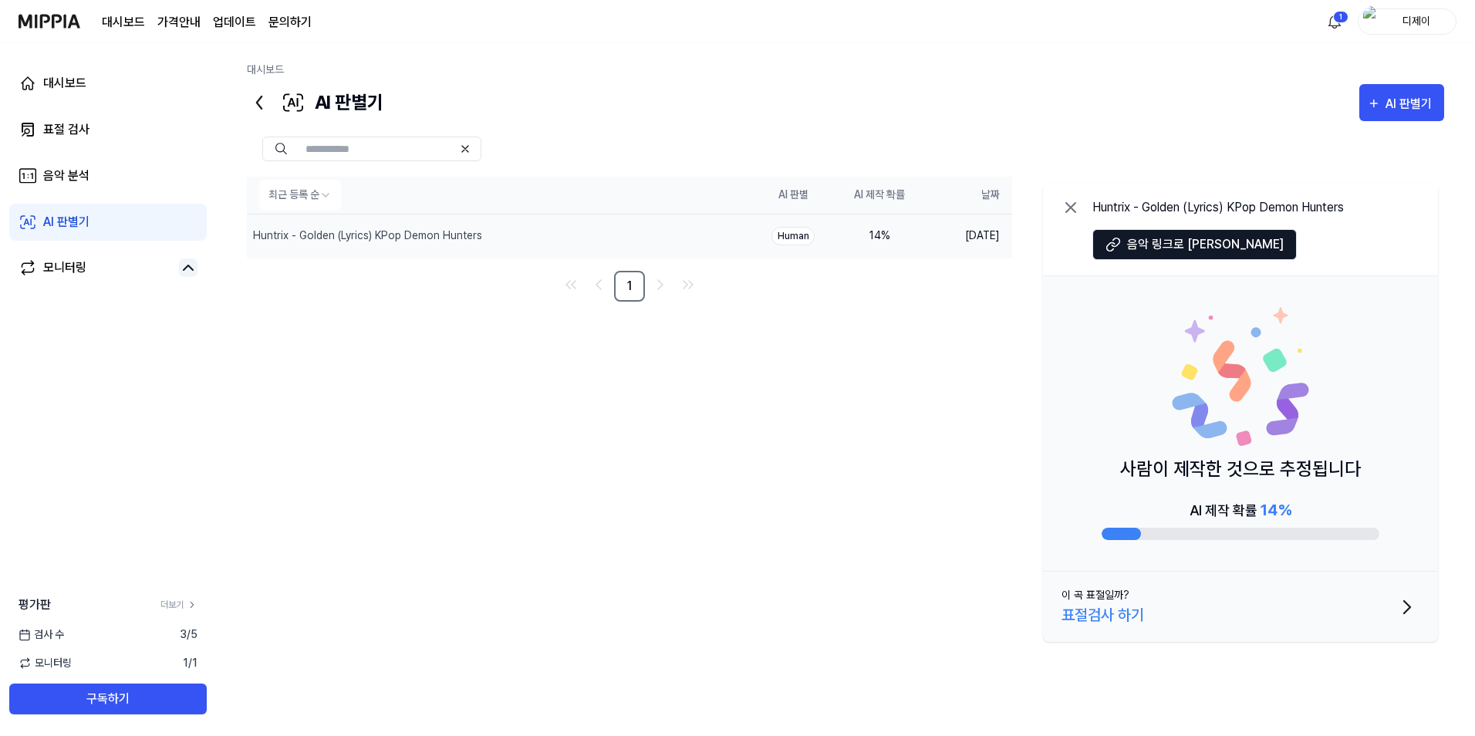
click at [1071, 212] on icon at bounding box center [1070, 207] width 19 height 19
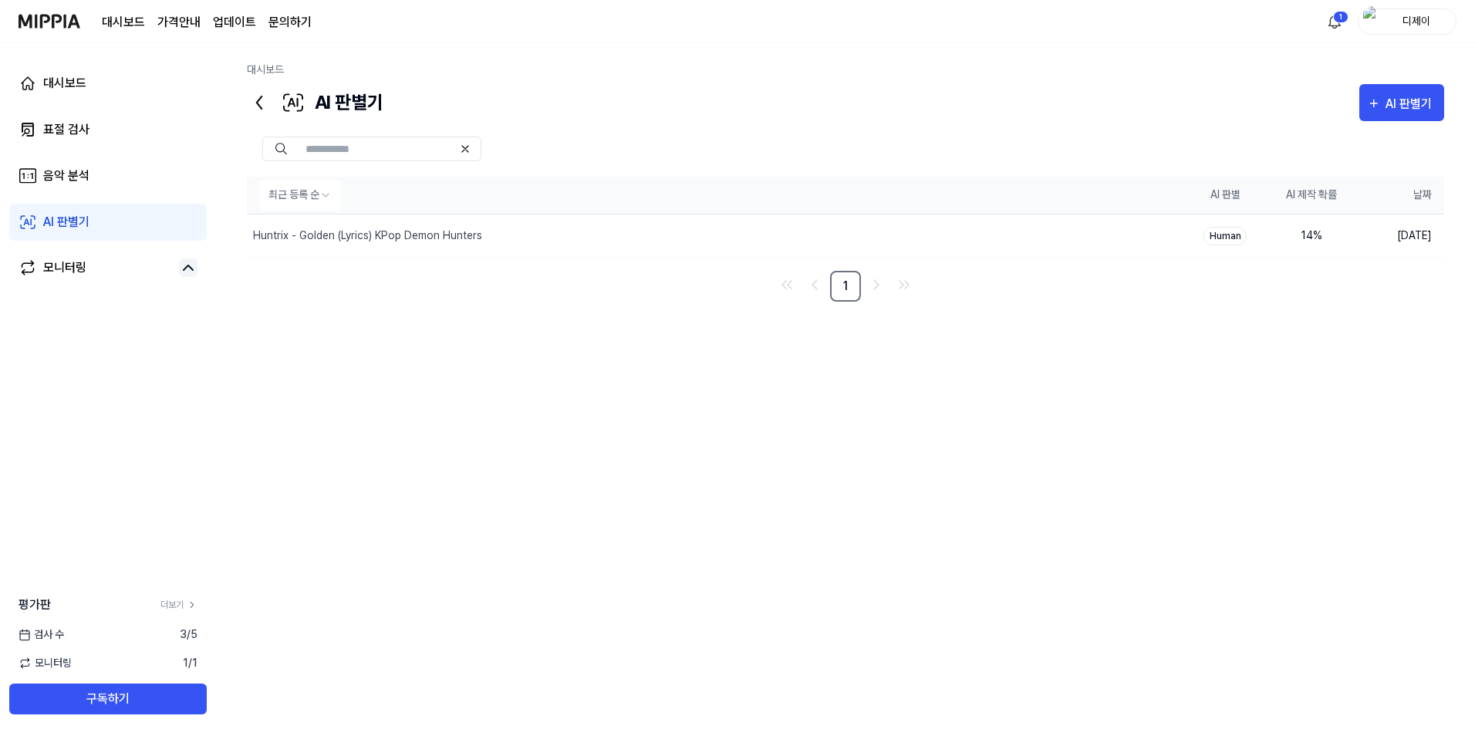
click at [1071, 211] on th "최근 등록 순" at bounding box center [714, 195] width 935 height 37
click at [999, 242] on div "Huntrix - Golden (Lyrics) KPop Demon Hunters" at bounding box center [683, 235] width 872 height 43
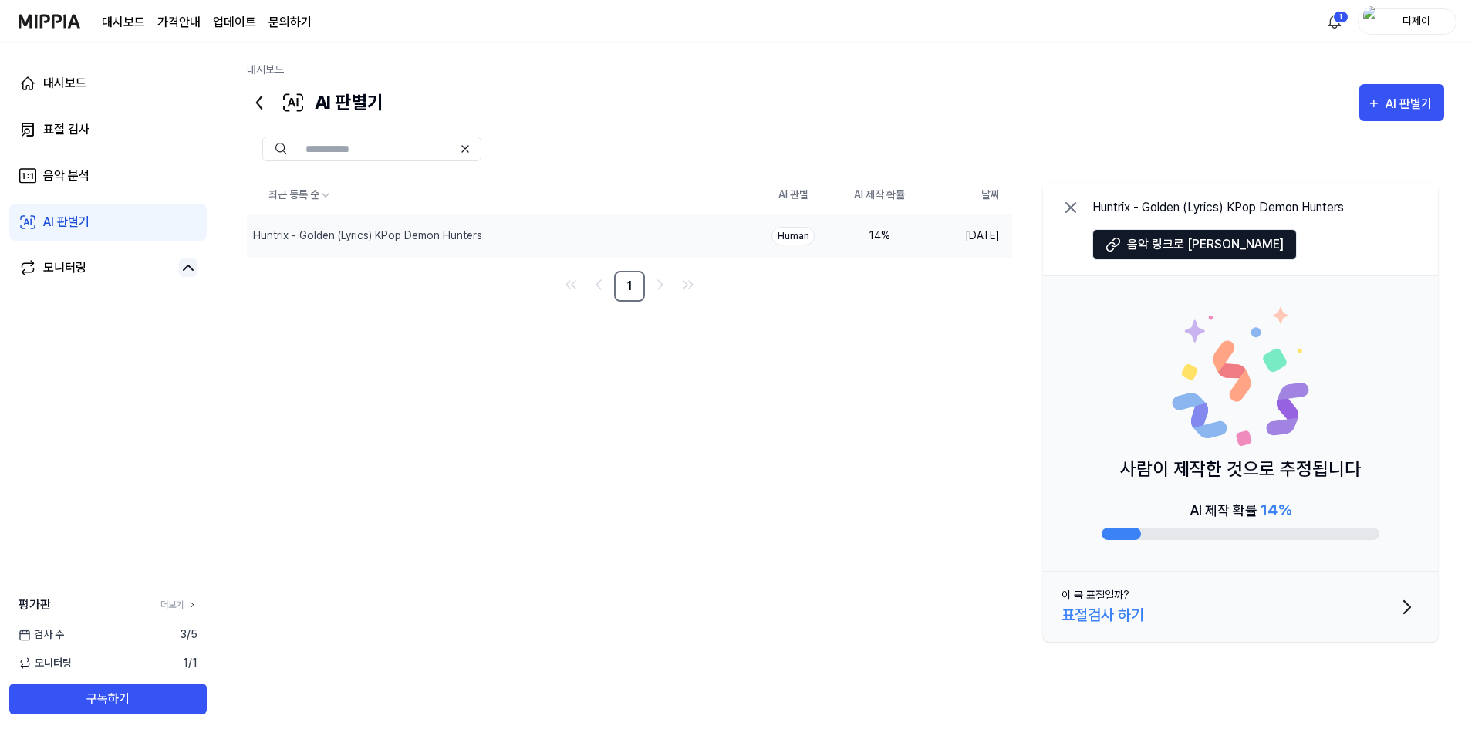
click at [1209, 518] on div "AI 제작 확률 14 %" at bounding box center [1240, 509] width 102 height 23
click at [1221, 511] on div "AI 제작 확률 14 %" at bounding box center [1240, 509] width 102 height 23
click at [1077, 207] on icon at bounding box center [1070, 207] width 19 height 19
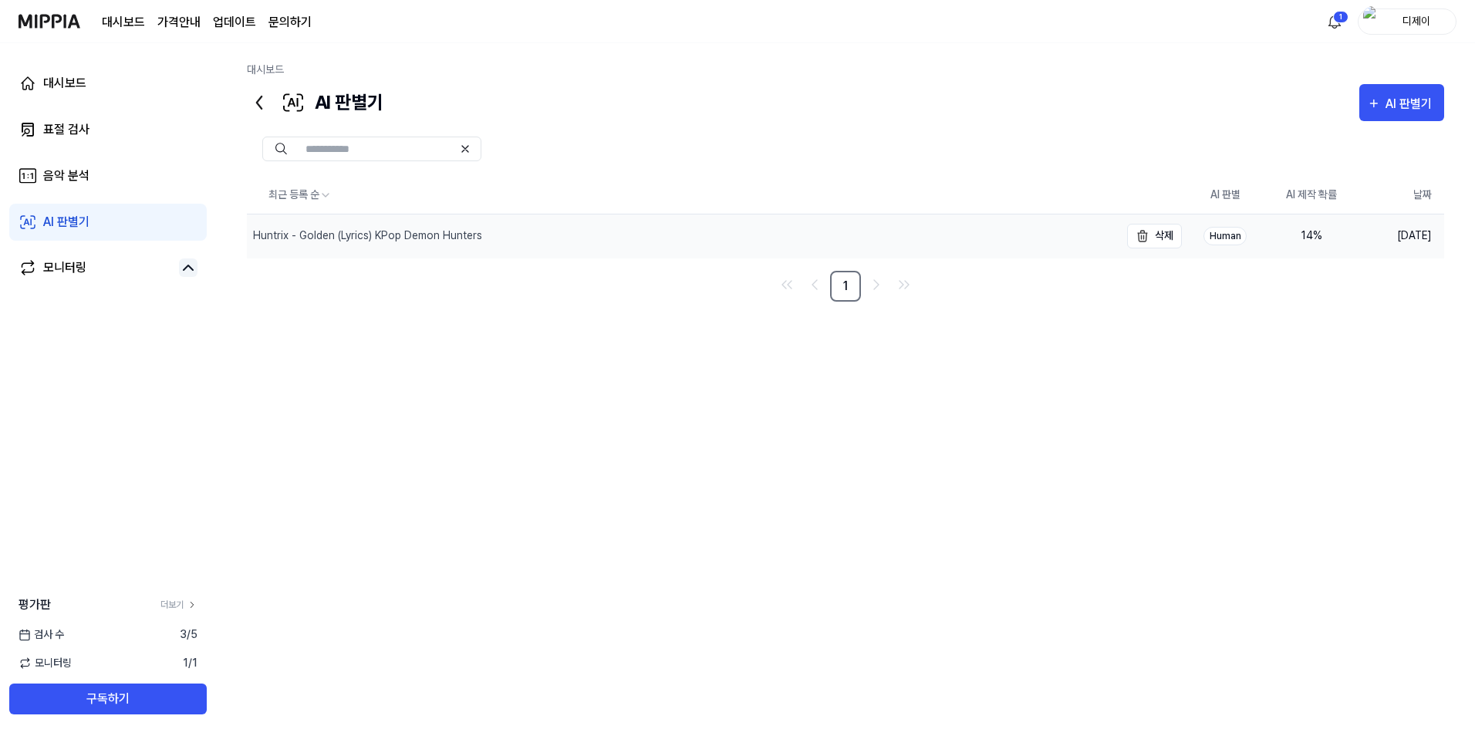
click at [420, 234] on div "Huntrix - Golden (Lyrics) KPop Demon Hunters" at bounding box center [367, 236] width 229 height 16
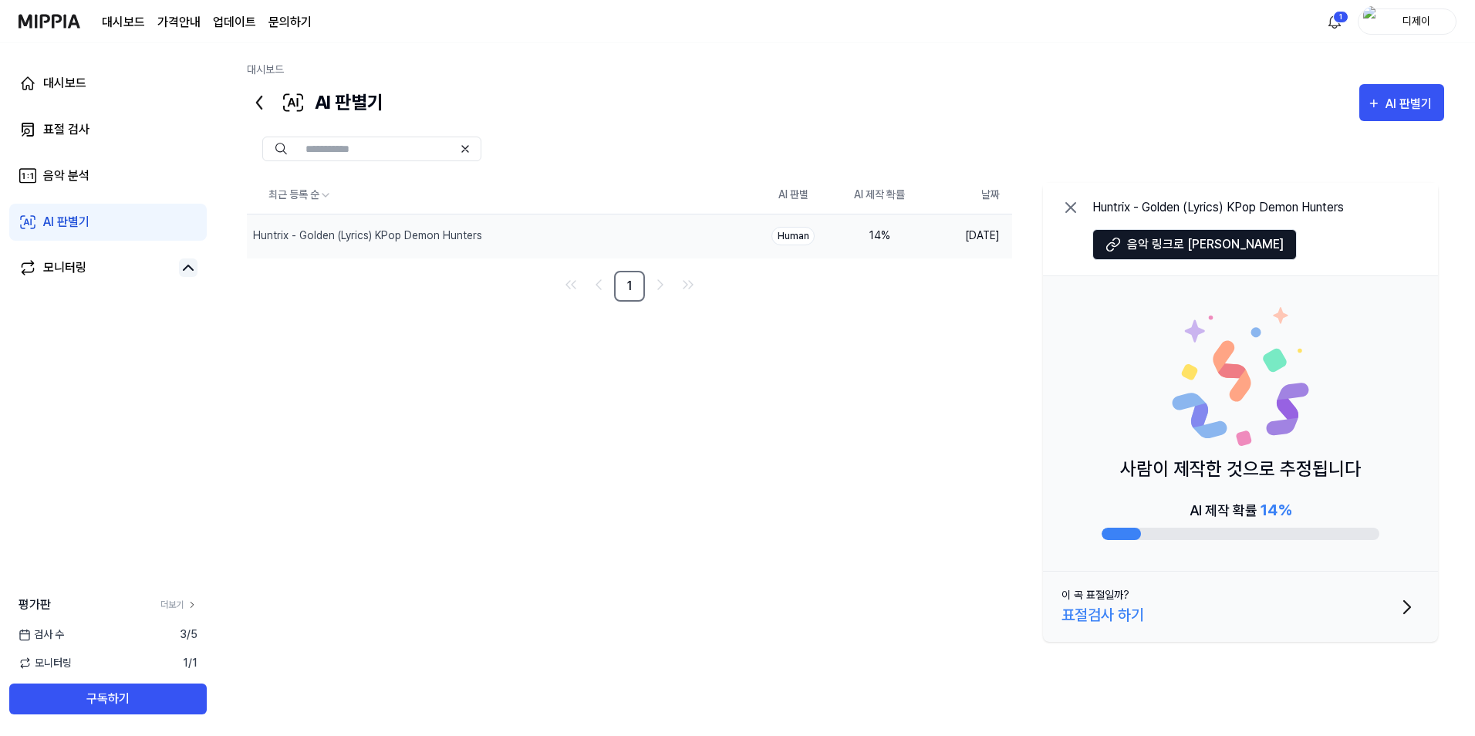
click at [1250, 522] on div "AI 제작 확률 14 %" at bounding box center [1240, 519] width 278 height 42
click at [1315, 531] on div at bounding box center [1240, 534] width 278 height 12
click at [1067, 203] on icon at bounding box center [1070, 207] width 9 height 9
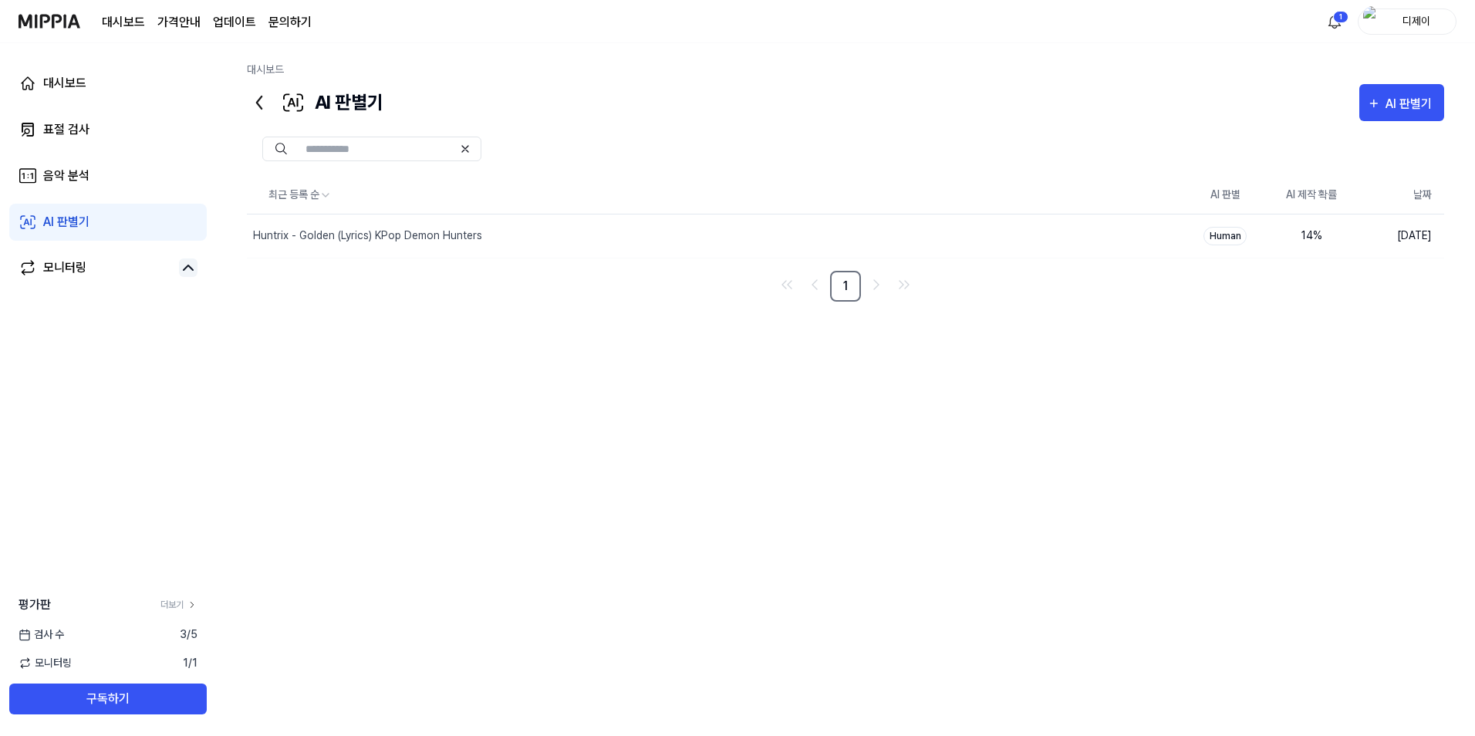
click at [988, 322] on div "최근 등록 순 AI 판별 AI 제작 확률 날짜 Huntrix - Golden (Lyrics) KPop Demon Hunters 삭제 Human…" at bounding box center [845, 416] width 1197 height 478
click at [956, 234] on div "Huntrix - Golden (Lyrics) KPop Demon Hunters" at bounding box center [683, 235] width 872 height 43
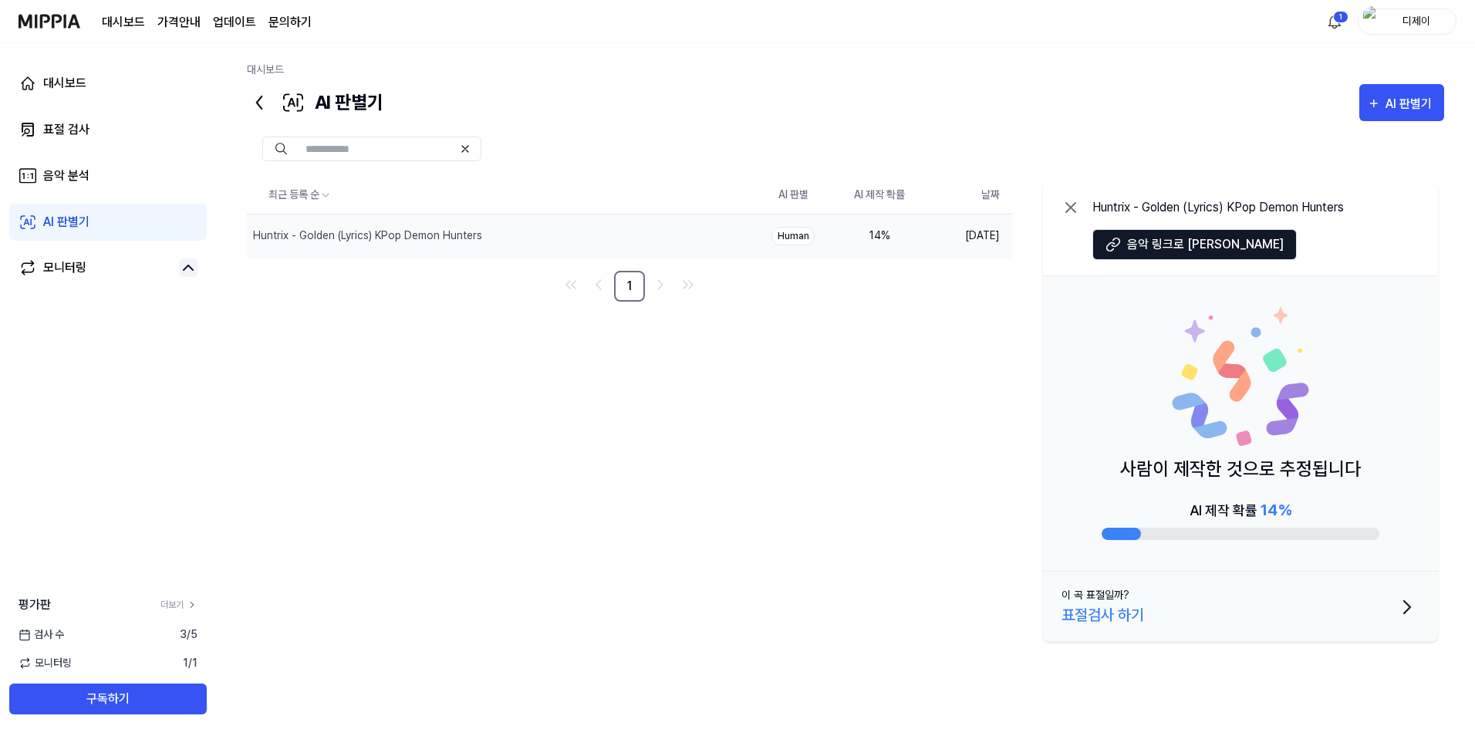
click at [1071, 207] on icon at bounding box center [1070, 207] width 9 height 9
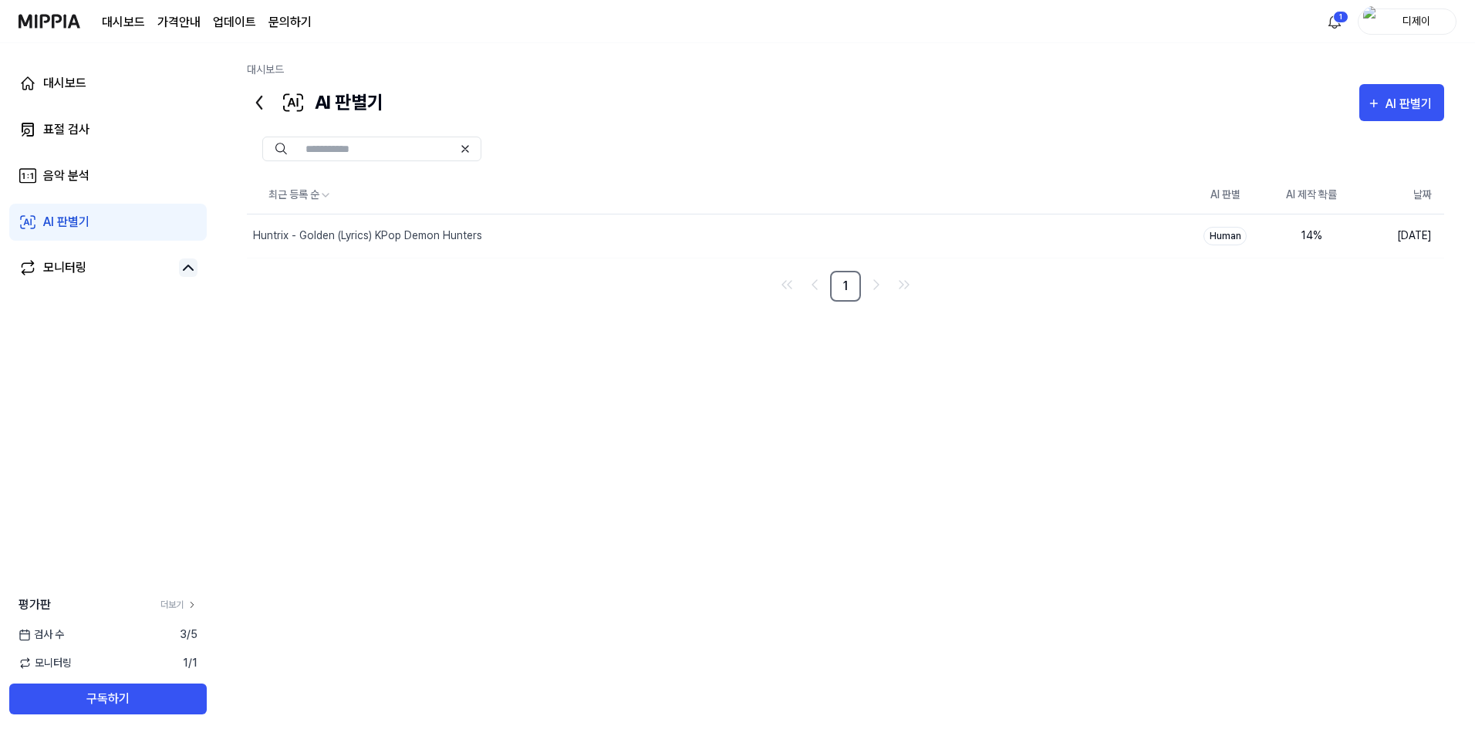
click at [1007, 413] on div "최근 등록 순 AI 판별 AI 제작 확률 날짜 Huntrix - Golden (Lyrics) KPop Demon Hunters 삭제 Human…" at bounding box center [845, 416] width 1197 height 478
click at [403, 479] on div "최근 등록 순 AI 판별 AI 제작 확률 날짜 Huntrix - Golden (Lyrics) KPop Demon Hunters 삭제 Human…" at bounding box center [845, 416] width 1197 height 478
click at [1394, 103] on div "AI 판별기" at bounding box center [1410, 104] width 51 height 20
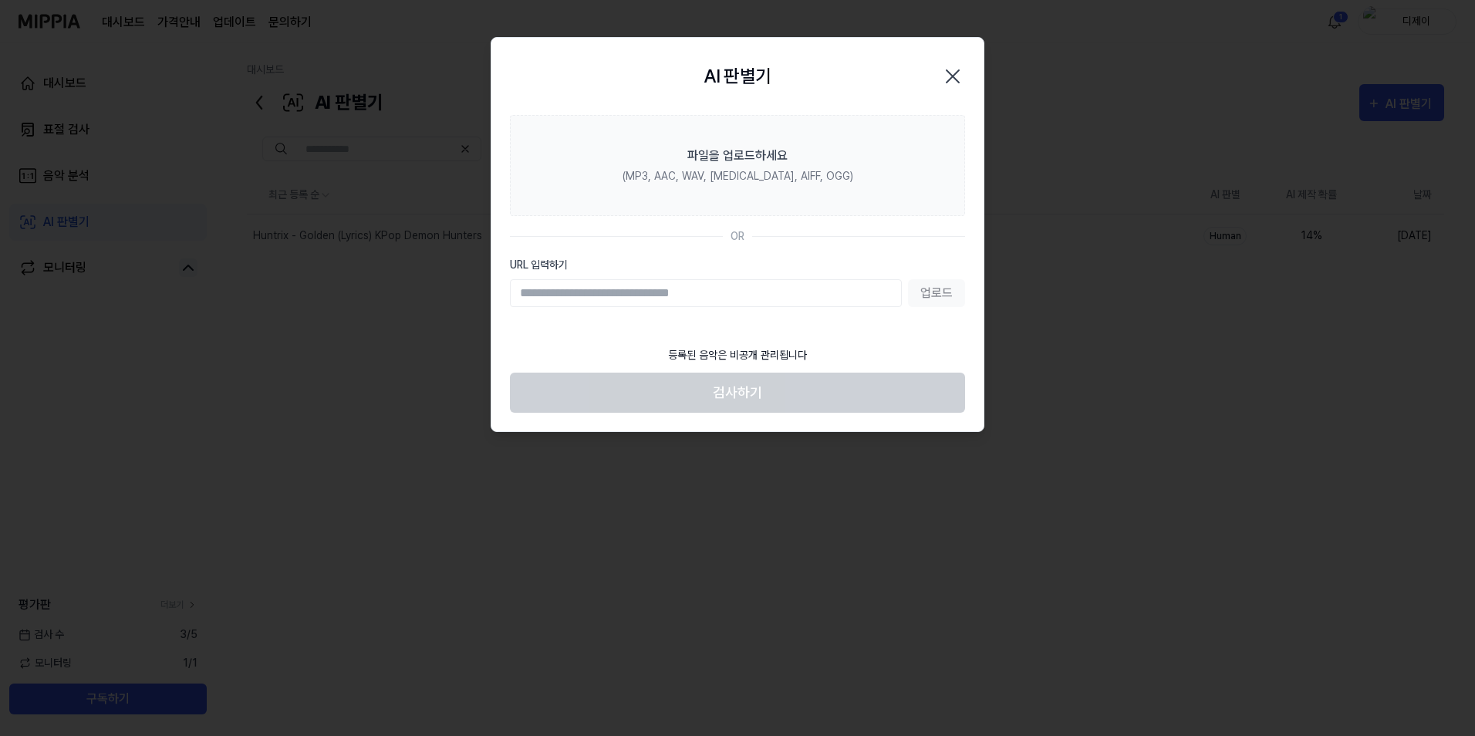
click at [638, 289] on input "URL 입력하기" at bounding box center [706, 293] width 392 height 28
type input "**********"
click at [936, 294] on button "업로드" at bounding box center [936, 293] width 57 height 28
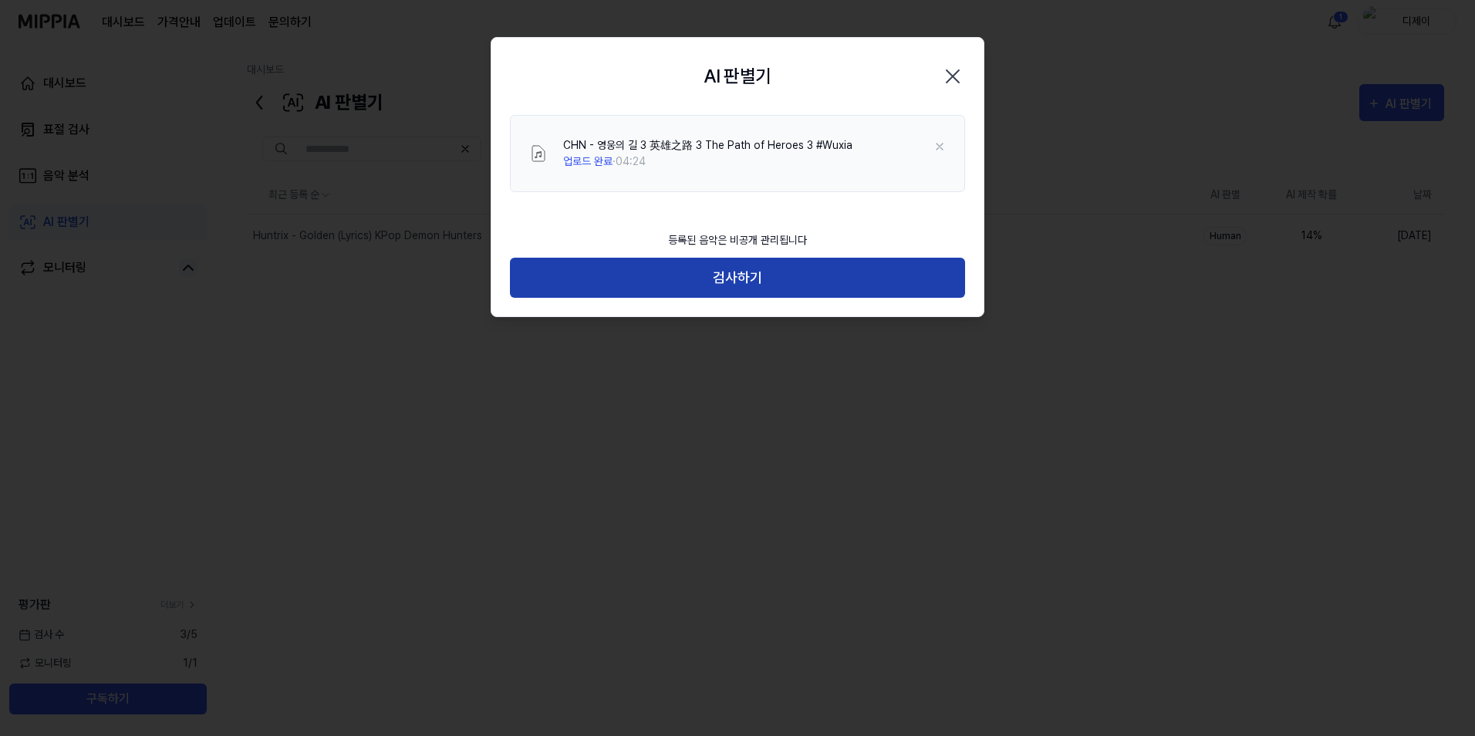
click at [765, 278] on button "검사하기" at bounding box center [737, 278] width 455 height 41
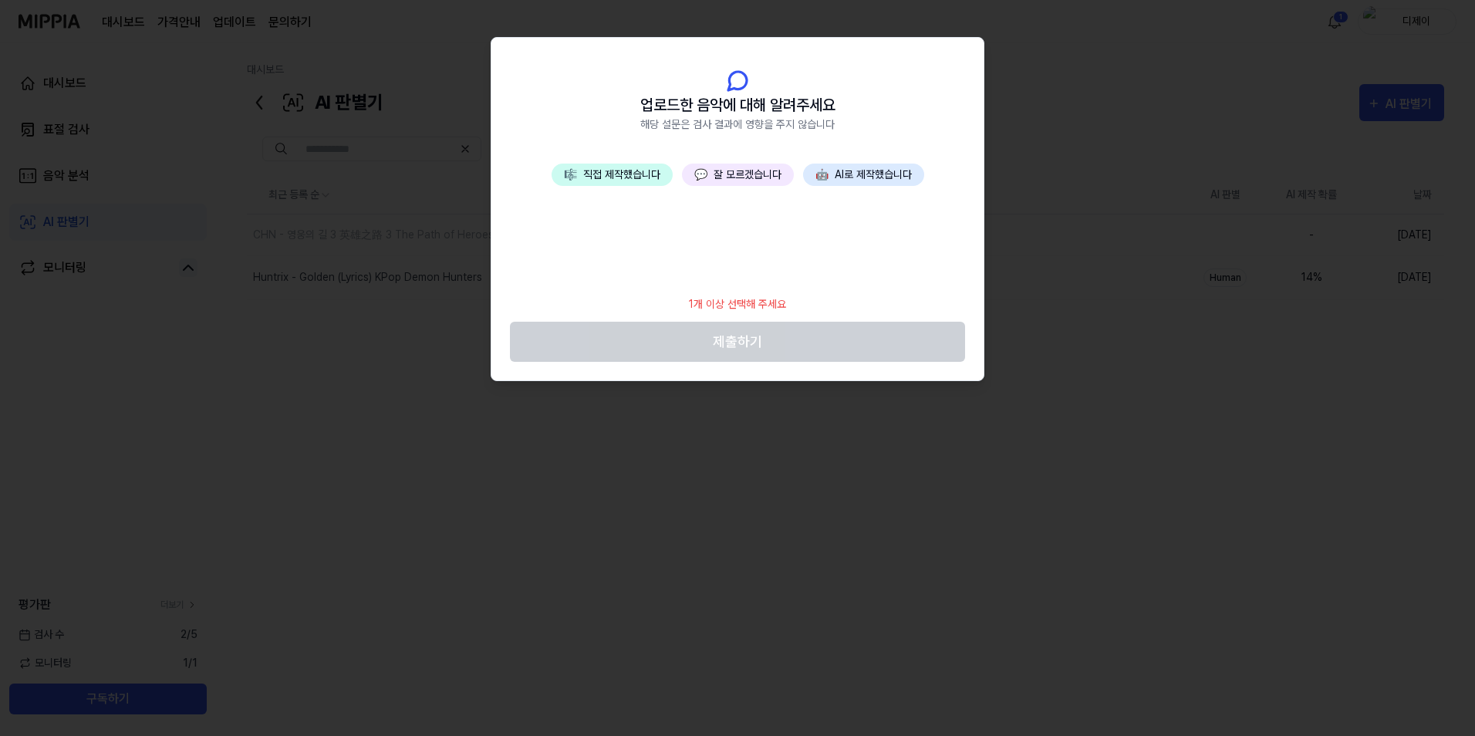
click at [750, 176] on button "💬 잘 모르겠습니다" at bounding box center [738, 175] width 112 height 22
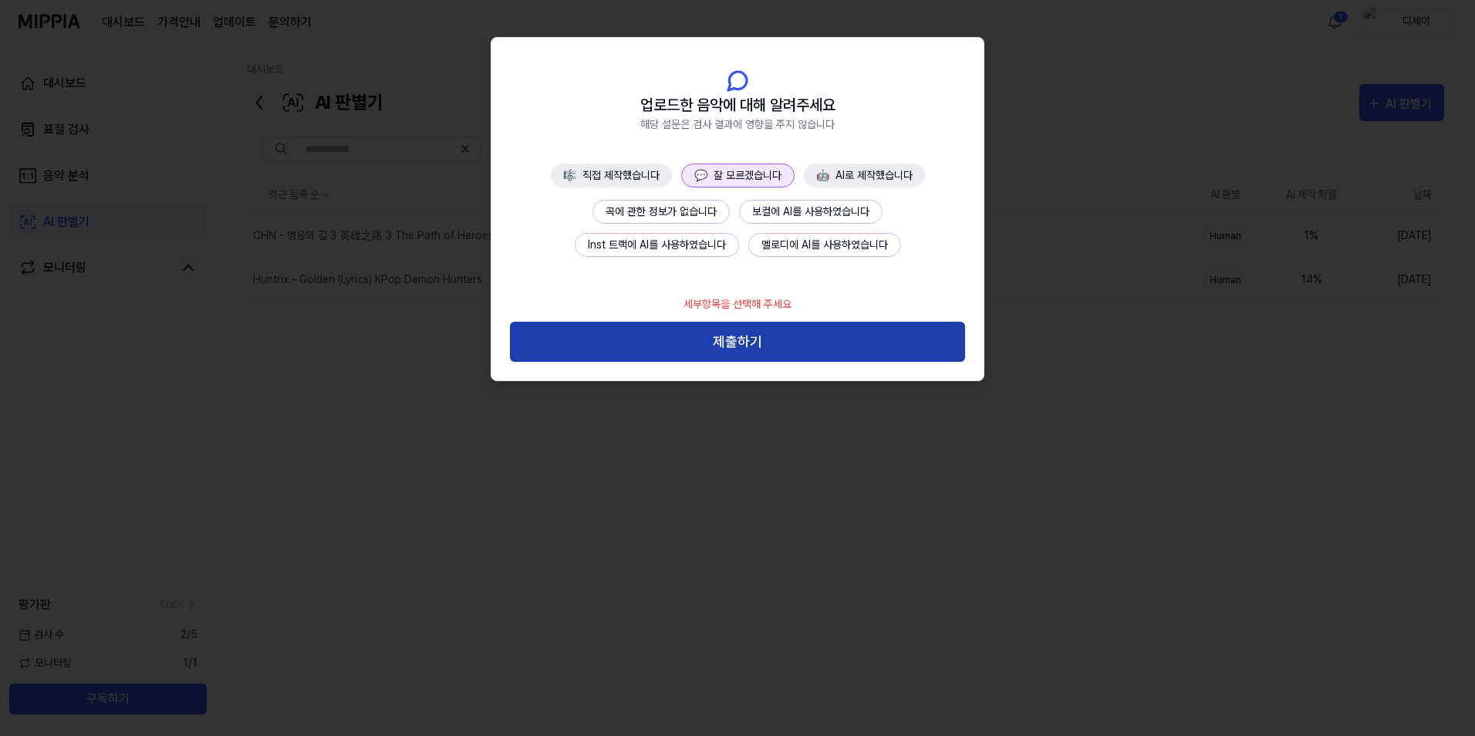
click at [761, 338] on button "제출하기" at bounding box center [737, 342] width 455 height 41
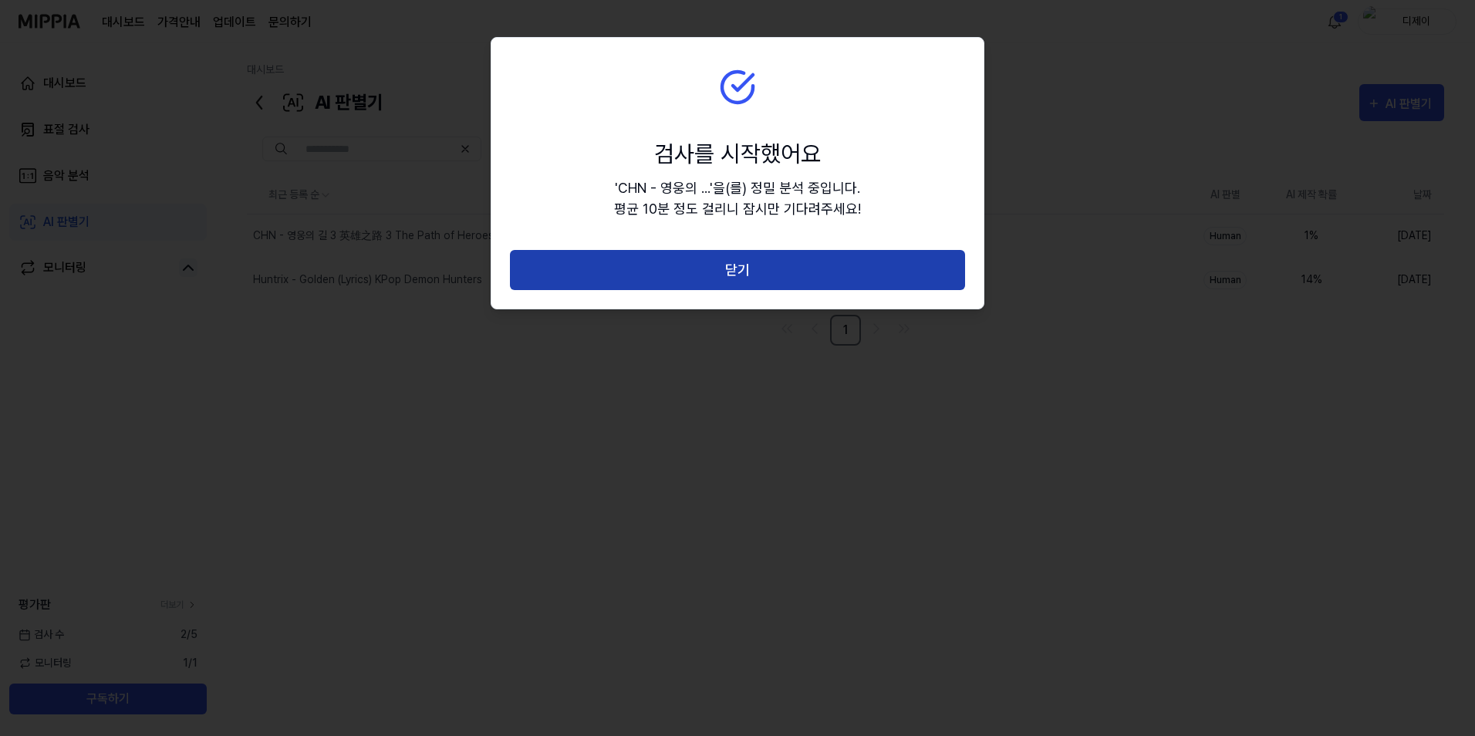
click at [751, 268] on button "닫기" at bounding box center [737, 270] width 455 height 41
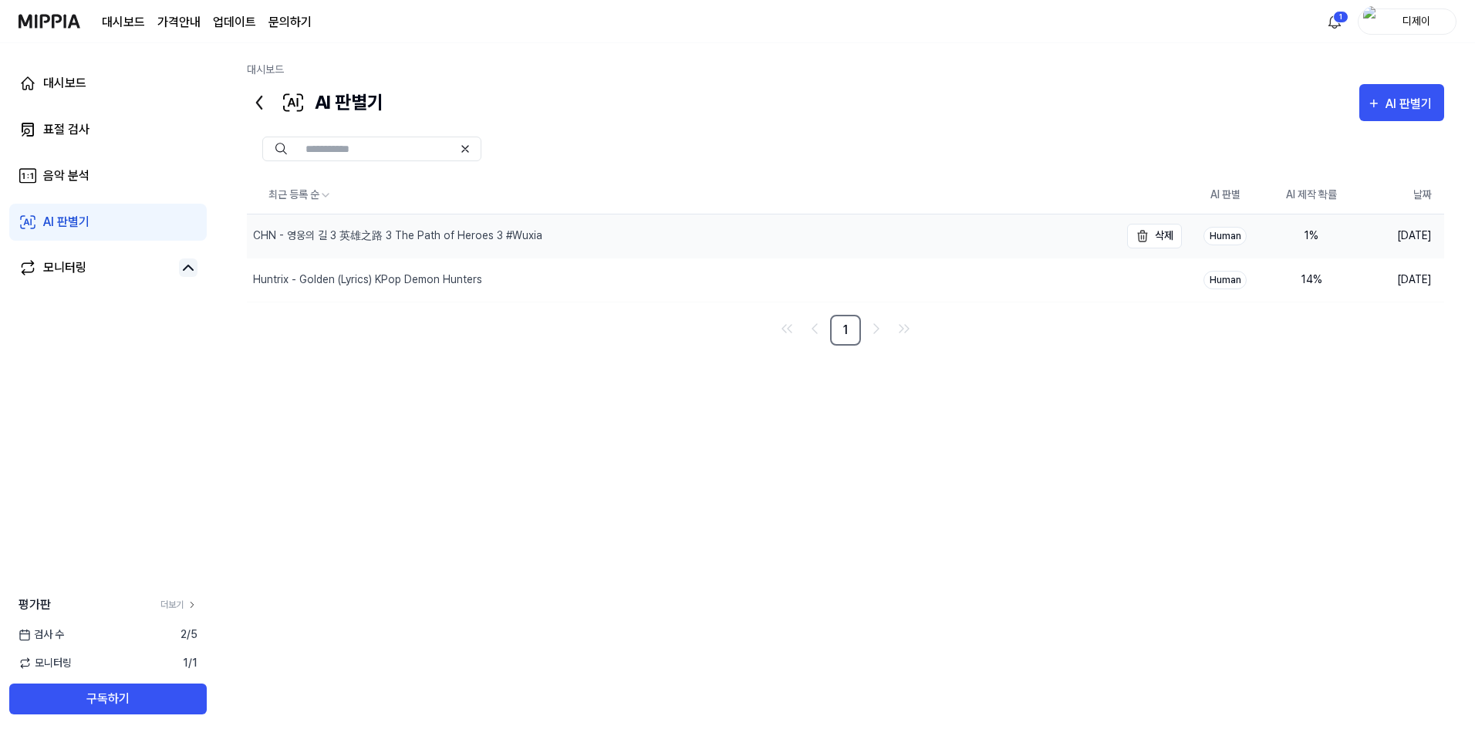
click at [528, 228] on div "CHN - 영웅의 길 3 英雄之路 3 The Path of Heroes 3 #Wuxia" at bounding box center [397, 236] width 289 height 16
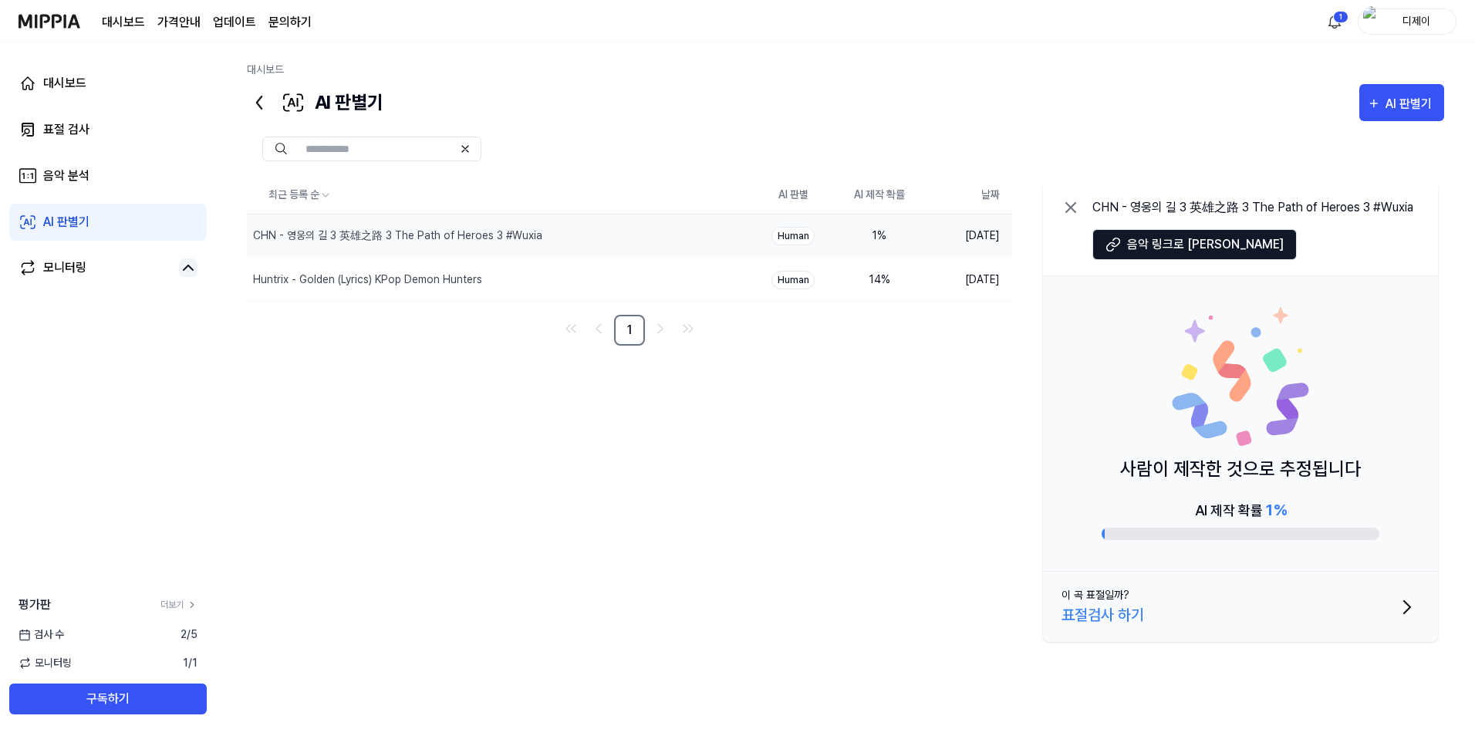
click at [803, 430] on div "최근 등록 순 AI 판별 AI 제작 확률 날짜 CHN - 영웅의 길 3 英雄之路 3 The Path of Heroes 3 #Wuxia 삭제 H…" at bounding box center [845, 416] width 1197 height 478
click at [481, 285] on div "Huntrix - Golden (Lyrics) KPop Demon Hunters" at bounding box center [468, 279] width 443 height 43
click at [531, 230] on div "CHN - 영웅의 길 3 英雄之路 3 The Path of Heroes 3 #Wuxia" at bounding box center [397, 236] width 289 height 16
click at [536, 471] on div "최근 등록 순 AI 판별 AI 제작 확률 날짜 CHN - 영웅의 길 3 英雄之路 3 The Path of Heroes 3 #Wuxia 삭제 H…" at bounding box center [845, 416] width 1197 height 478
click at [1075, 204] on icon at bounding box center [1070, 207] width 9 height 9
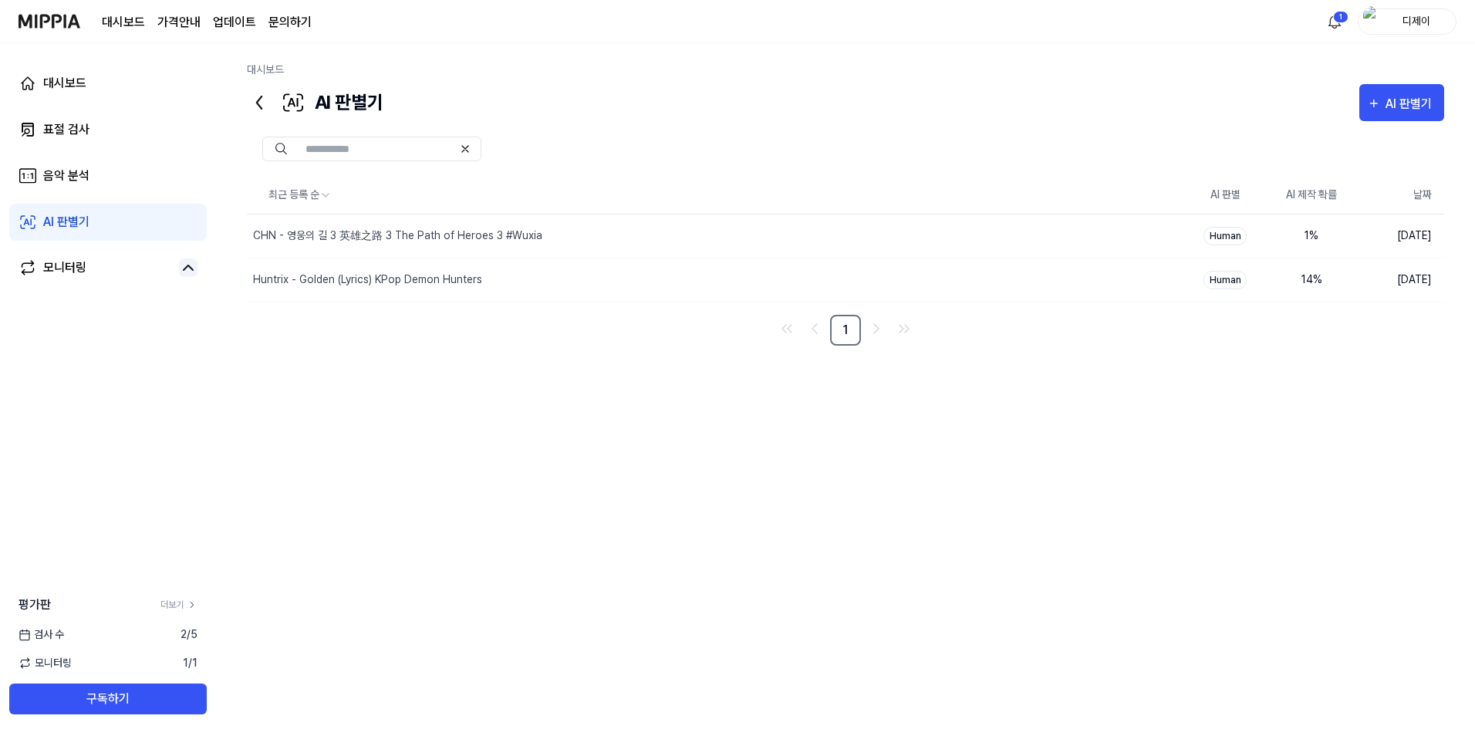
click at [981, 510] on div "최근 등록 순 AI 판별 AI 제작 확률 날짜 CHN - 영웅의 길 3 英雄之路 3 The Path of Heroes 3 #Wuxia 삭제 H…" at bounding box center [845, 416] width 1197 height 478
click at [93, 137] on link "표절 검사" at bounding box center [107, 129] width 197 height 37
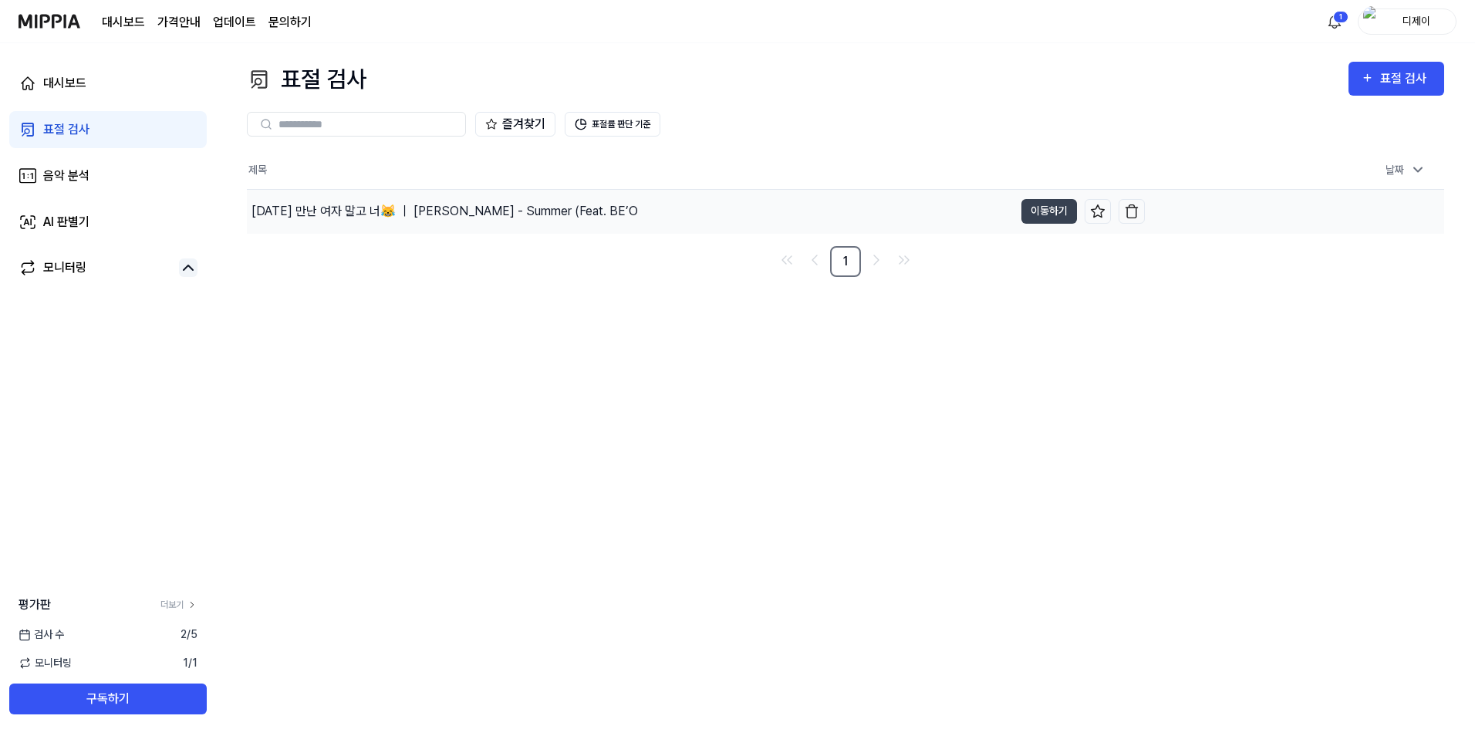
click at [525, 213] on div "[DATE] 만난 여자 말고 너😹 ｜ [PERSON_NAME] - Summer (Feat. BE’O" at bounding box center [444, 211] width 386 height 19
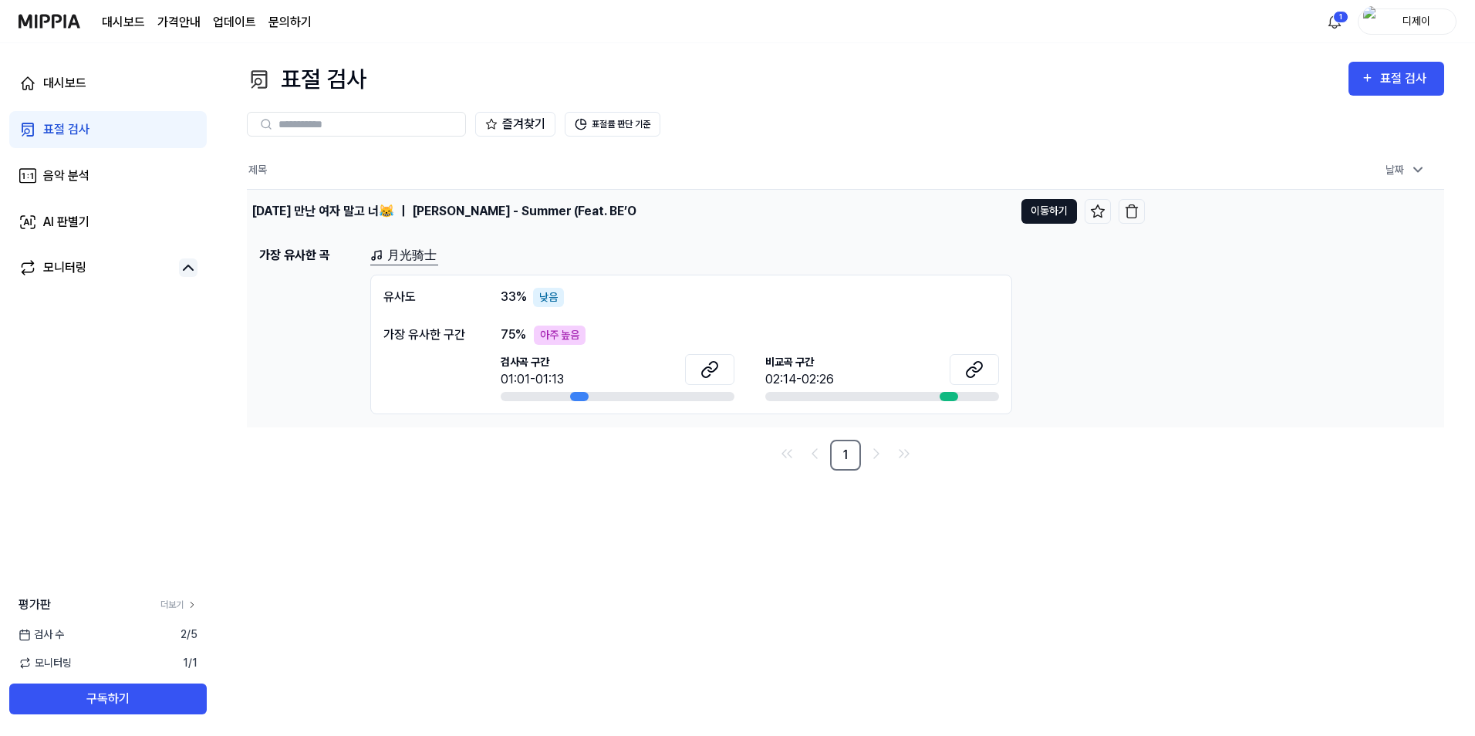
click at [1051, 211] on button "이동하기" at bounding box center [1049, 211] width 56 height 25
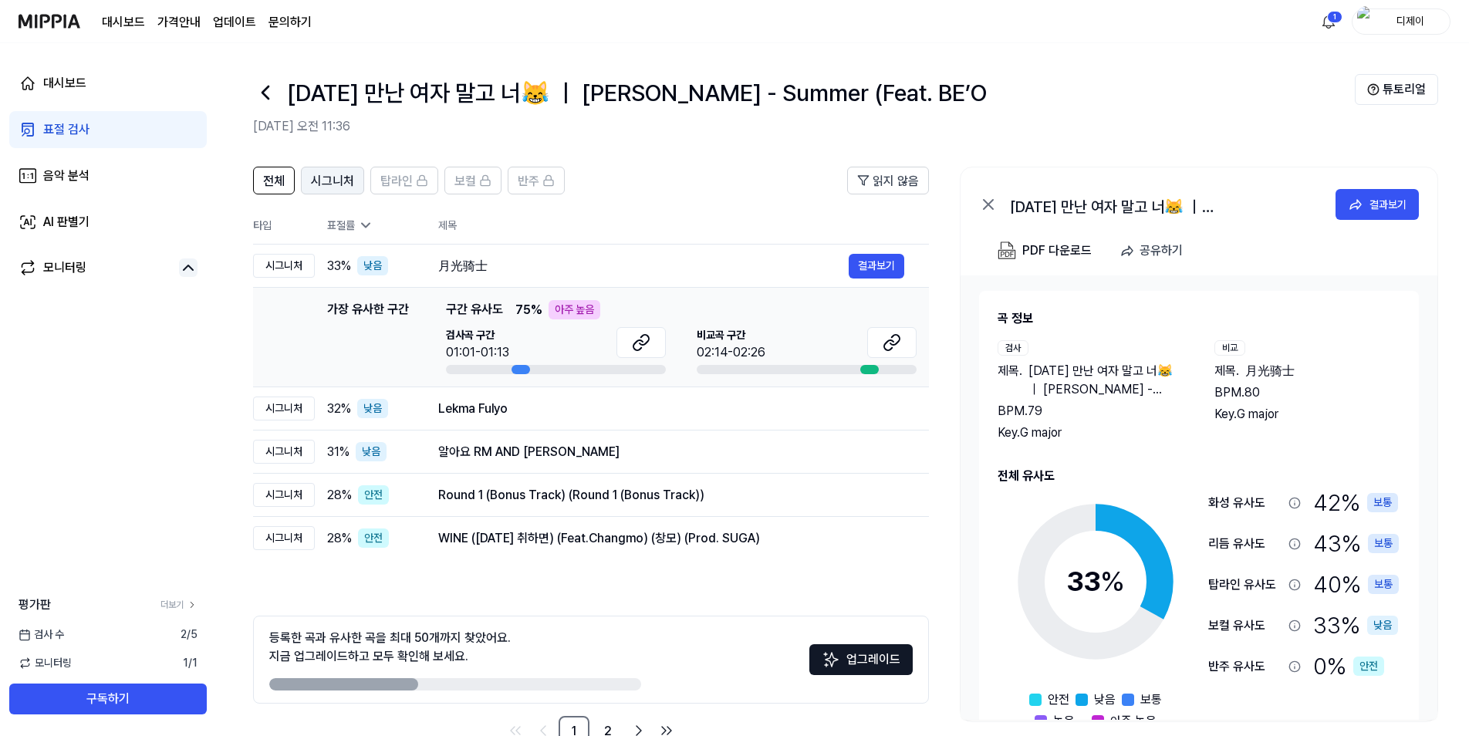
click at [323, 174] on span "시그니처" at bounding box center [332, 181] width 43 height 19
click at [263, 175] on span "전체" at bounding box center [274, 181] width 22 height 19
click at [879, 261] on button "결과보기" at bounding box center [876, 266] width 56 height 25
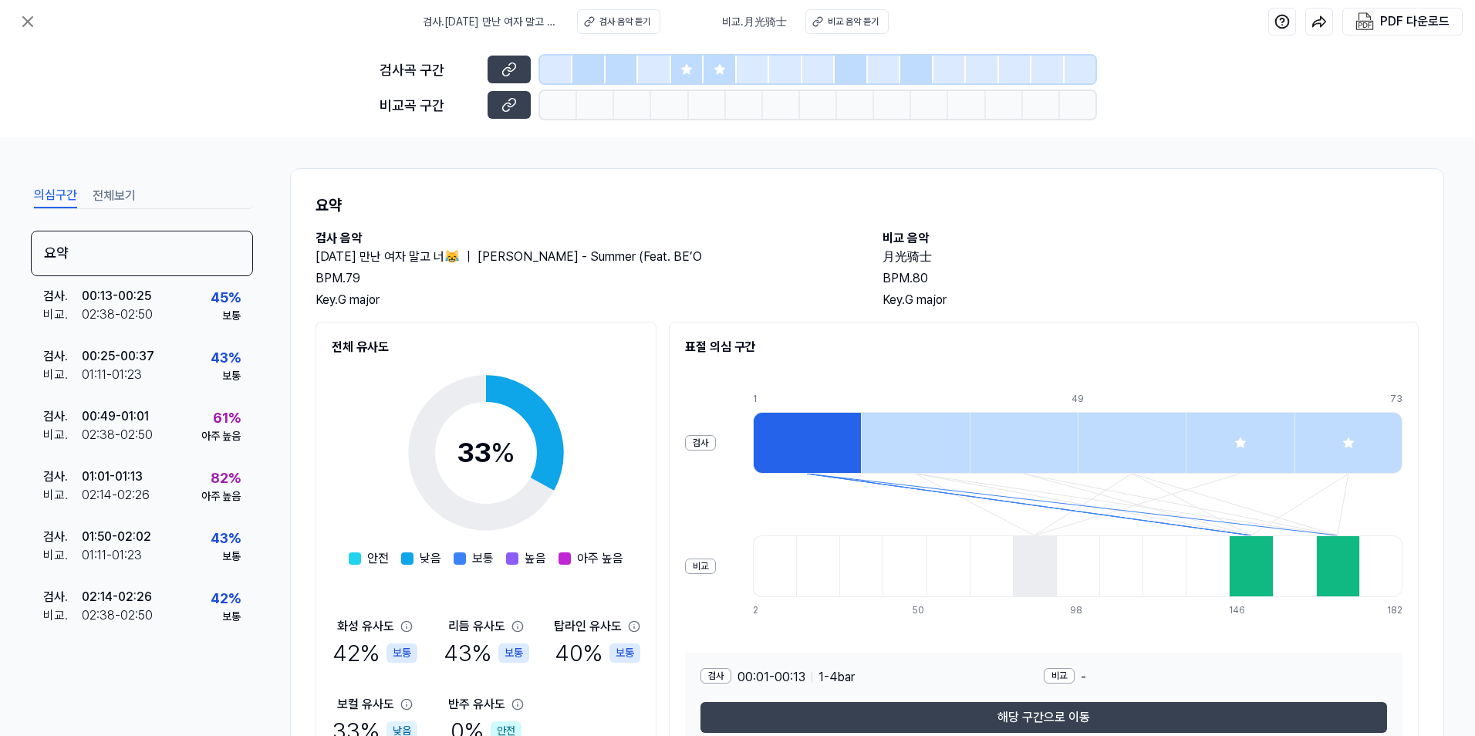
click at [686, 69] on icon at bounding box center [686, 69] width 10 height 10
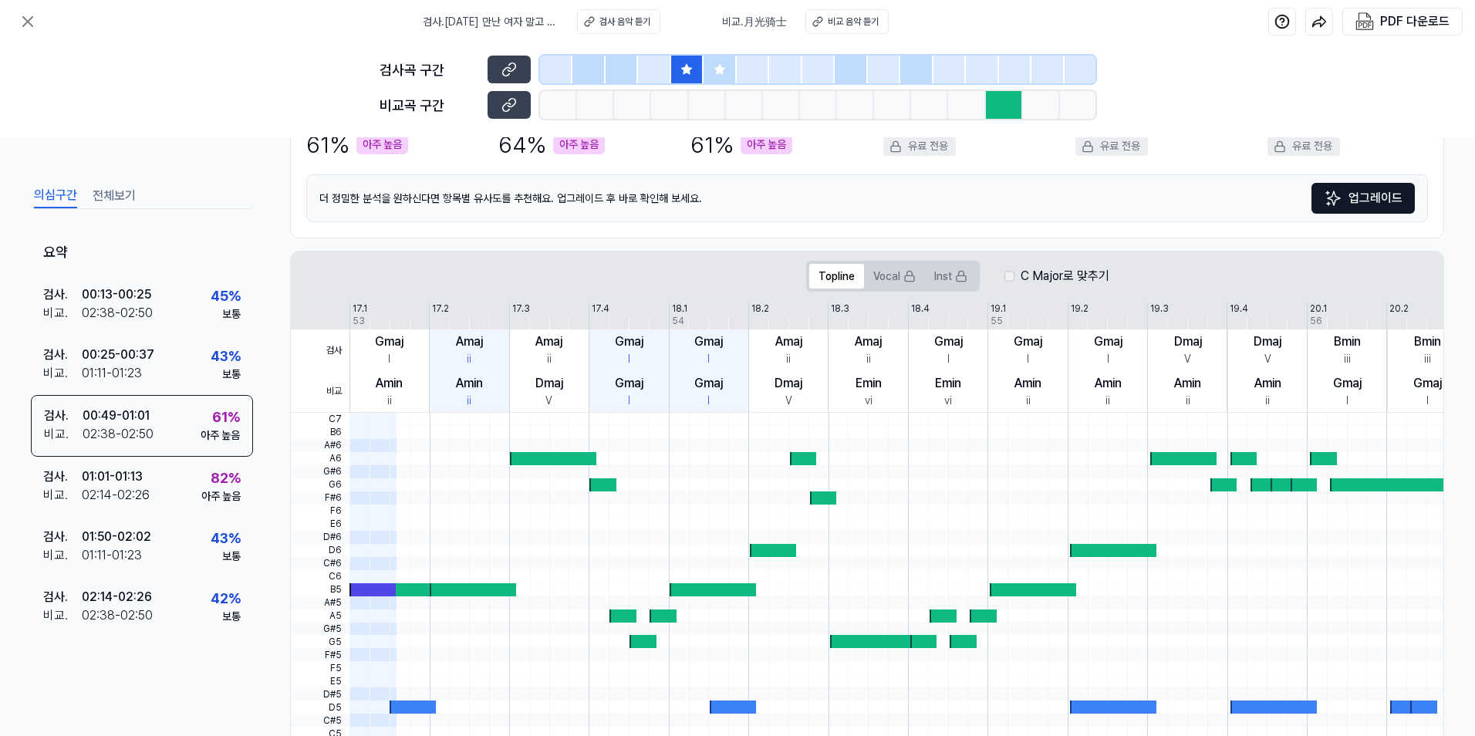
scroll to position [168, 0]
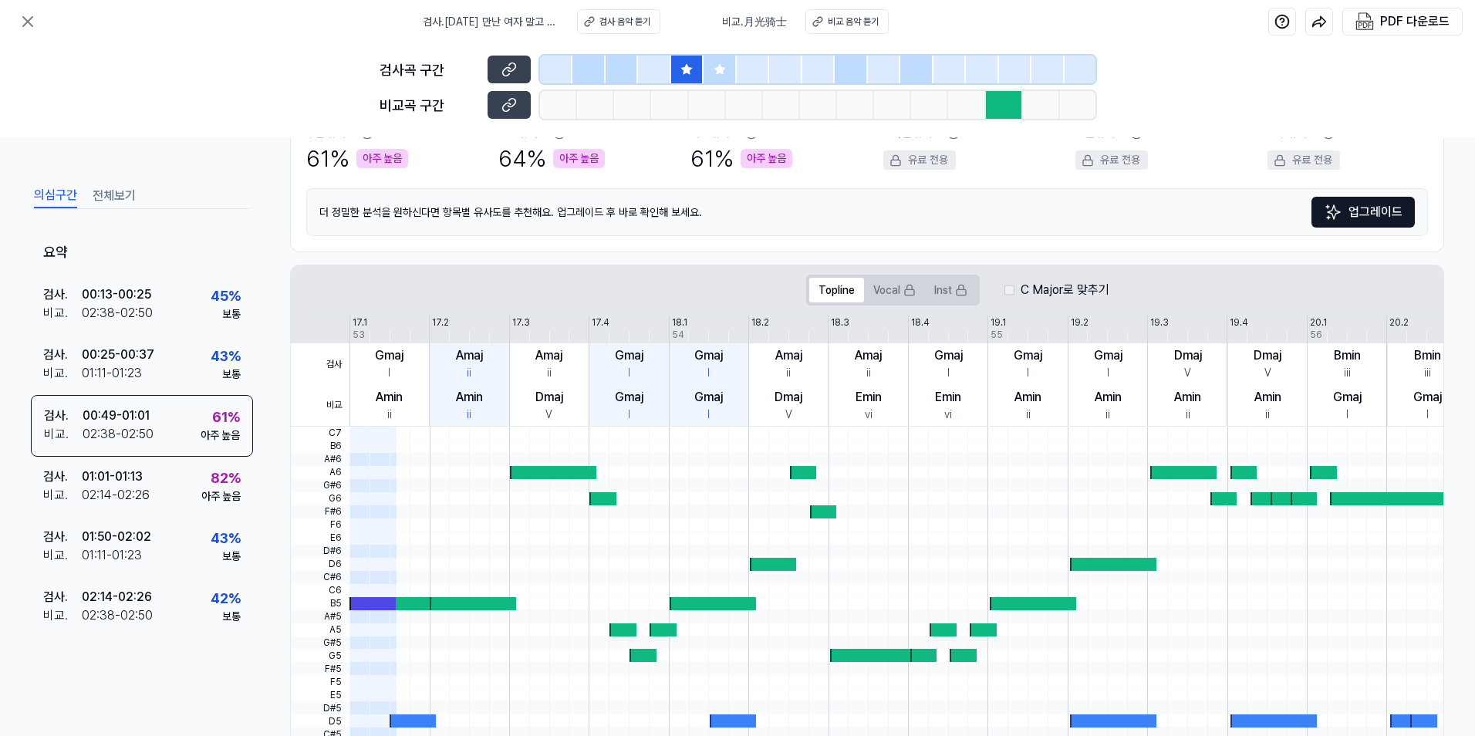
click at [717, 82] on div at bounding box center [719, 70] width 32 height 28
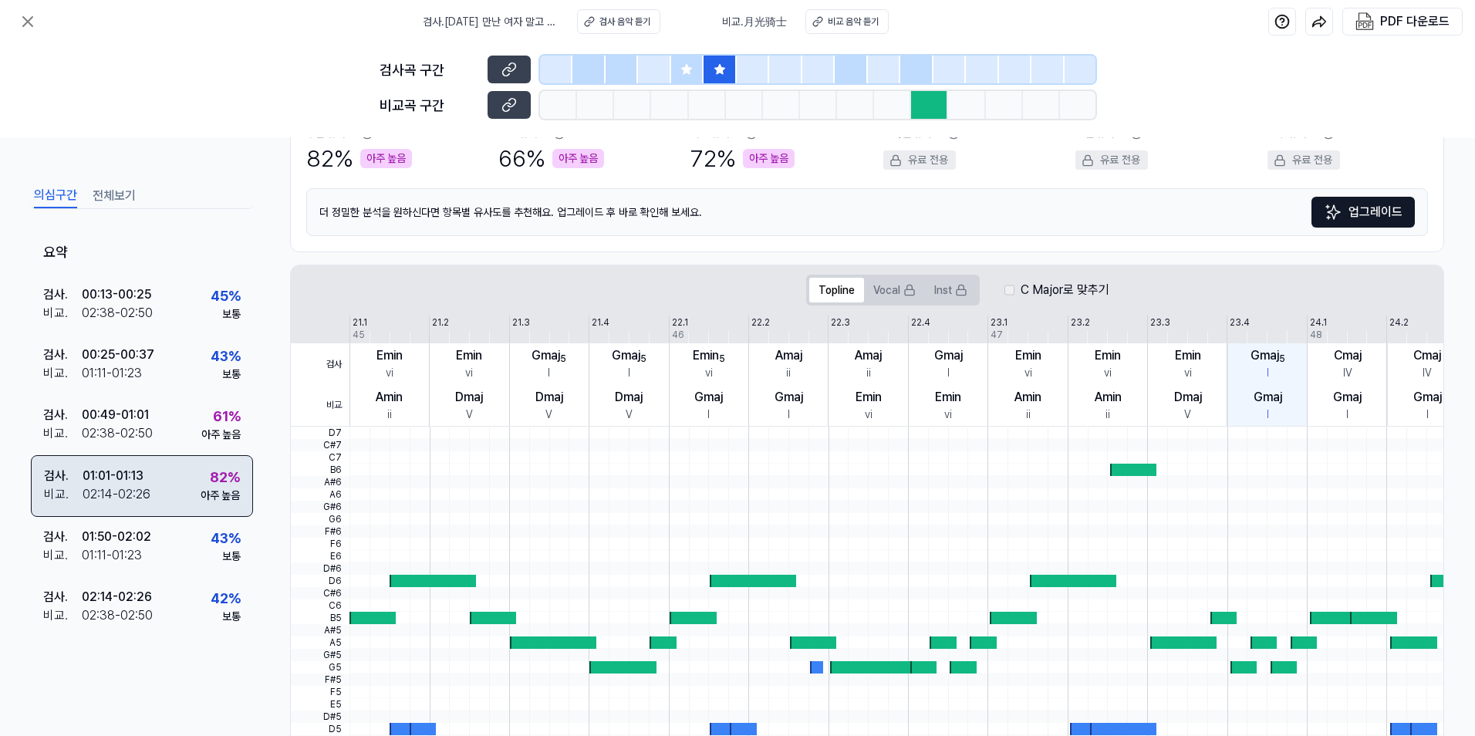
click at [180, 501] on div "검사 . 01:01 - 01:13 비교 . 02:14 - 02:26 82 % 아주 높음" at bounding box center [142, 486] width 222 height 62
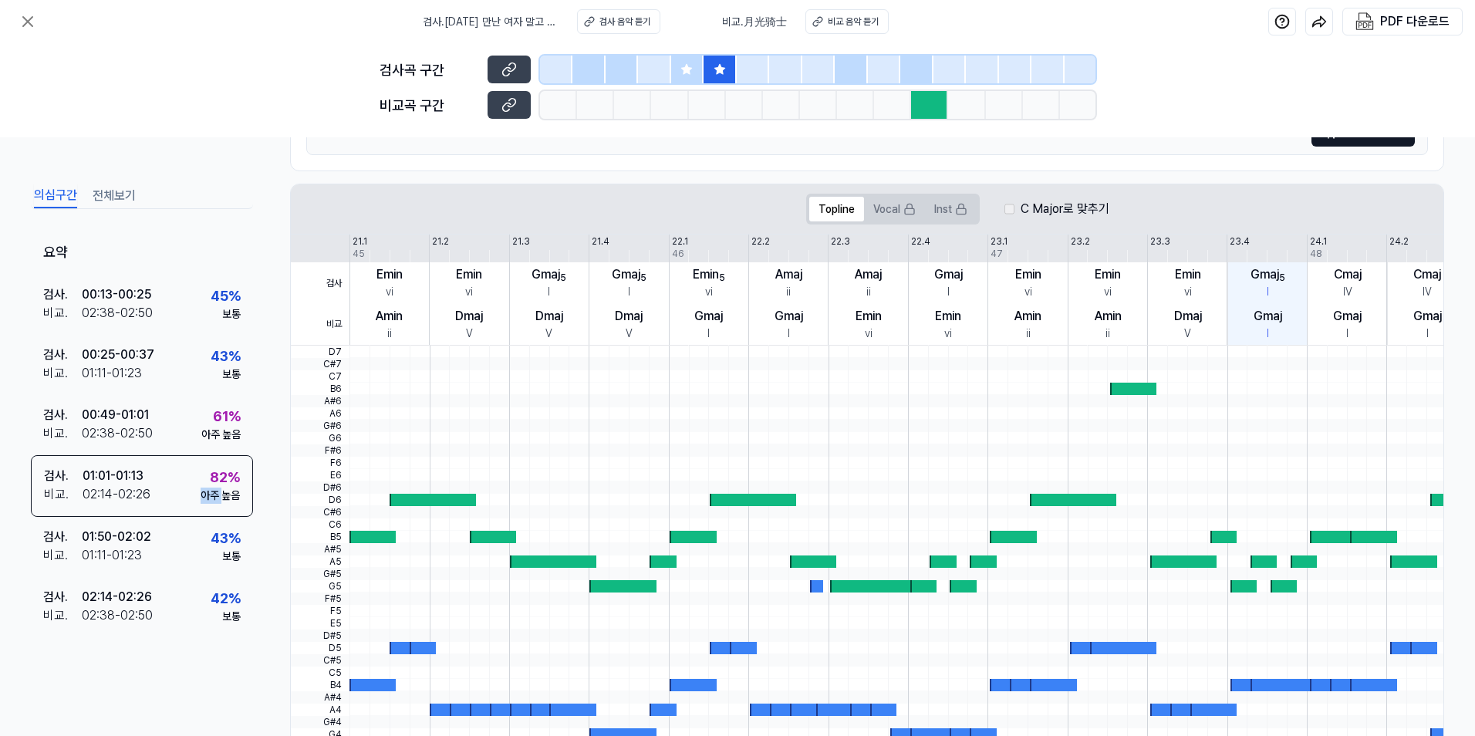
scroll to position [322, 0]
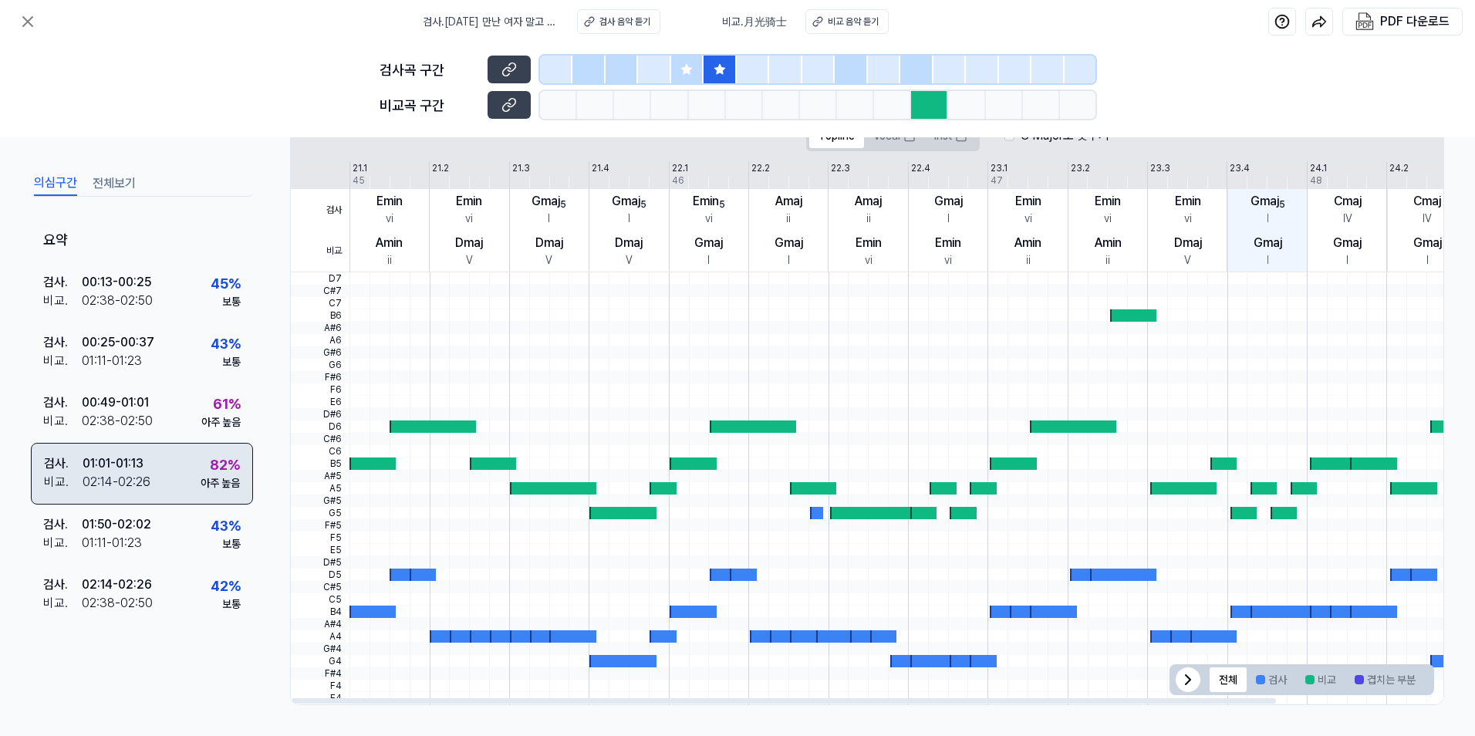
click at [238, 486] on div "아주 높음" at bounding box center [220, 483] width 39 height 16
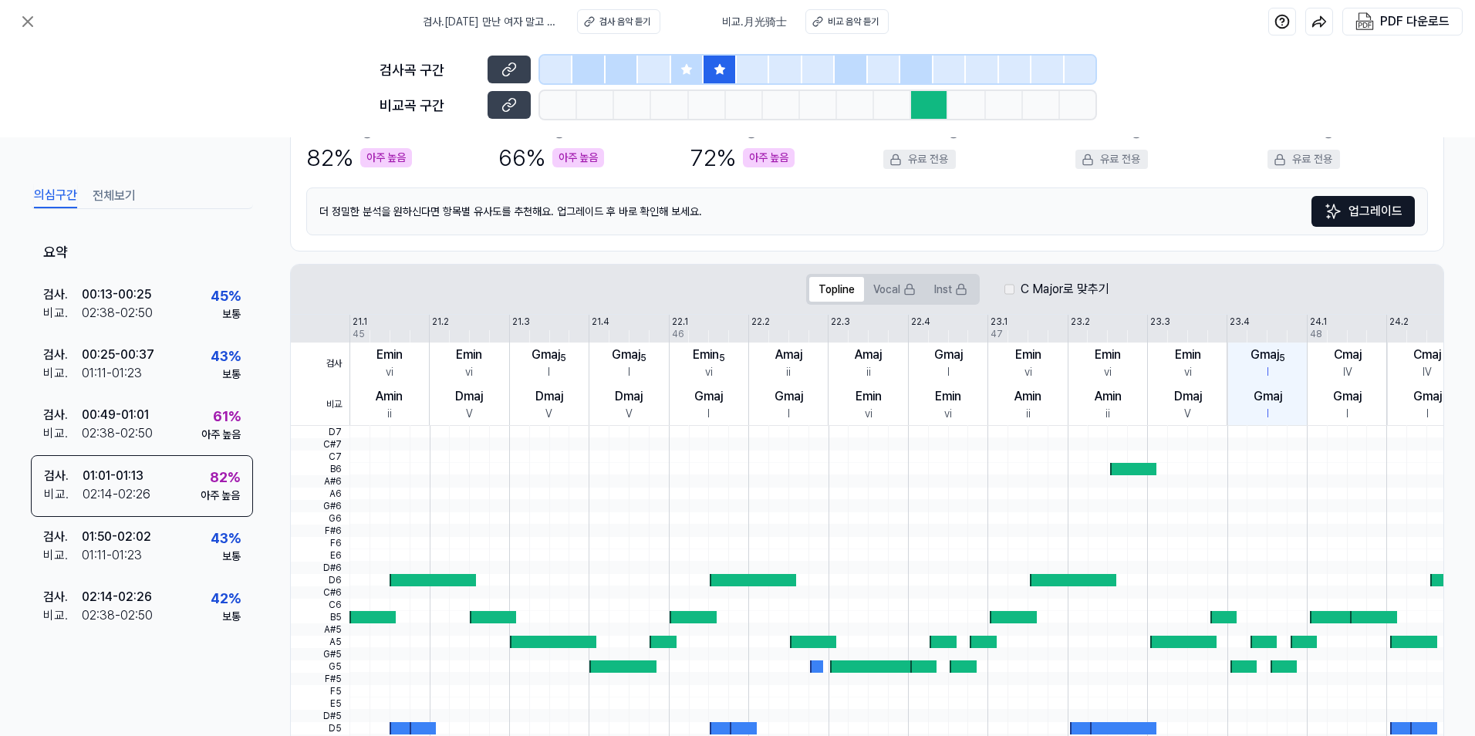
scroll to position [0, 0]
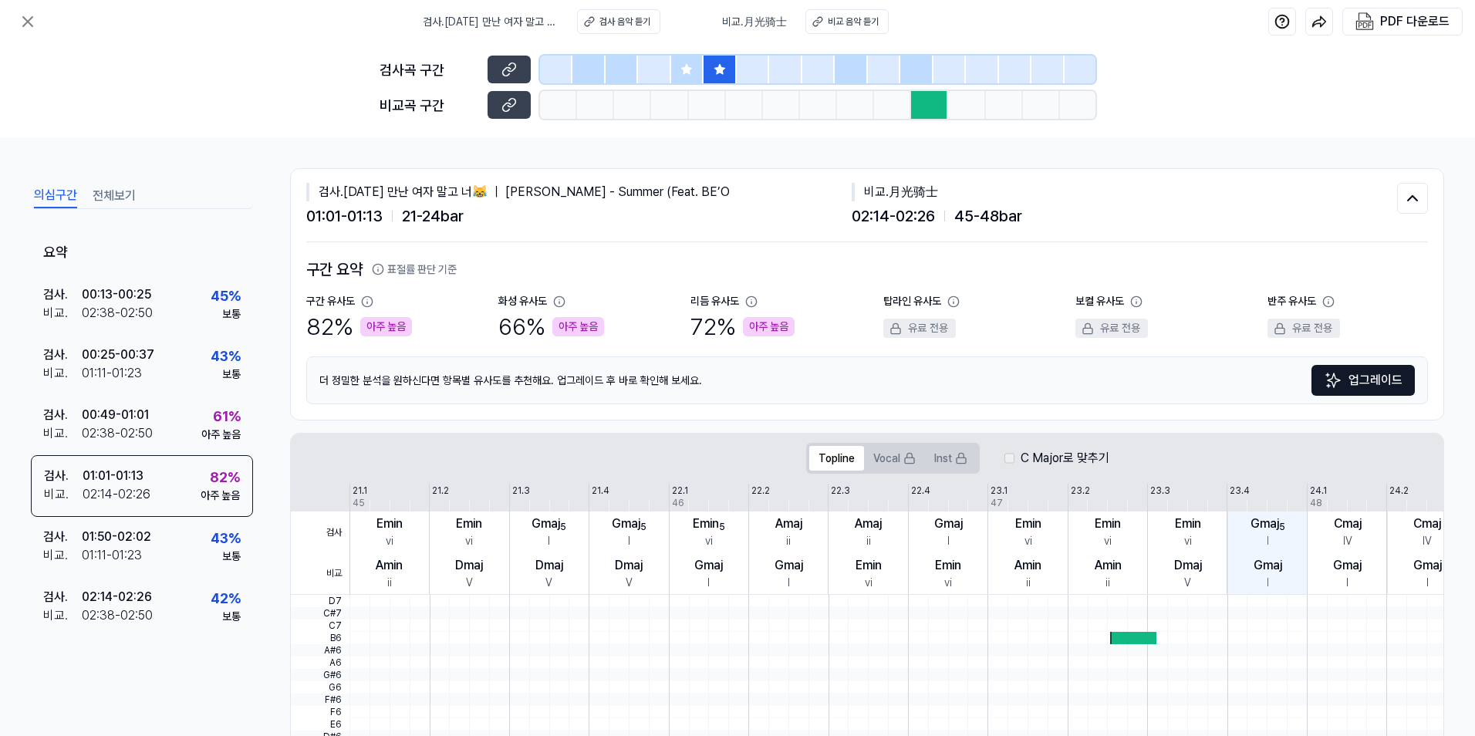
click at [696, 73] on div at bounding box center [687, 70] width 32 height 28
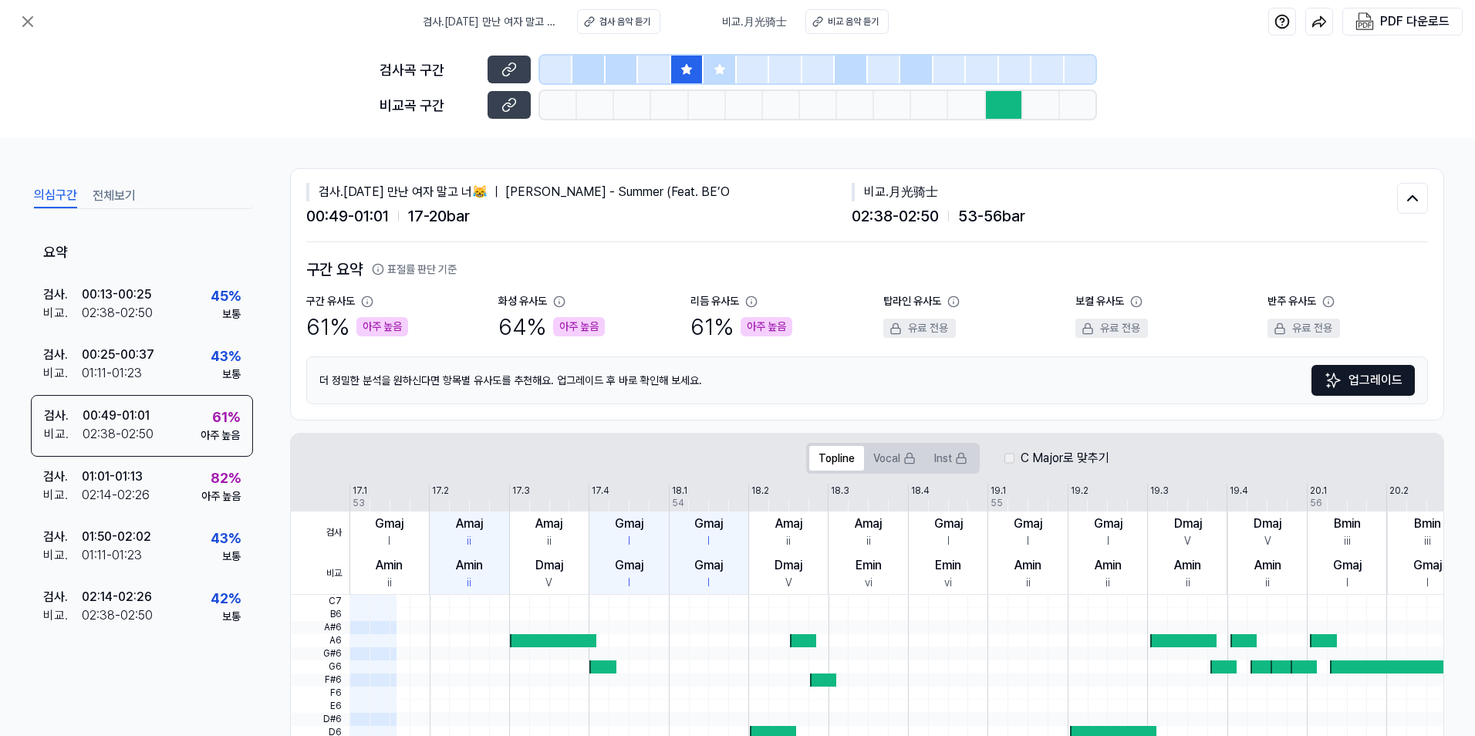
click at [713, 73] on icon at bounding box center [719, 69] width 12 height 12
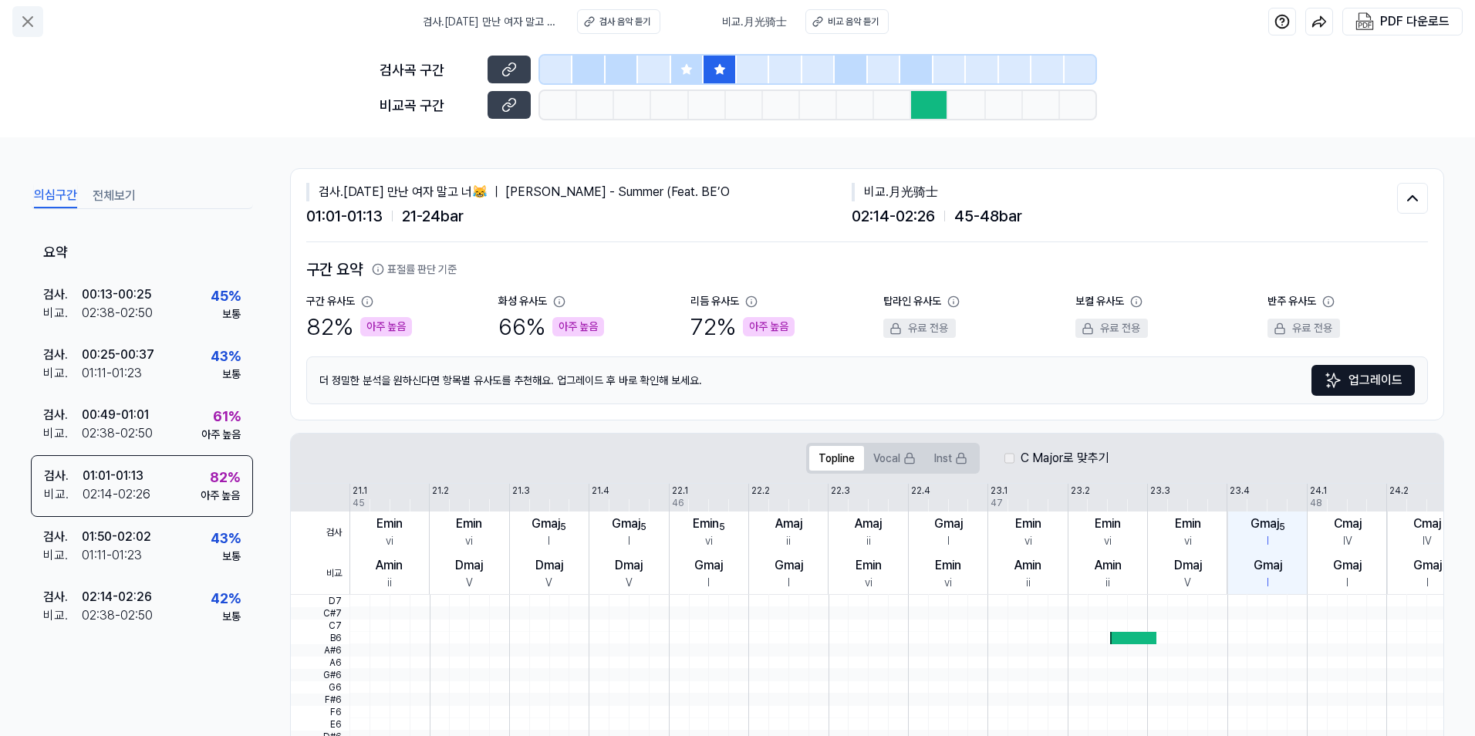
click at [28, 23] on icon at bounding box center [28, 21] width 19 height 19
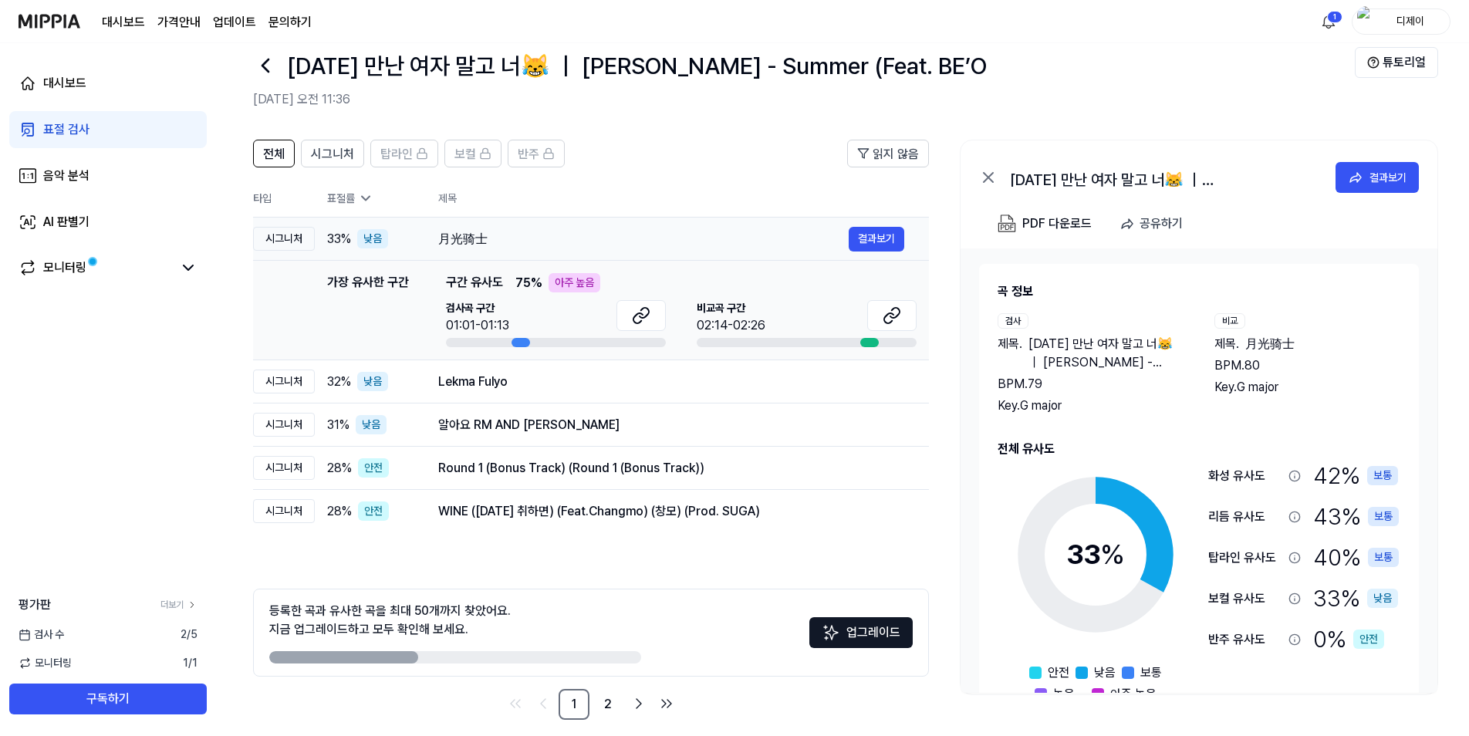
scroll to position [42, 0]
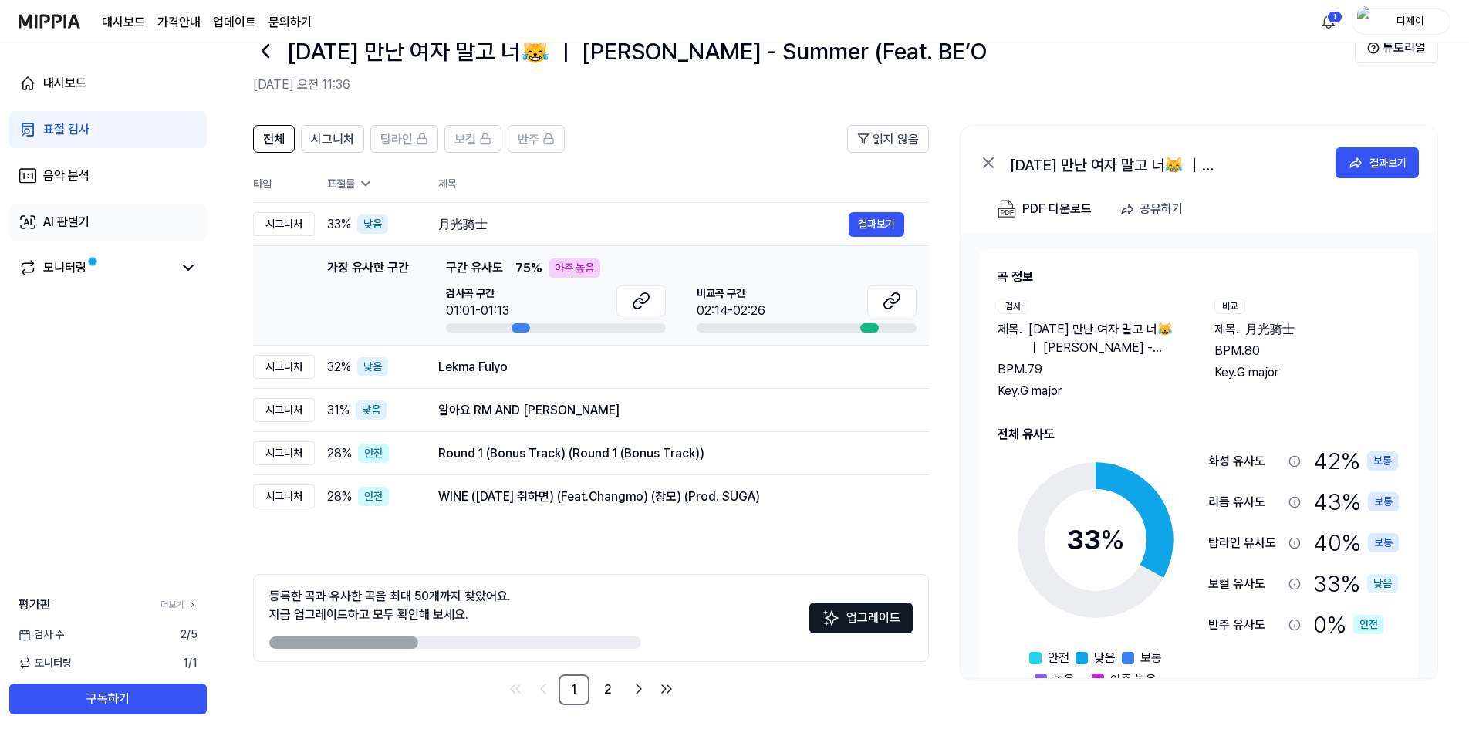
click at [77, 212] on link "AI 판별기" at bounding box center [107, 222] width 197 height 37
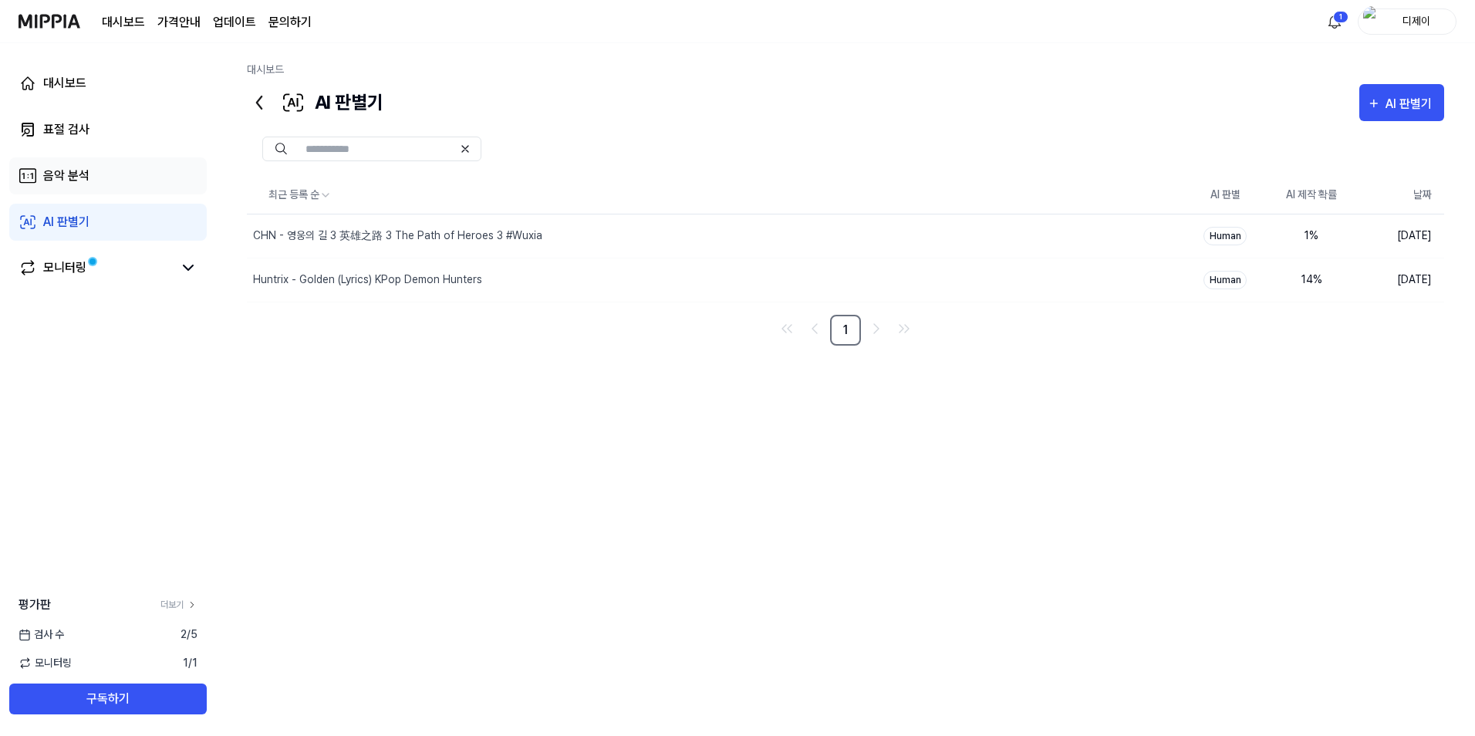
click at [81, 163] on link "음악 분석" at bounding box center [107, 175] width 197 height 37
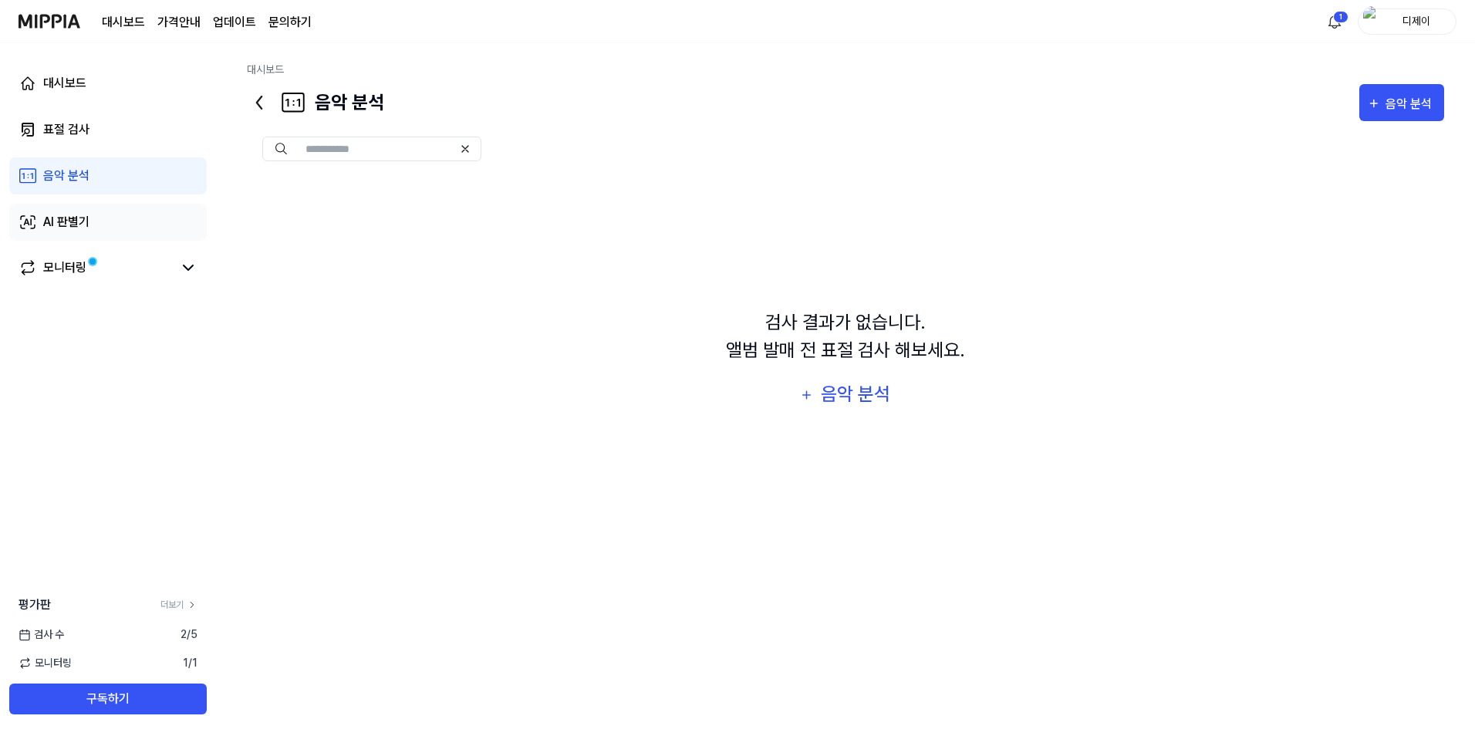
click at [135, 225] on link "AI 판별기" at bounding box center [107, 222] width 197 height 37
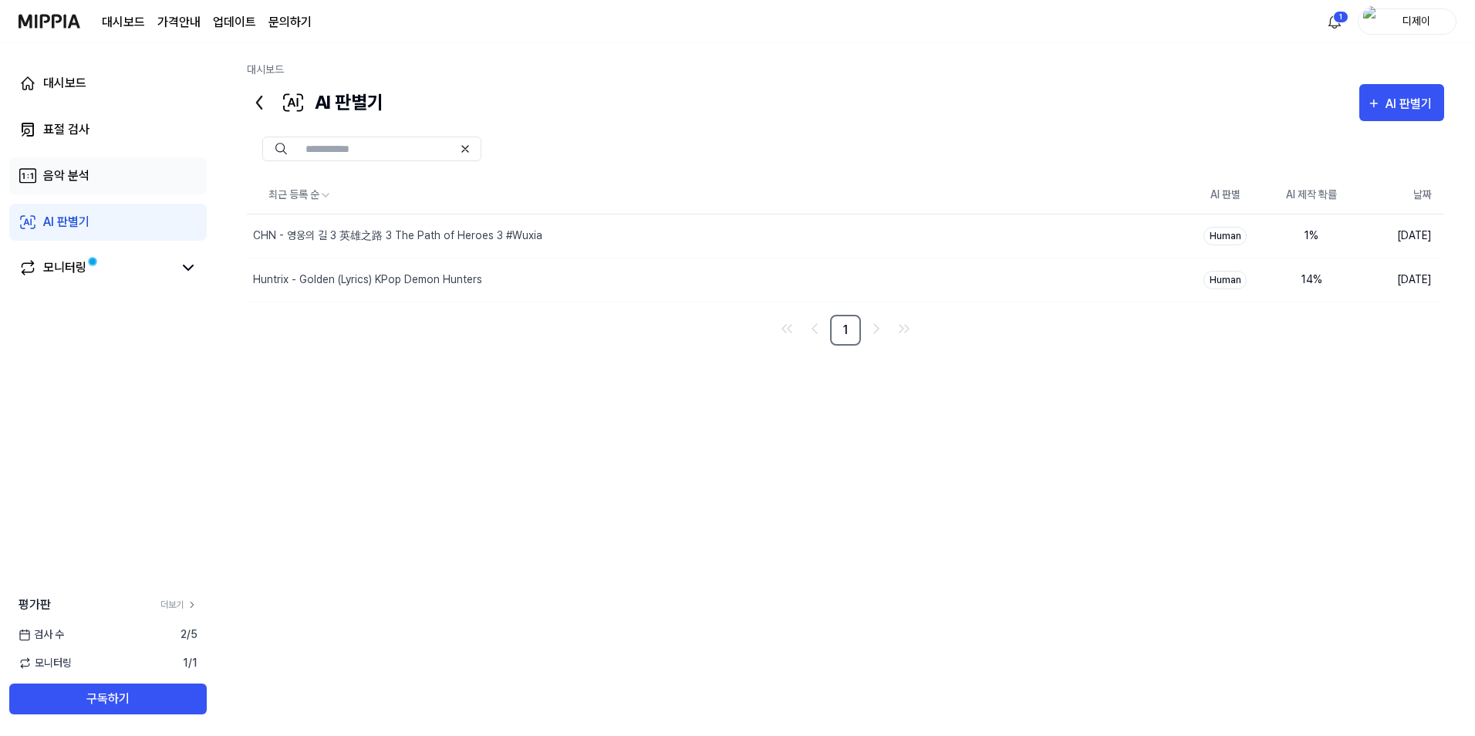
click at [136, 186] on link "음악 분석" at bounding box center [107, 175] width 197 height 37
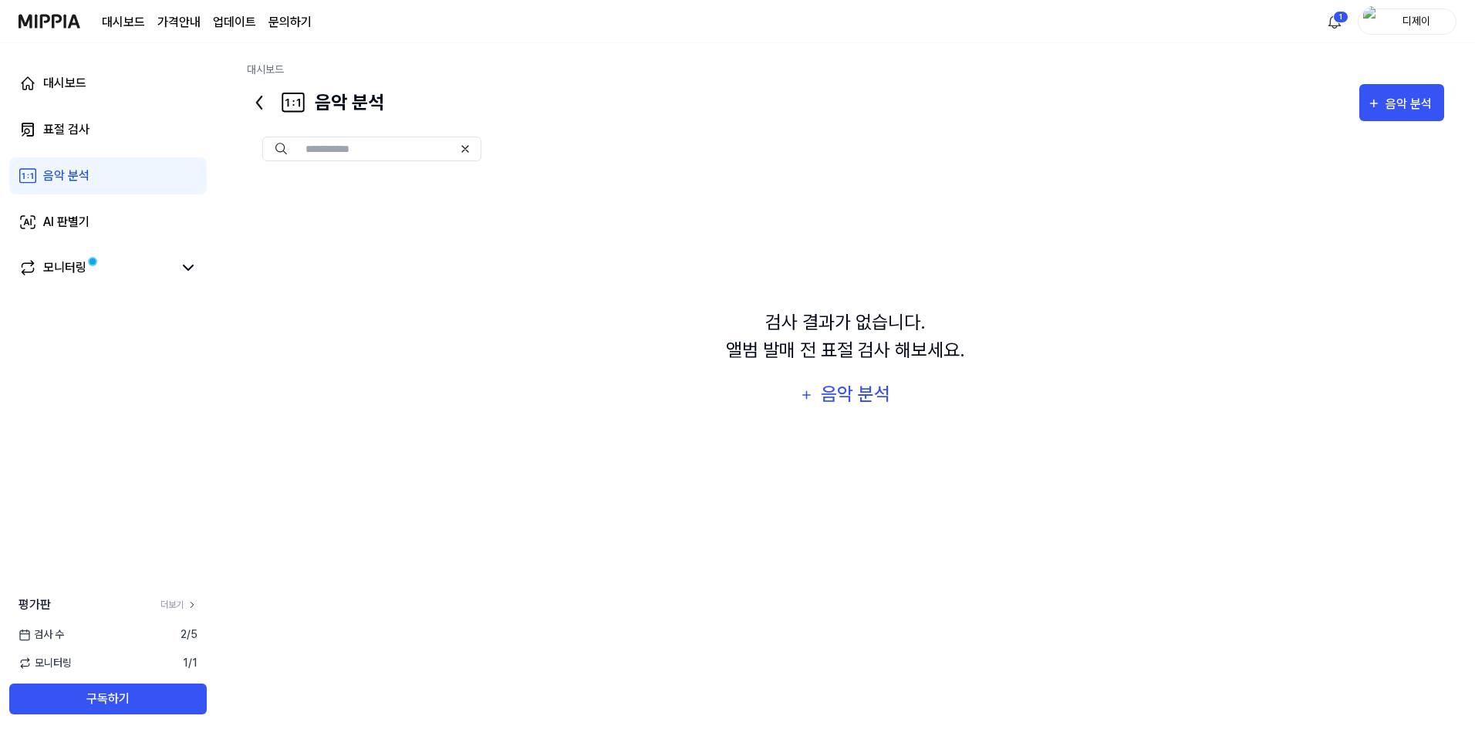
click at [387, 386] on div "검사 결과가 없습니다. 앨범 발매 전 표절 검사 해보세요. 음악 분석" at bounding box center [845, 361] width 1197 height 368
click at [122, 127] on link "표절 검사" at bounding box center [107, 129] width 197 height 37
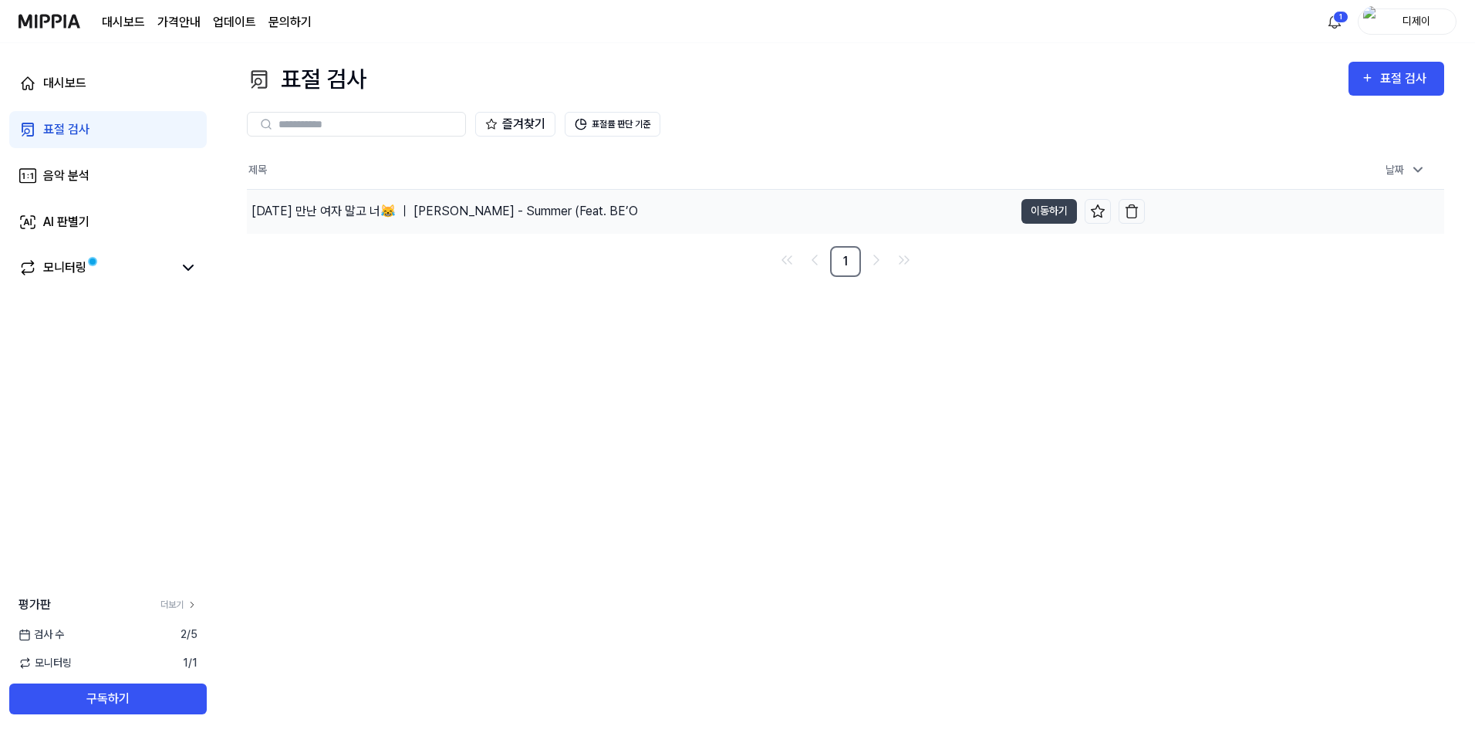
click at [460, 217] on div "[DATE] 만난 여자 말고 너😹 ｜ [PERSON_NAME] - Summer (Feat. BE’O" at bounding box center [444, 211] width 386 height 19
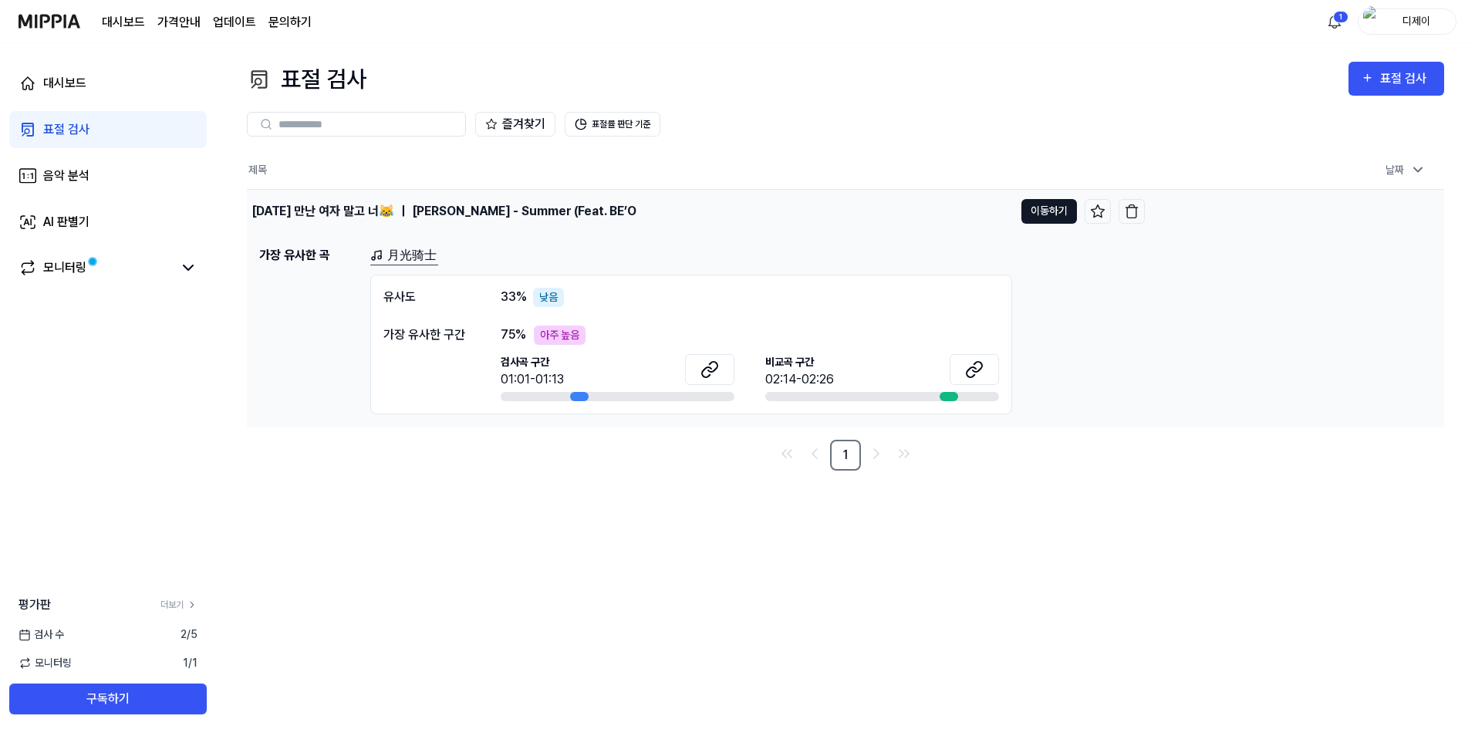
click at [1059, 215] on button "이동하기" at bounding box center [1049, 211] width 56 height 25
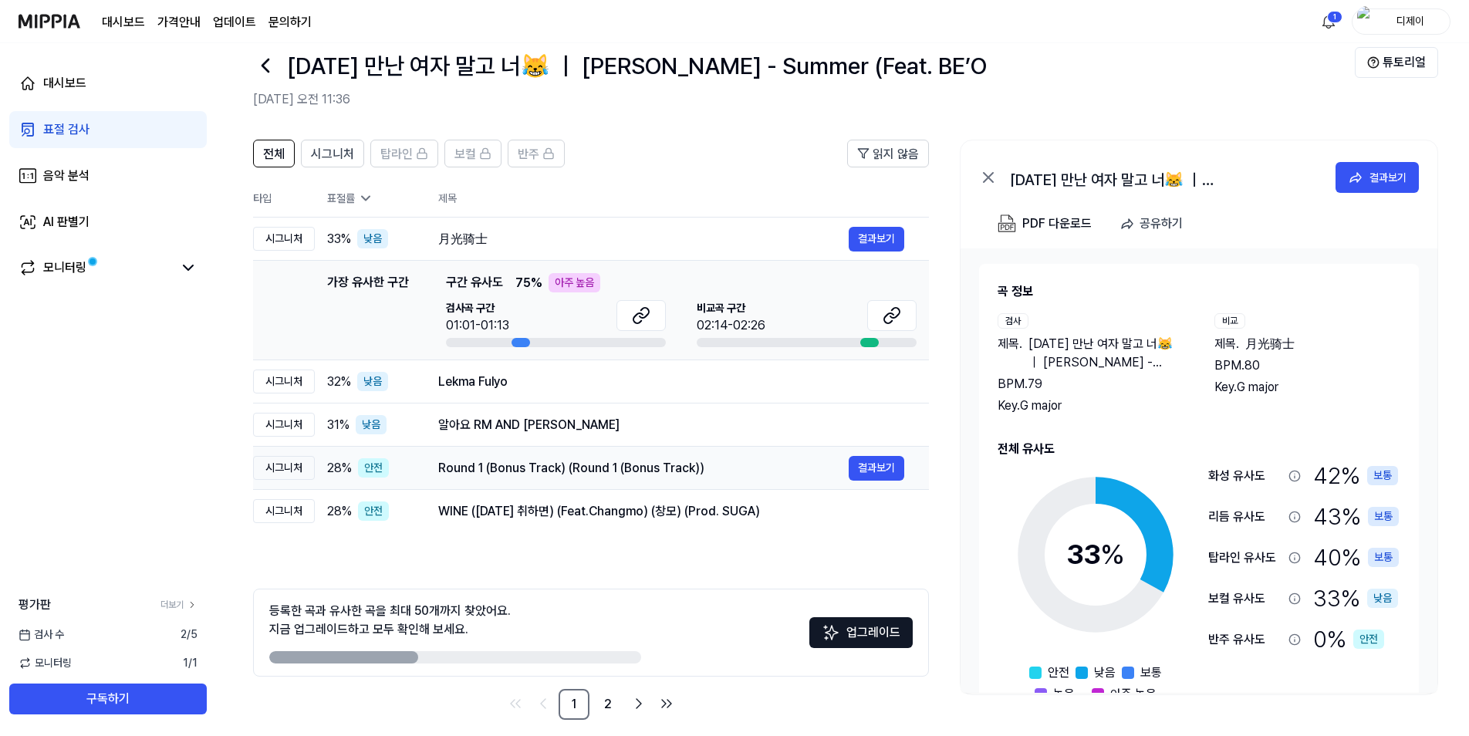
scroll to position [42, 0]
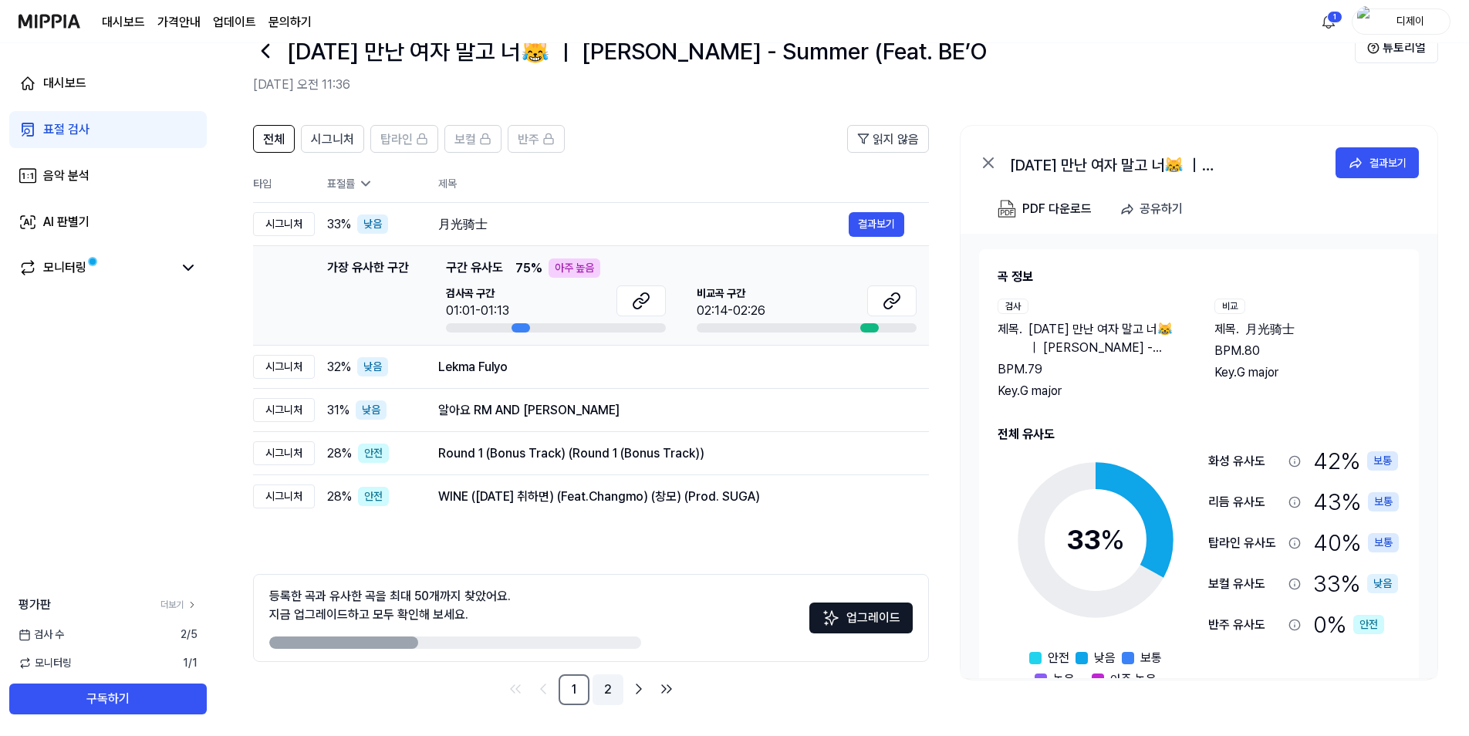
click at [607, 687] on link "2" at bounding box center [607, 689] width 31 height 31
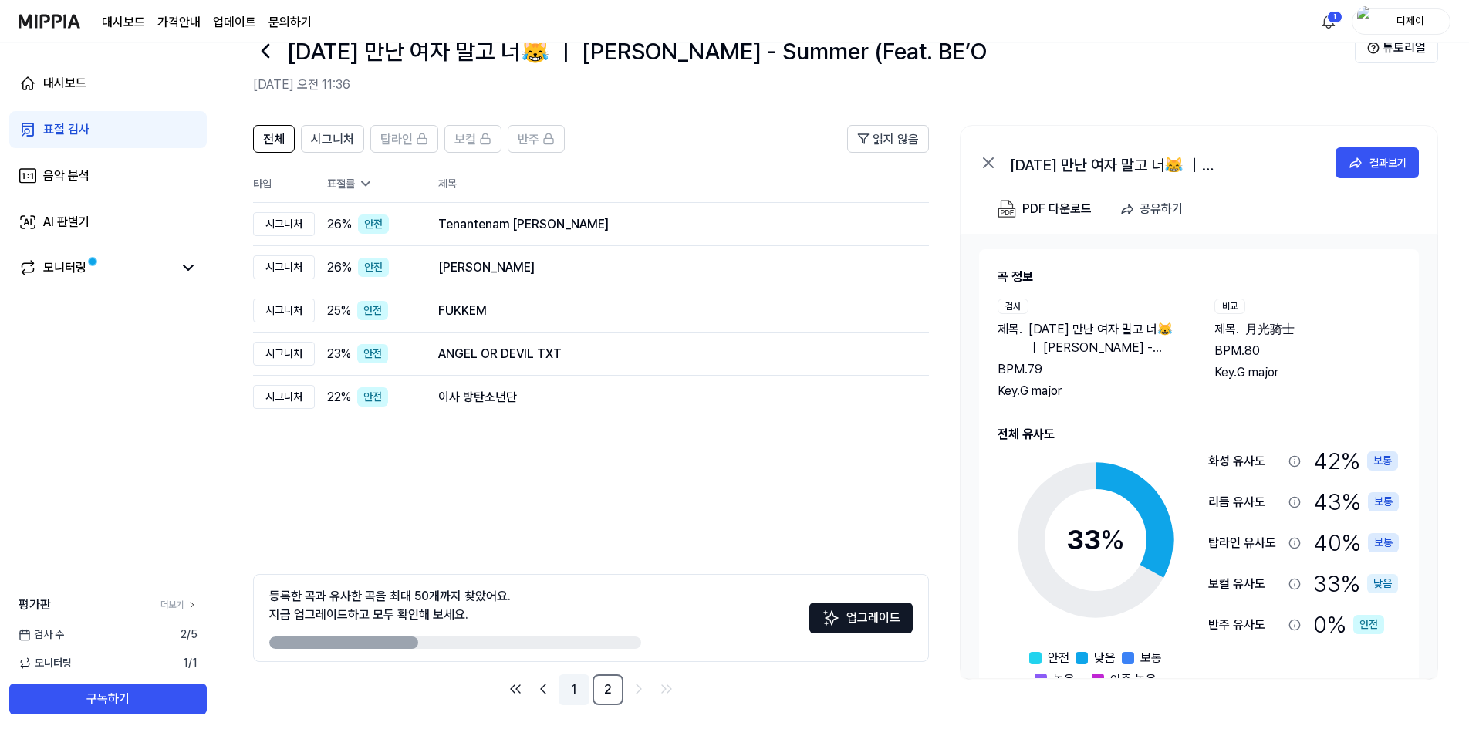
click at [578, 683] on link "1" at bounding box center [573, 689] width 31 height 31
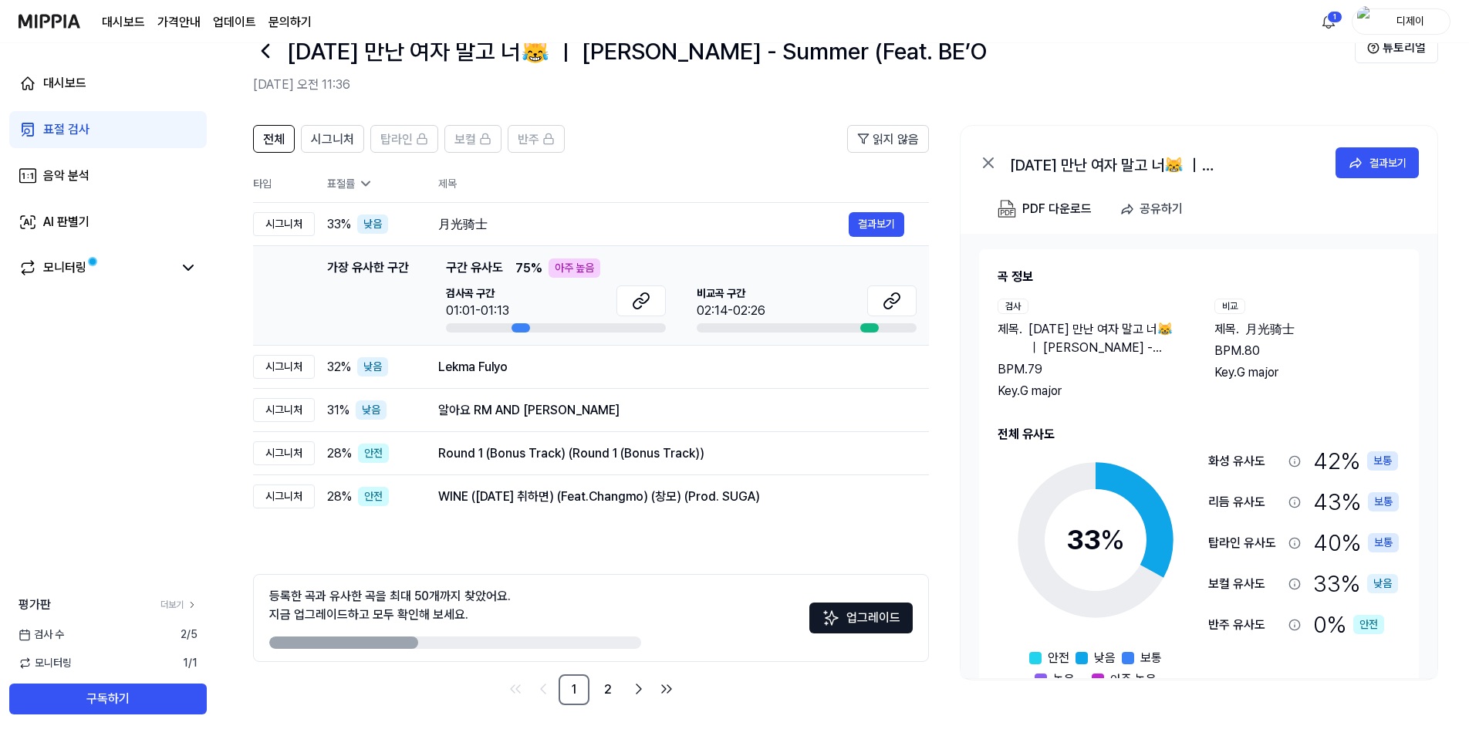
click at [464, 555] on div "전체 시그니처 탑라인 보컬 반주 읽지 않음 전체 시그니처 탑라인 보컬 반주 타입 표절률 제목 표절률 읽지 않음 시그니처 33 % 낮음 月光骑士…" at bounding box center [591, 415] width 676 height 580
click at [85, 184] on div "음악 분석" at bounding box center [66, 176] width 46 height 19
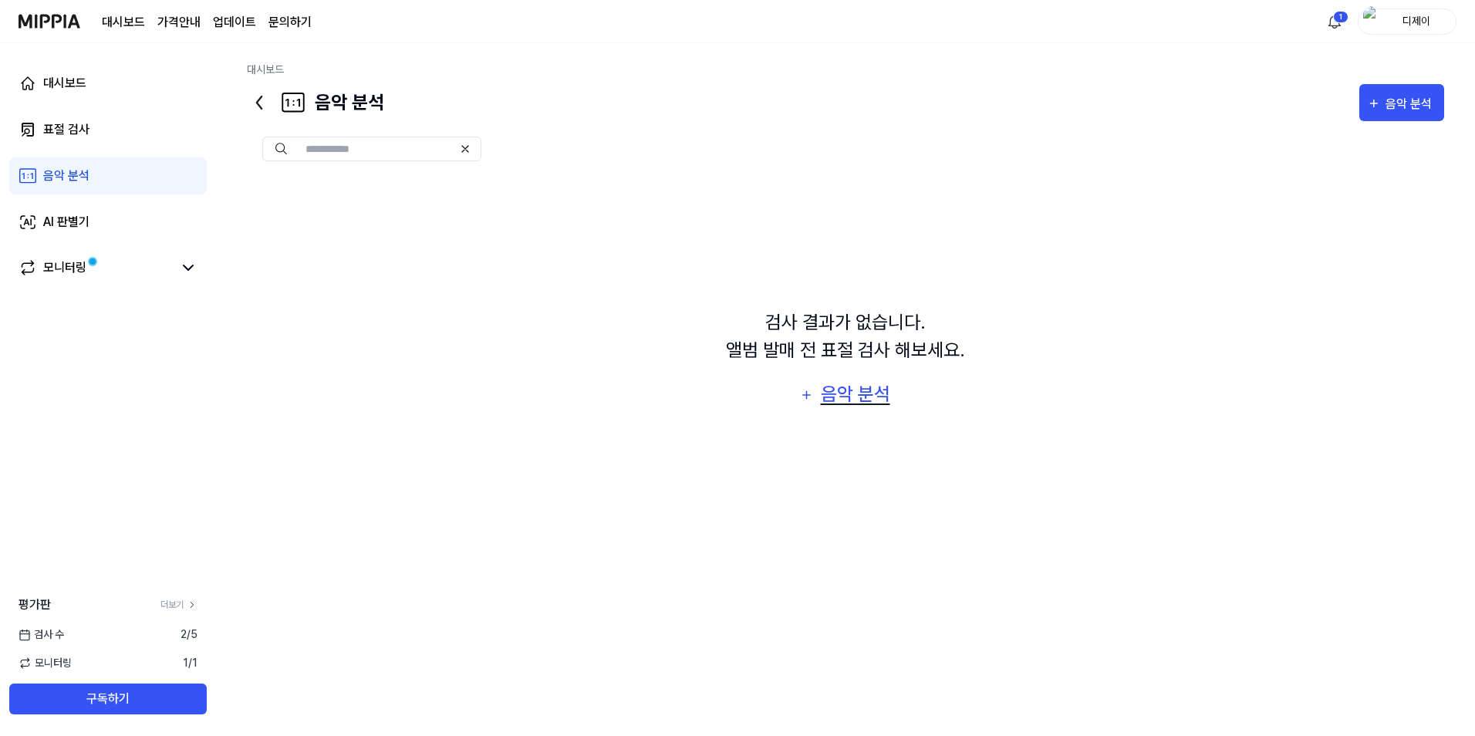
click at [859, 404] on div "음악 분석" at bounding box center [854, 393] width 73 height 29
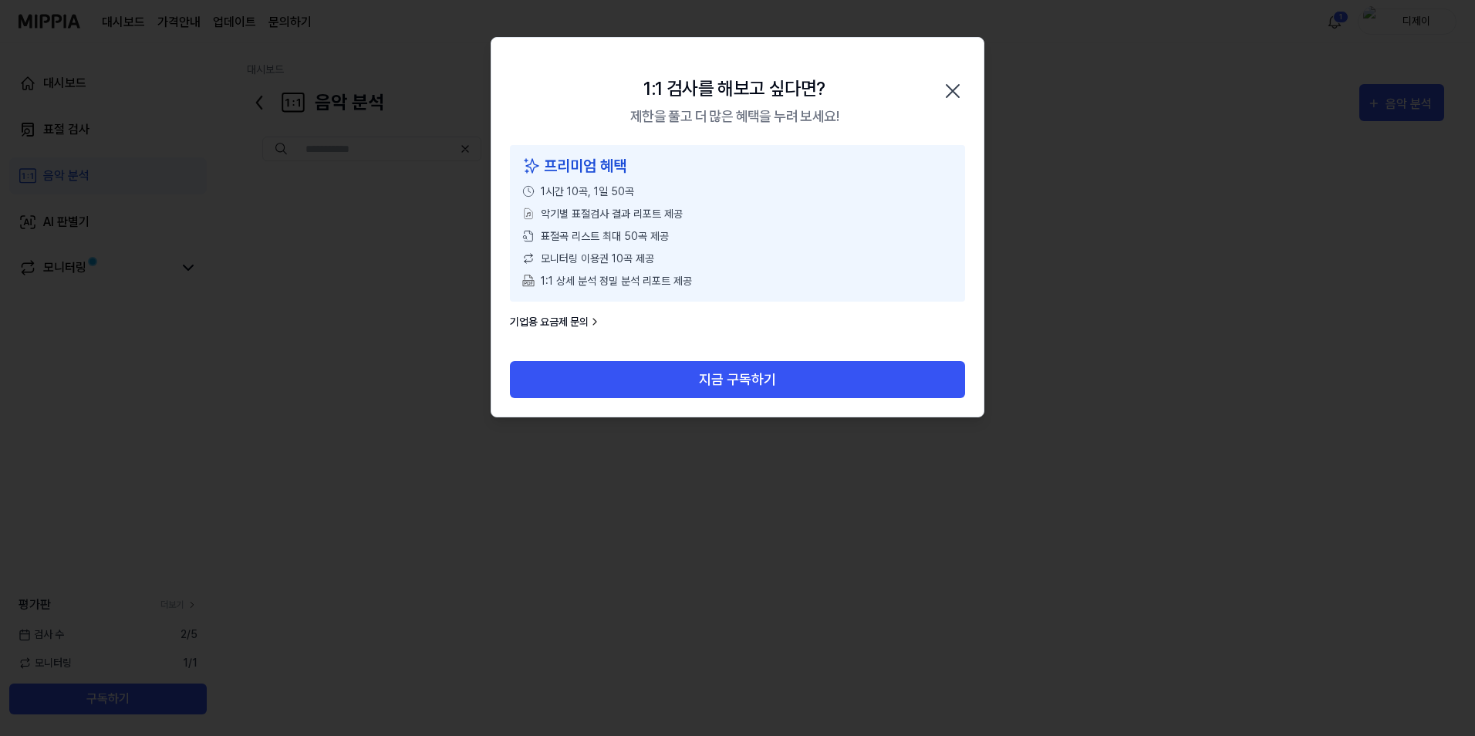
click at [957, 90] on icon "button" at bounding box center [952, 91] width 25 height 25
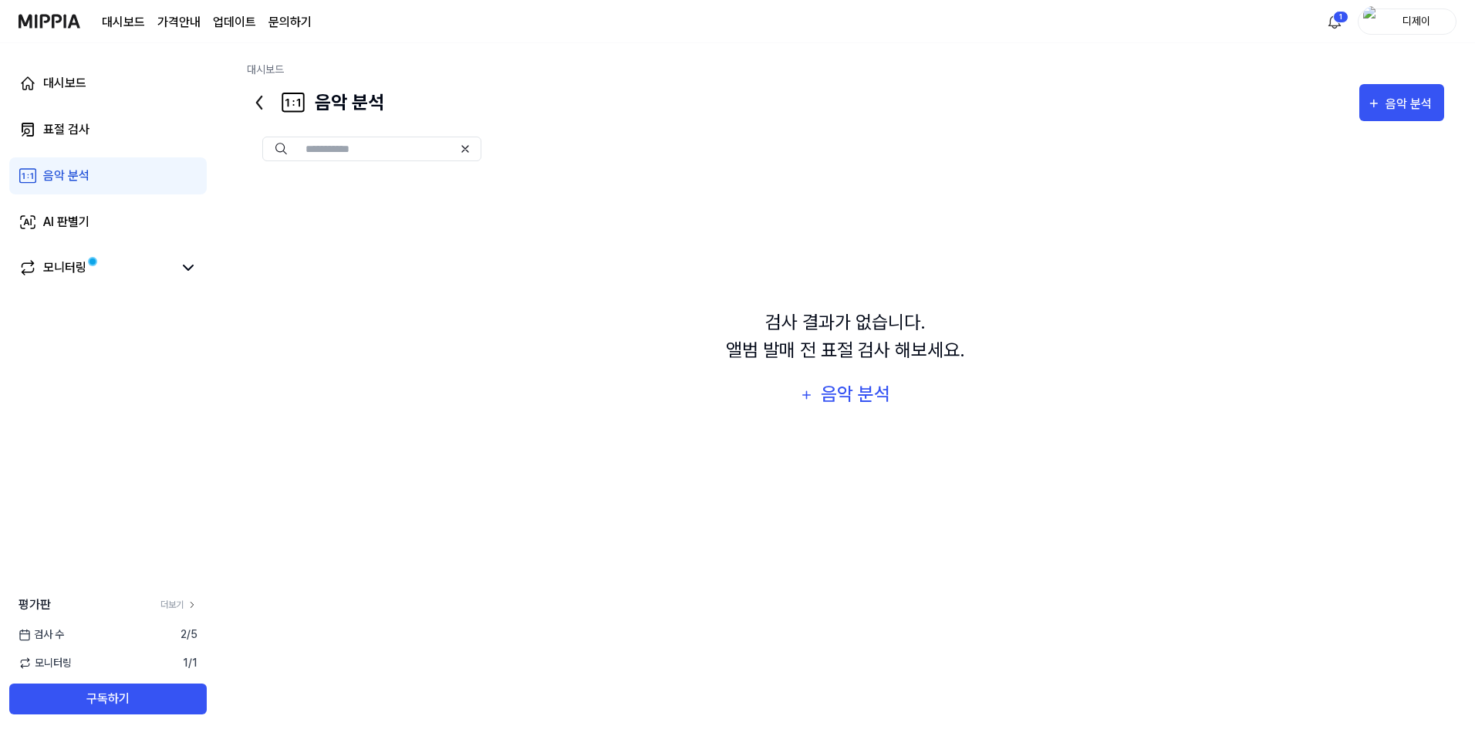
click at [521, 335] on div "검사 결과가 없습니다. 앨범 발매 전 표절 검사 해보세요. 음악 분석" at bounding box center [845, 361] width 1197 height 368
click at [857, 383] on div "음악 분석" at bounding box center [854, 393] width 73 height 29
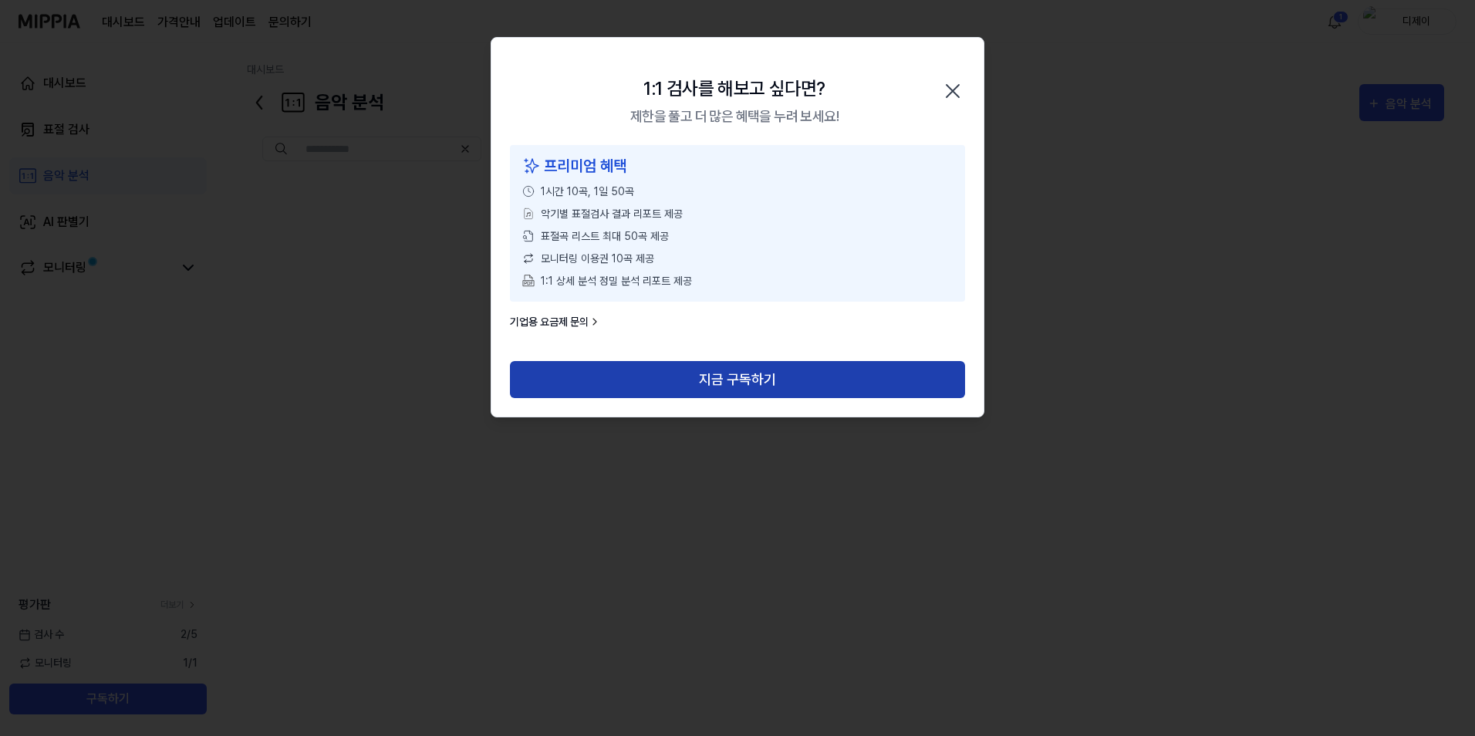
click at [804, 379] on button "지금 구독하기" at bounding box center [737, 379] width 455 height 37
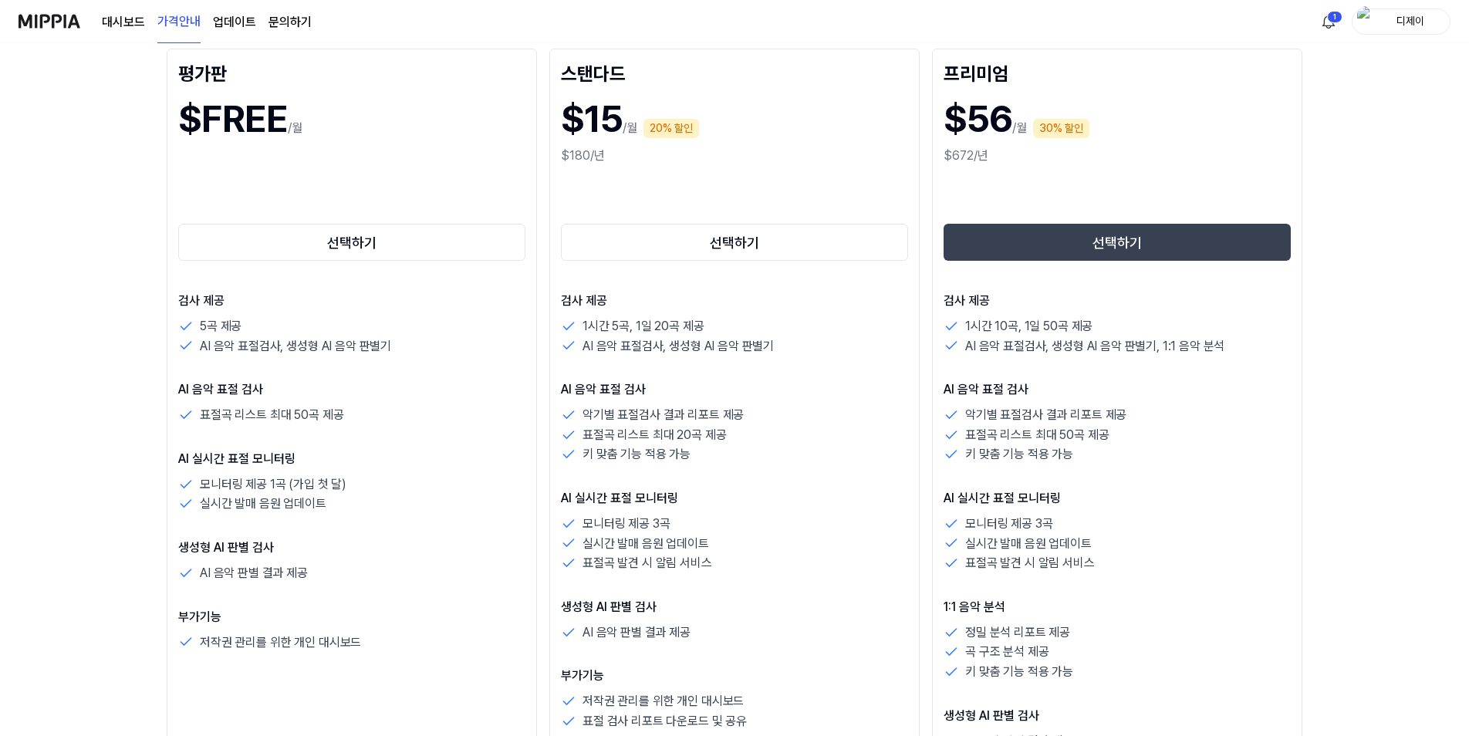
scroll to position [231, 0]
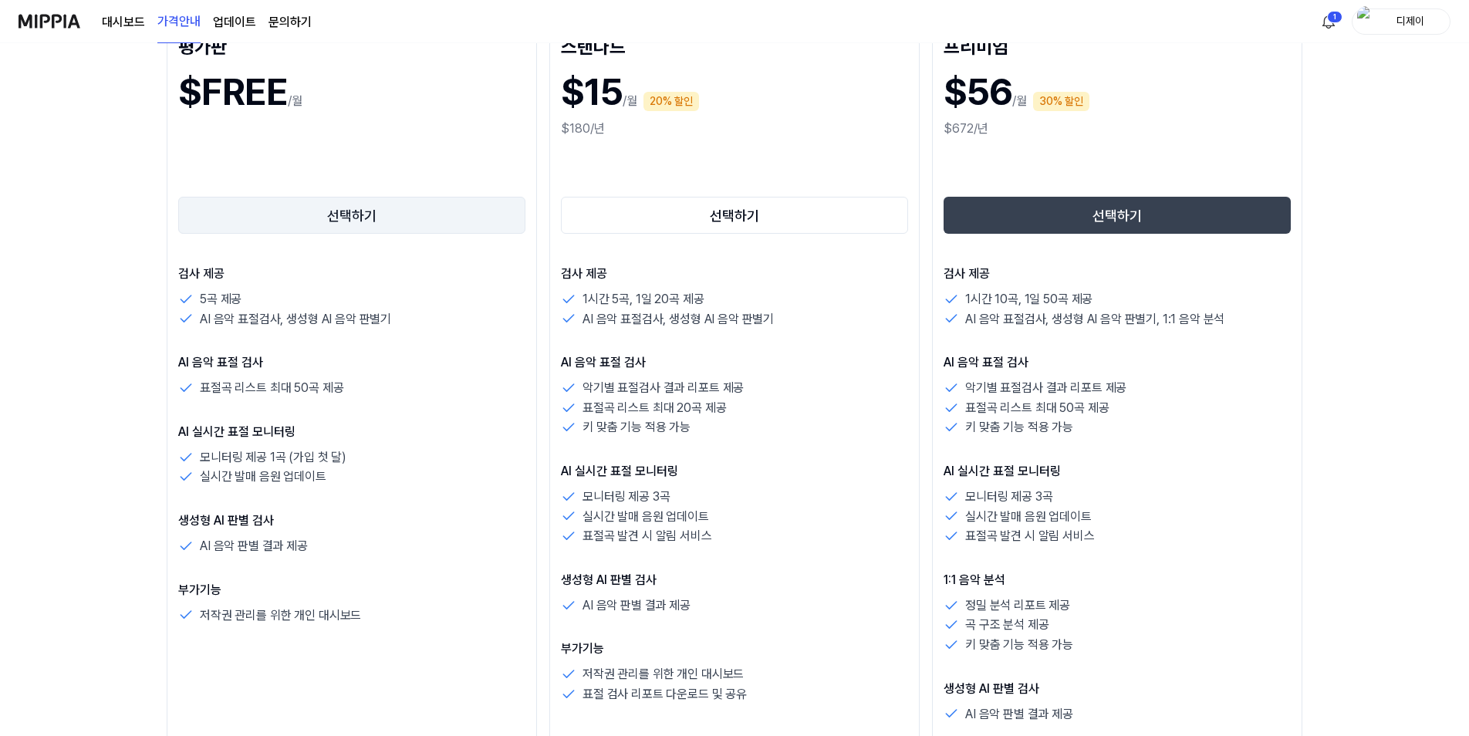
click at [361, 198] on button "선택하기" at bounding box center [351, 215] width 347 height 37
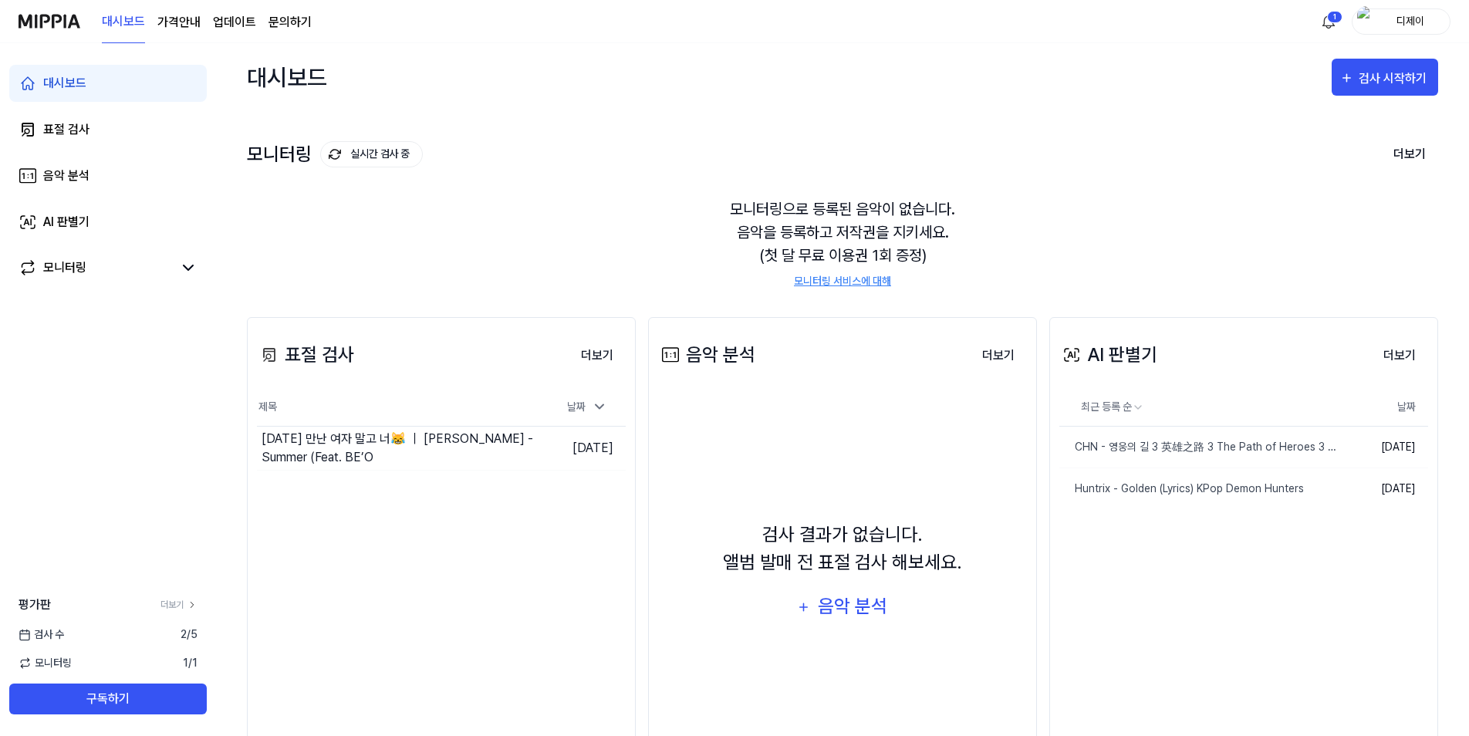
scroll to position [71, 0]
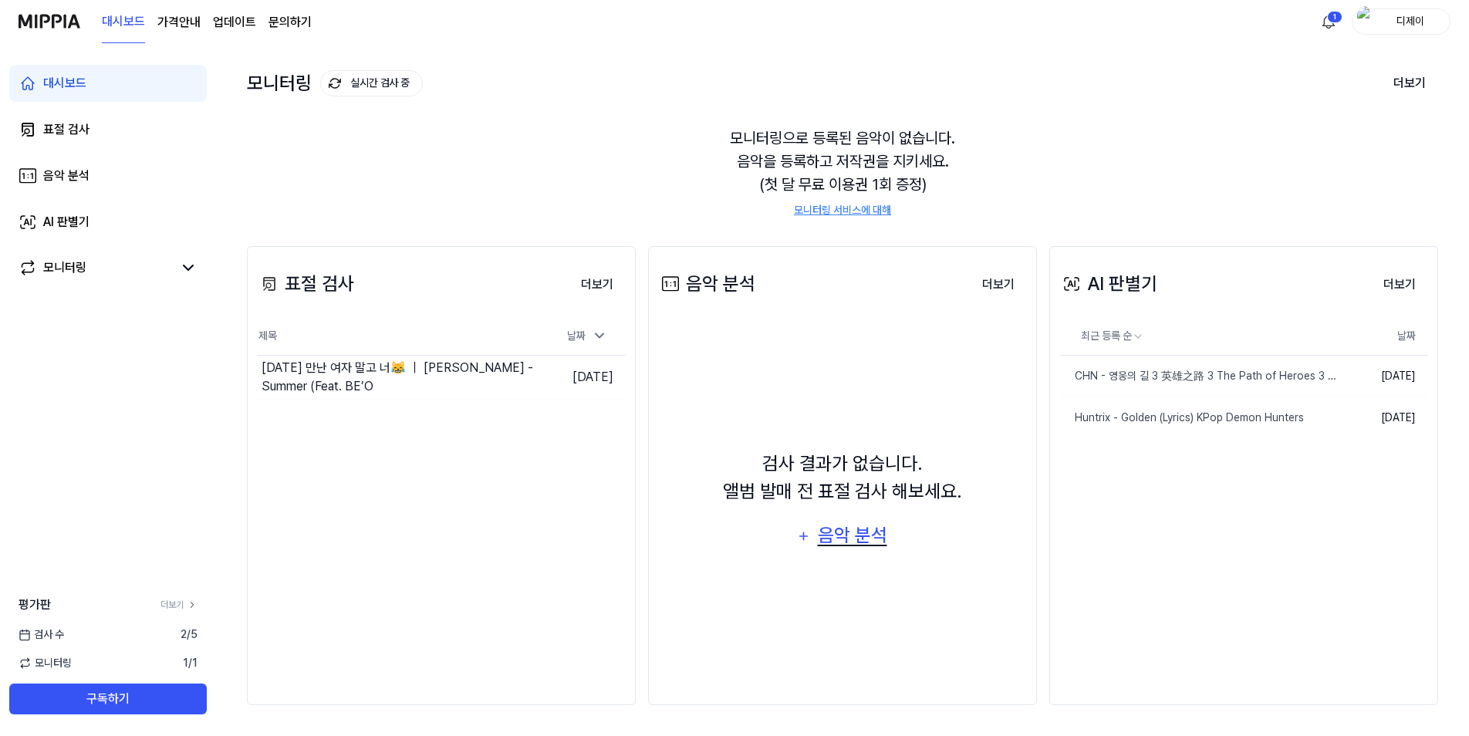
click at [849, 535] on div "음악 분석" at bounding box center [851, 535] width 73 height 29
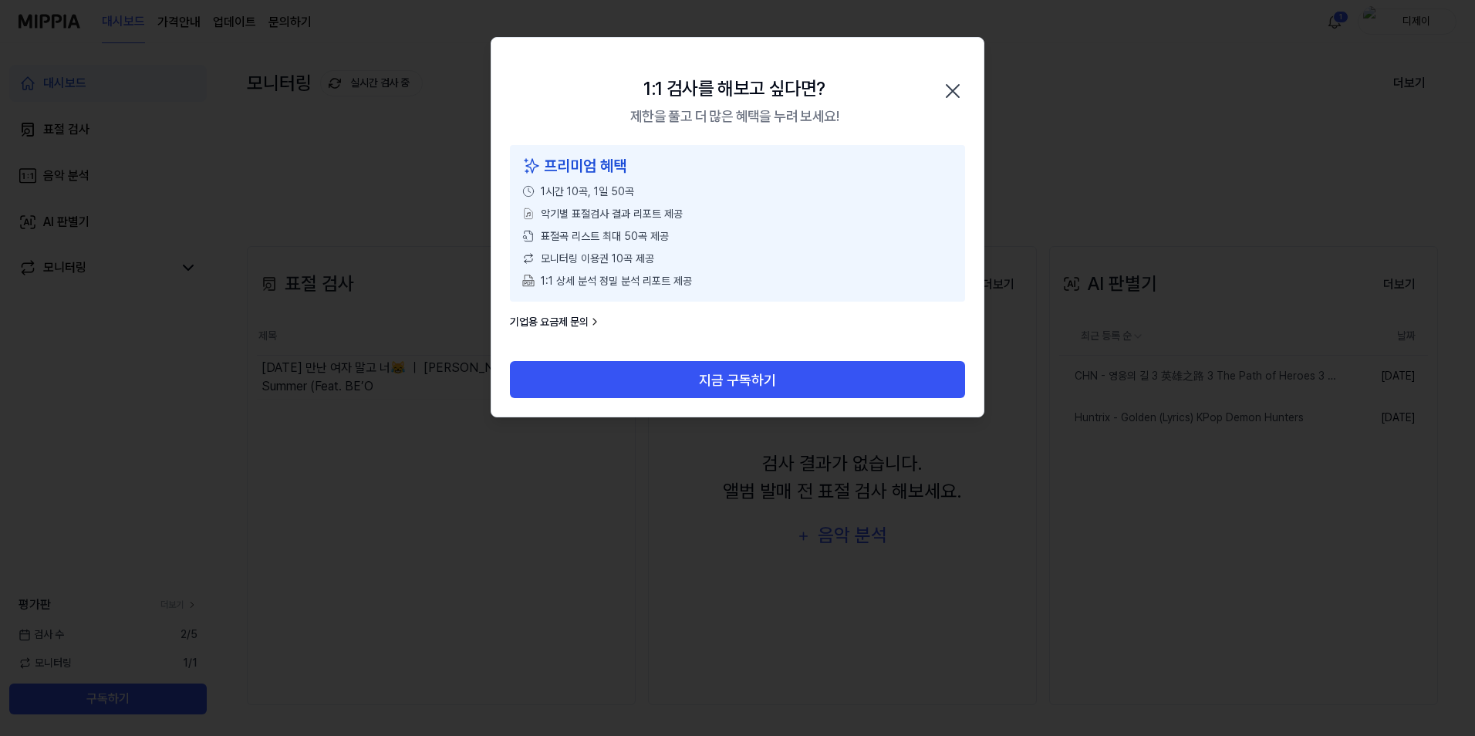
click at [954, 86] on icon "button" at bounding box center [952, 91] width 25 height 25
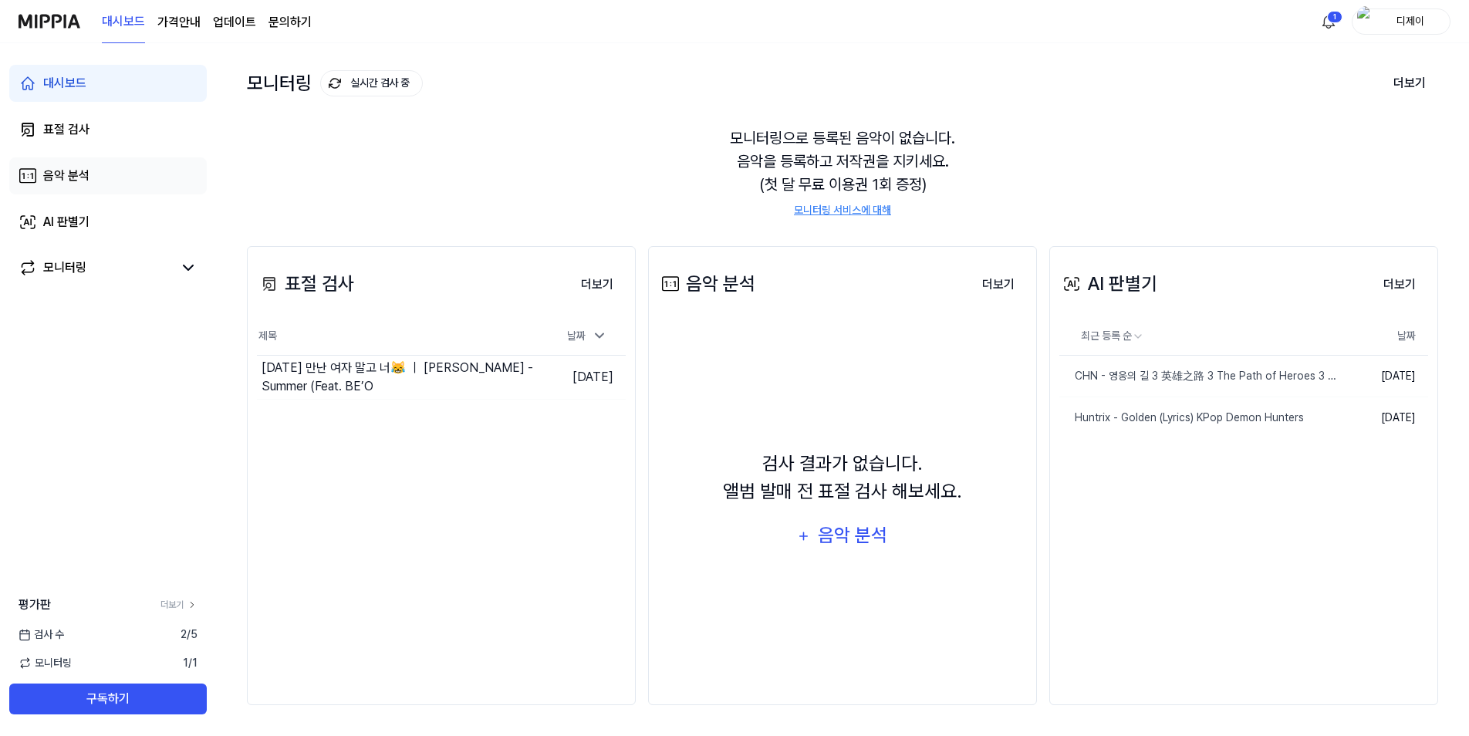
click at [123, 175] on link "음악 분석" at bounding box center [107, 175] width 197 height 37
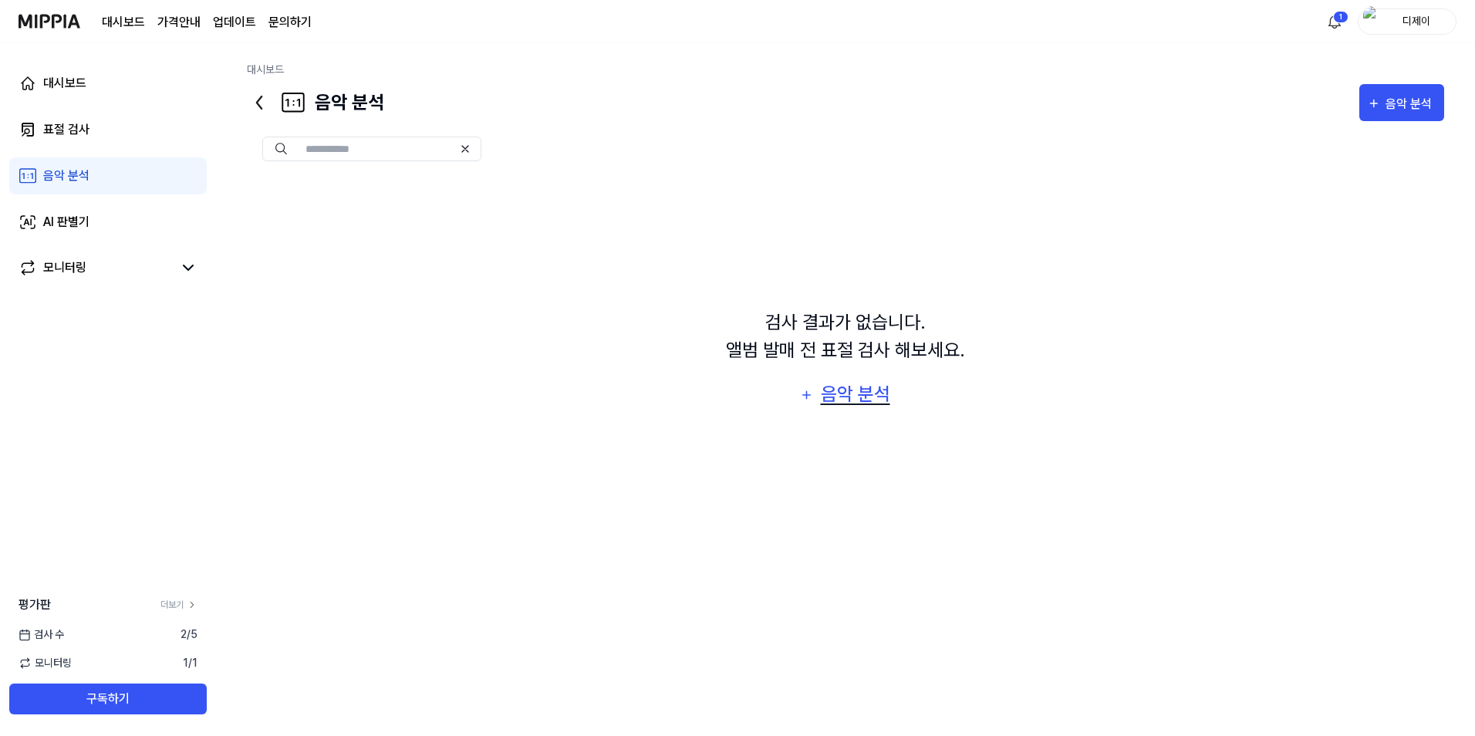
click at [851, 391] on div "음악 분석" at bounding box center [854, 393] width 73 height 29
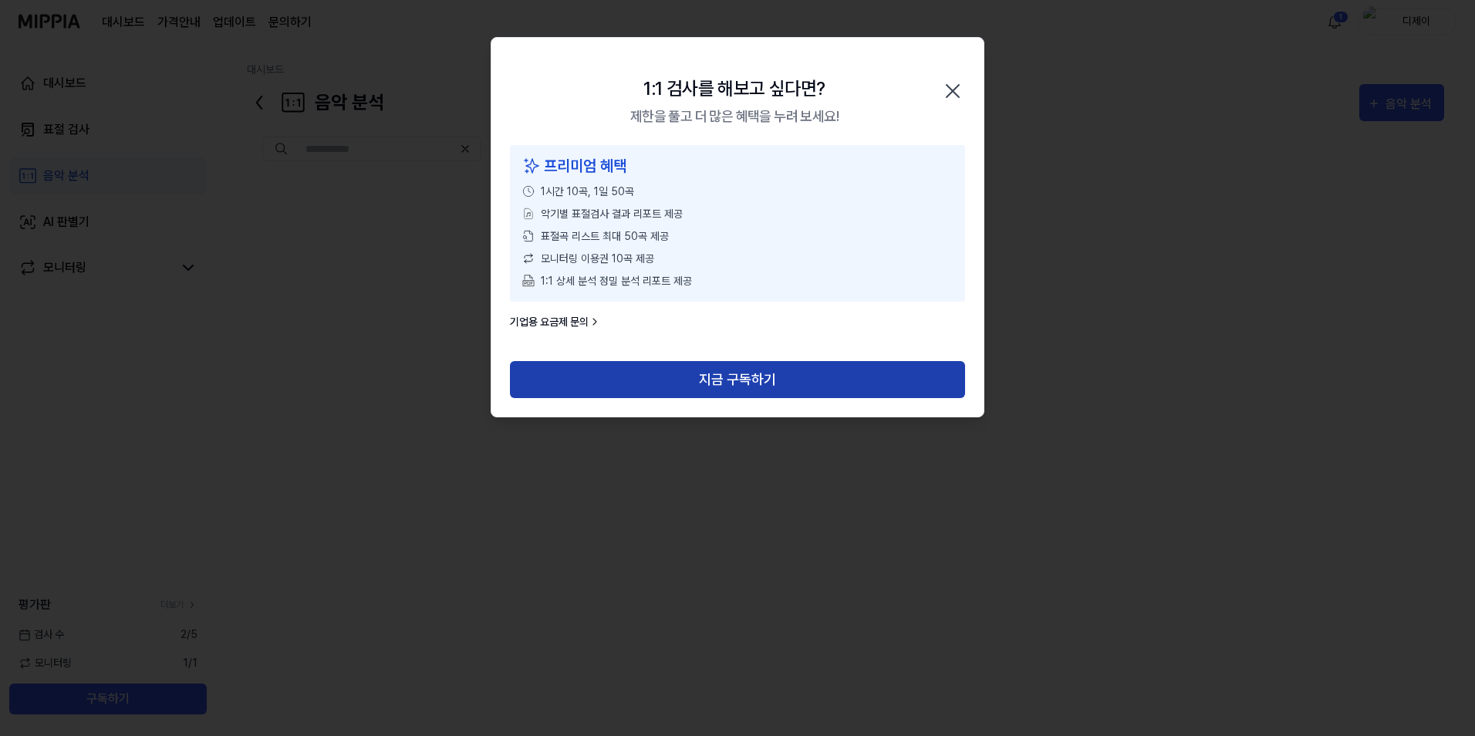
click at [763, 373] on button "지금 구독하기" at bounding box center [737, 379] width 455 height 37
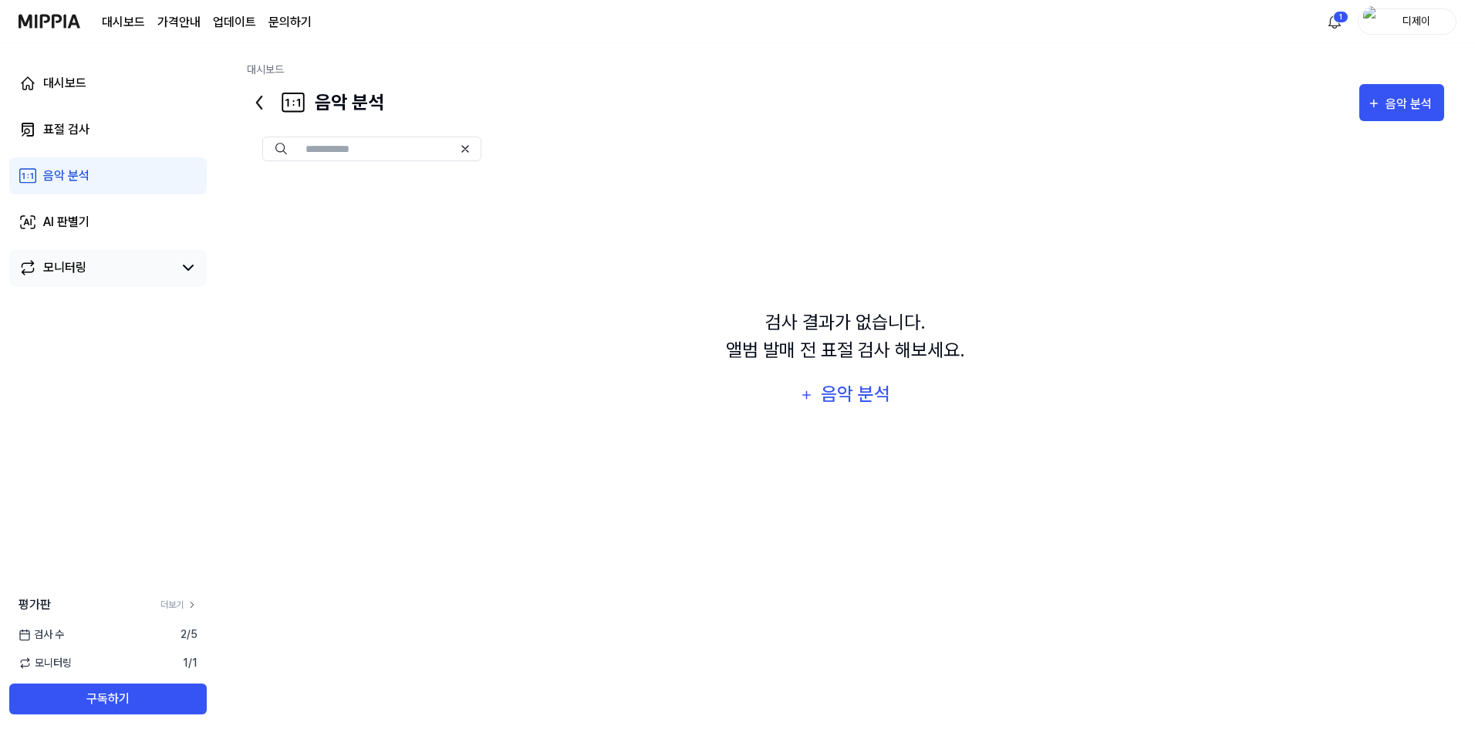
click at [105, 261] on link "모니터링" at bounding box center [96, 267] width 154 height 19
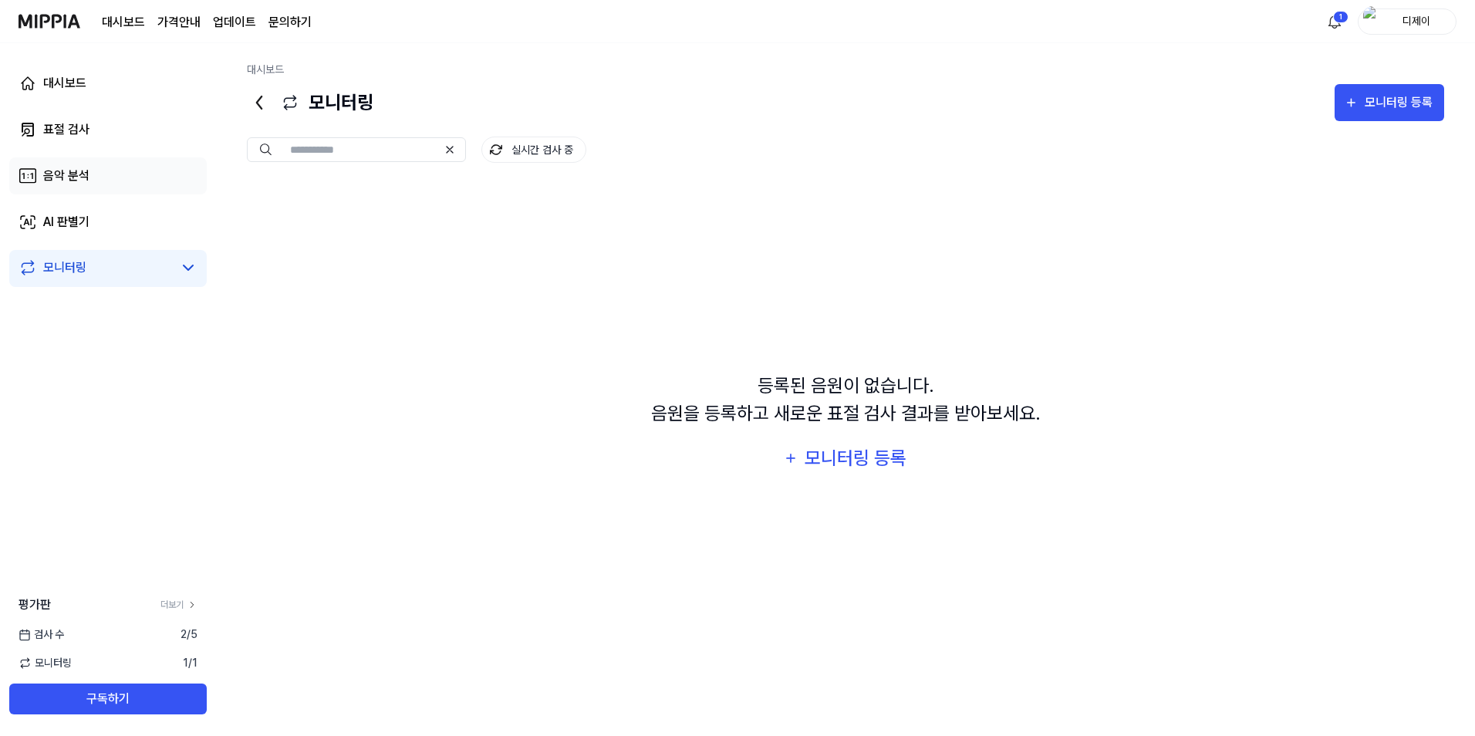
click at [146, 175] on link "음악 분석" at bounding box center [107, 175] width 197 height 37
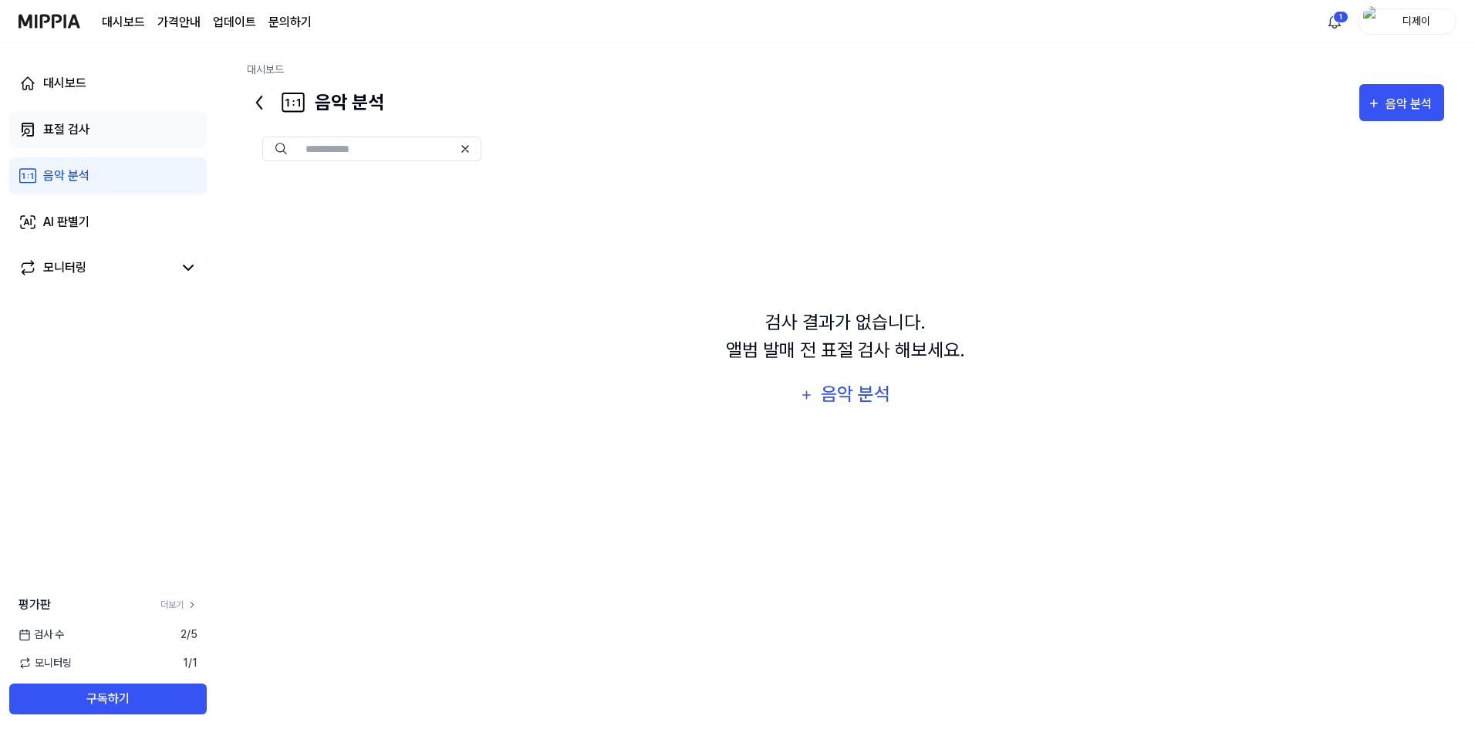
click at [91, 145] on link "표절 검사" at bounding box center [107, 129] width 197 height 37
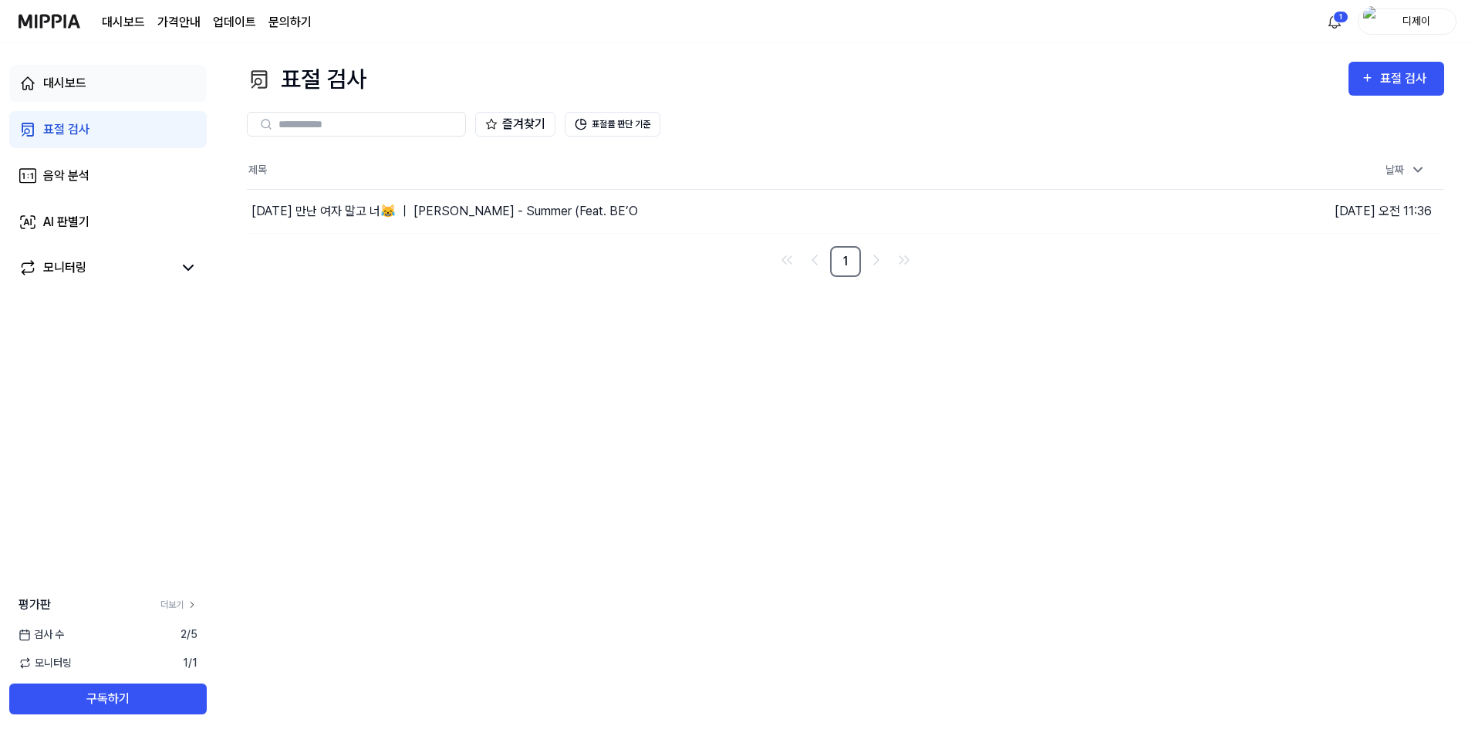
click at [131, 81] on link "대시보드" at bounding box center [107, 83] width 197 height 37
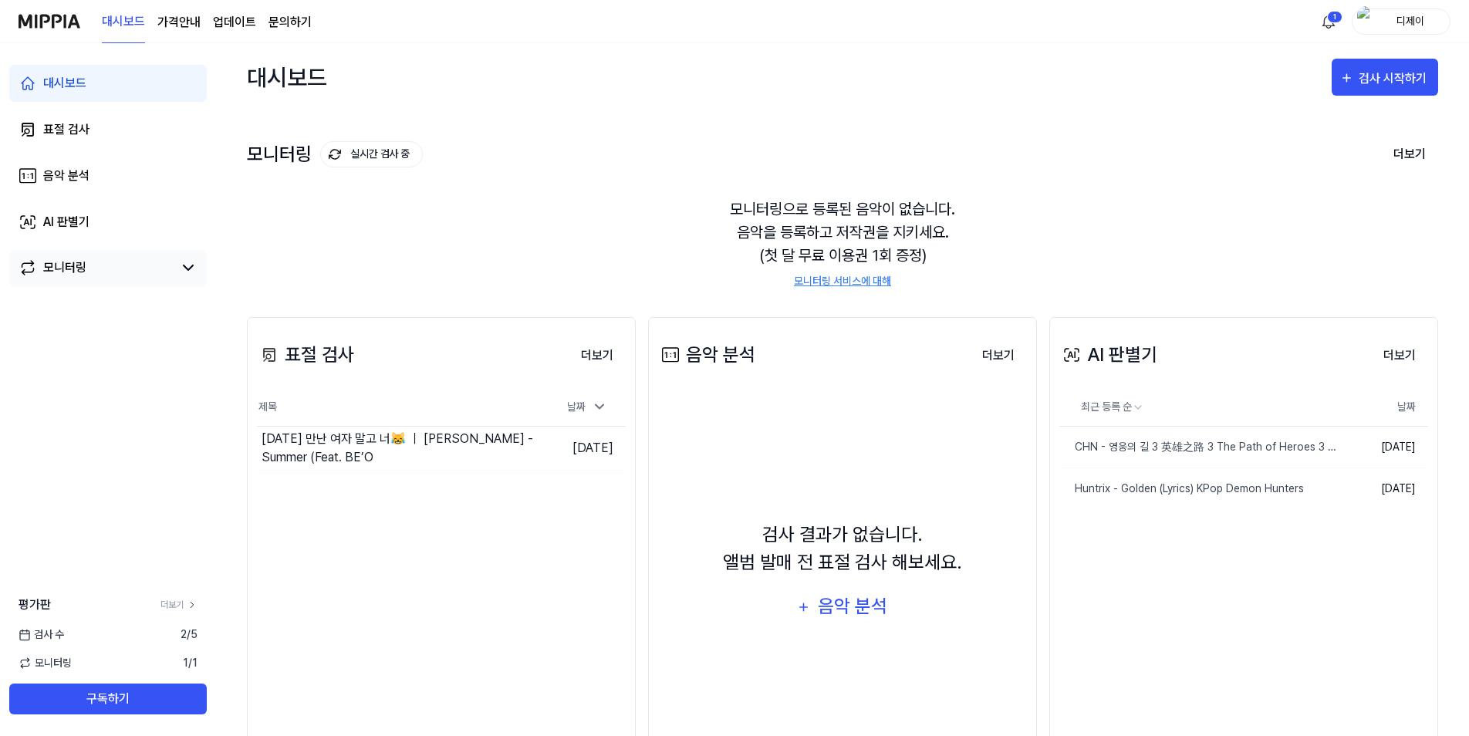
click at [140, 273] on link "모니터링" at bounding box center [96, 267] width 154 height 19
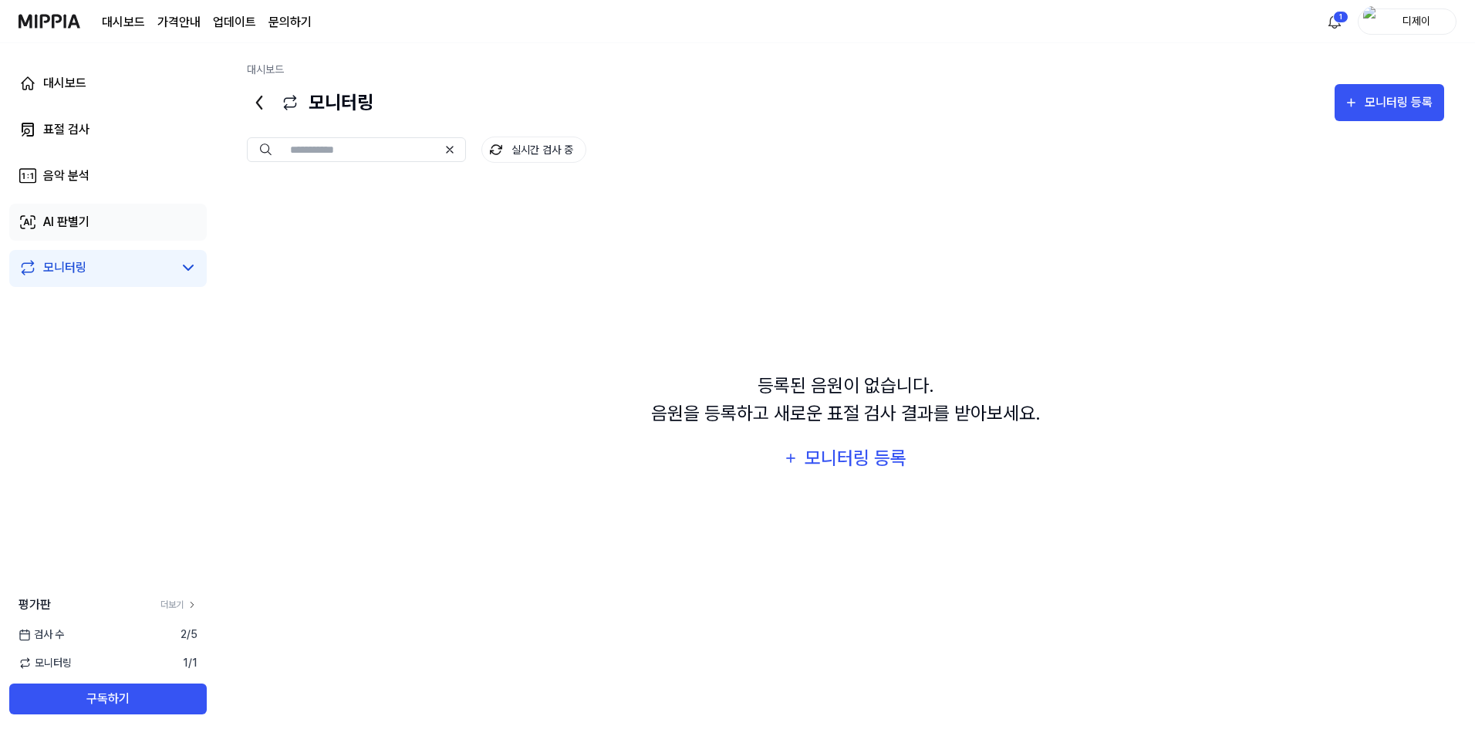
click at [120, 221] on link "AI 판별기" at bounding box center [107, 222] width 197 height 37
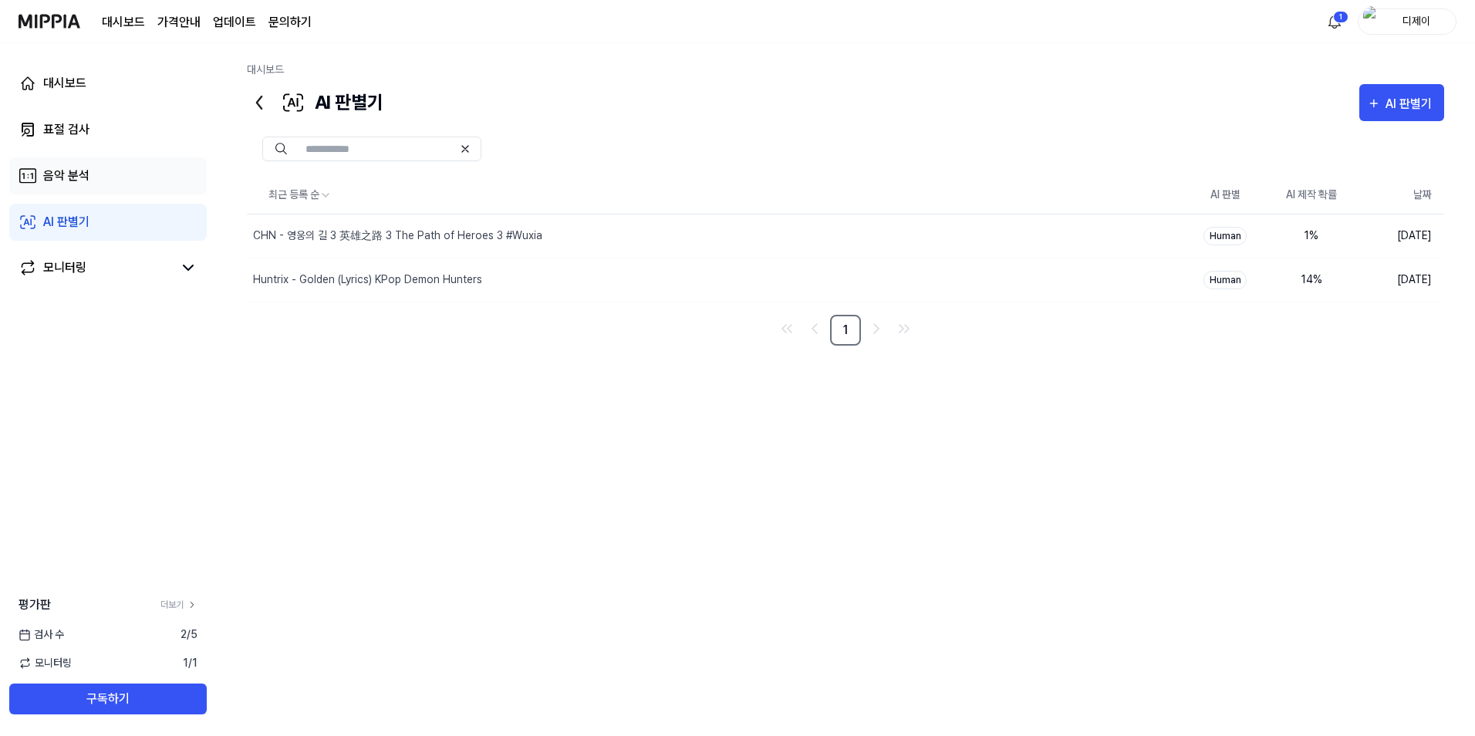
click at [116, 177] on link "음악 분석" at bounding box center [107, 175] width 197 height 37
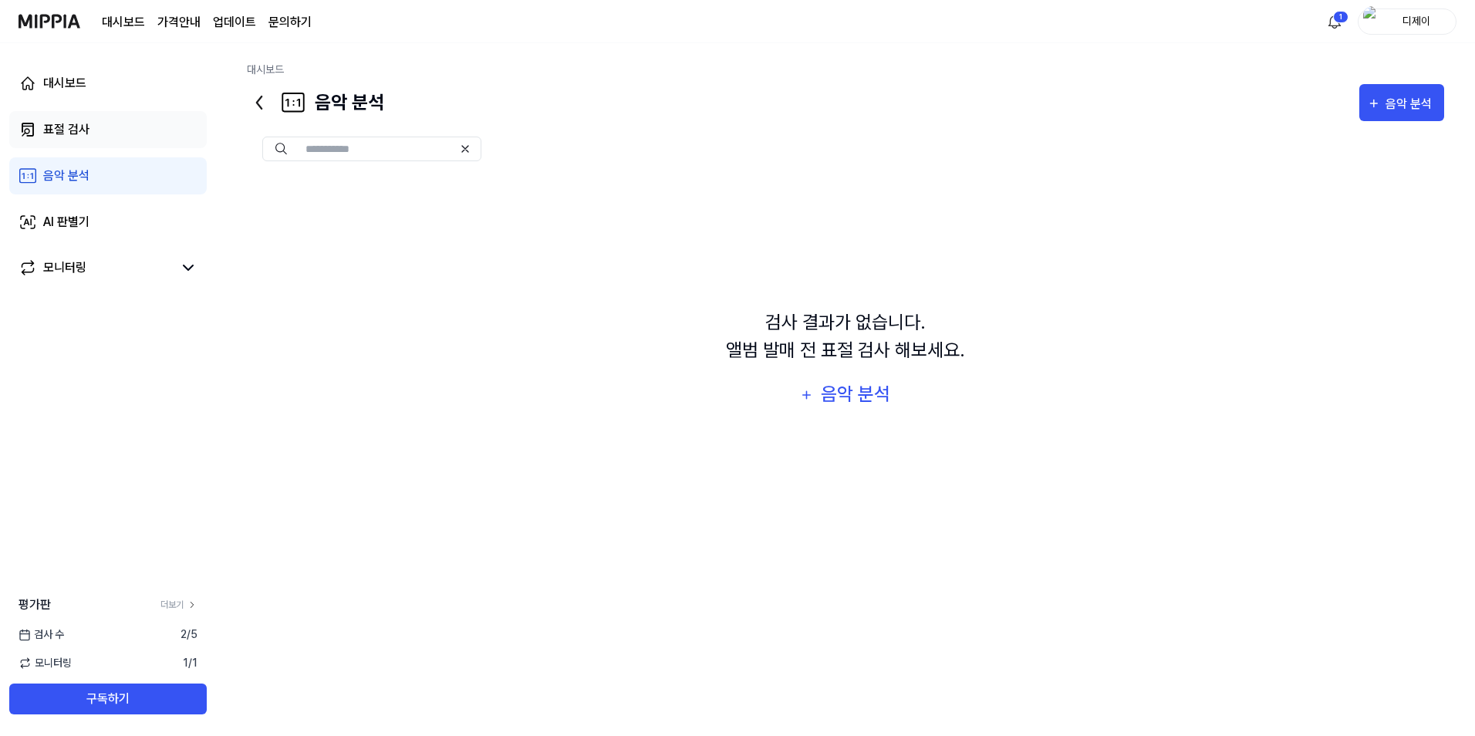
click at [111, 132] on link "표절 검사" at bounding box center [107, 129] width 197 height 37
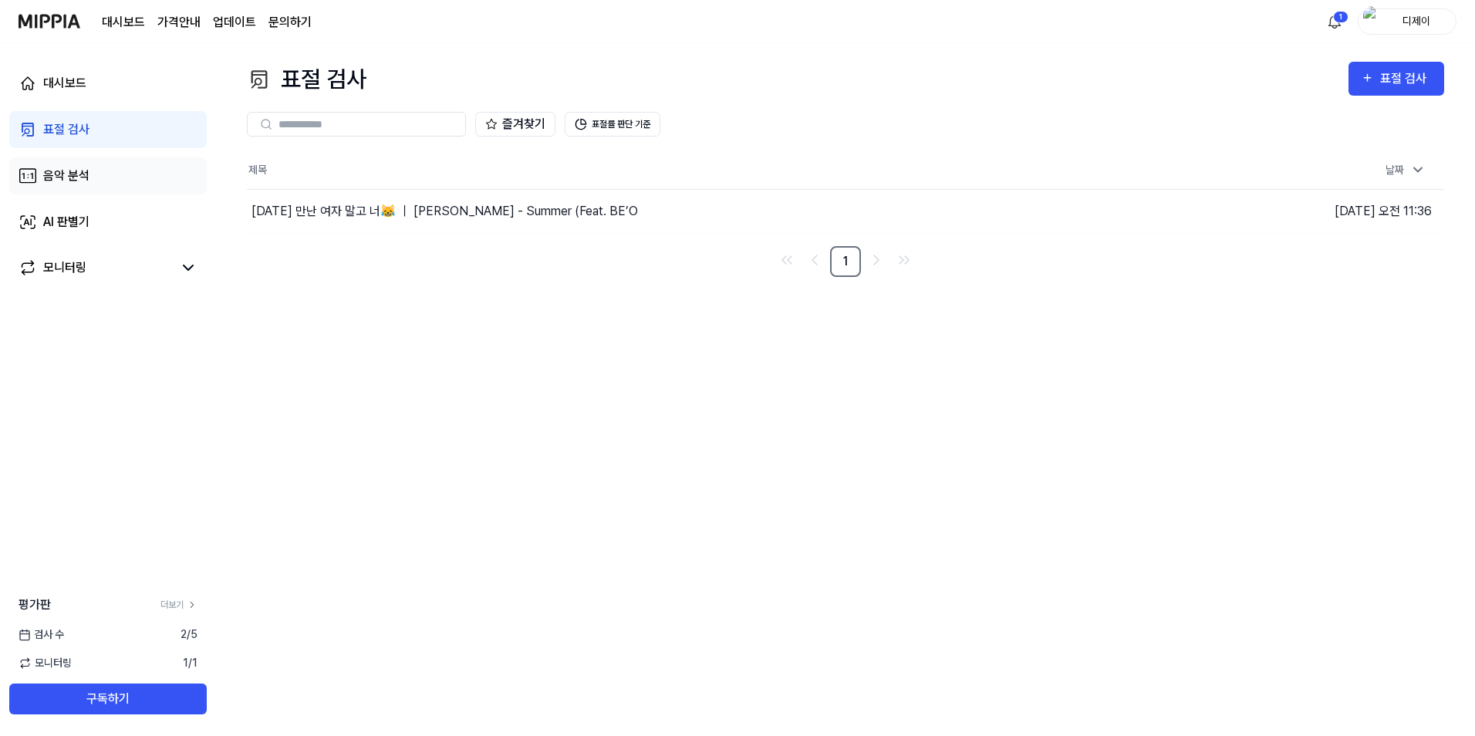
click at [98, 176] on link "음악 분석" at bounding box center [107, 175] width 197 height 37
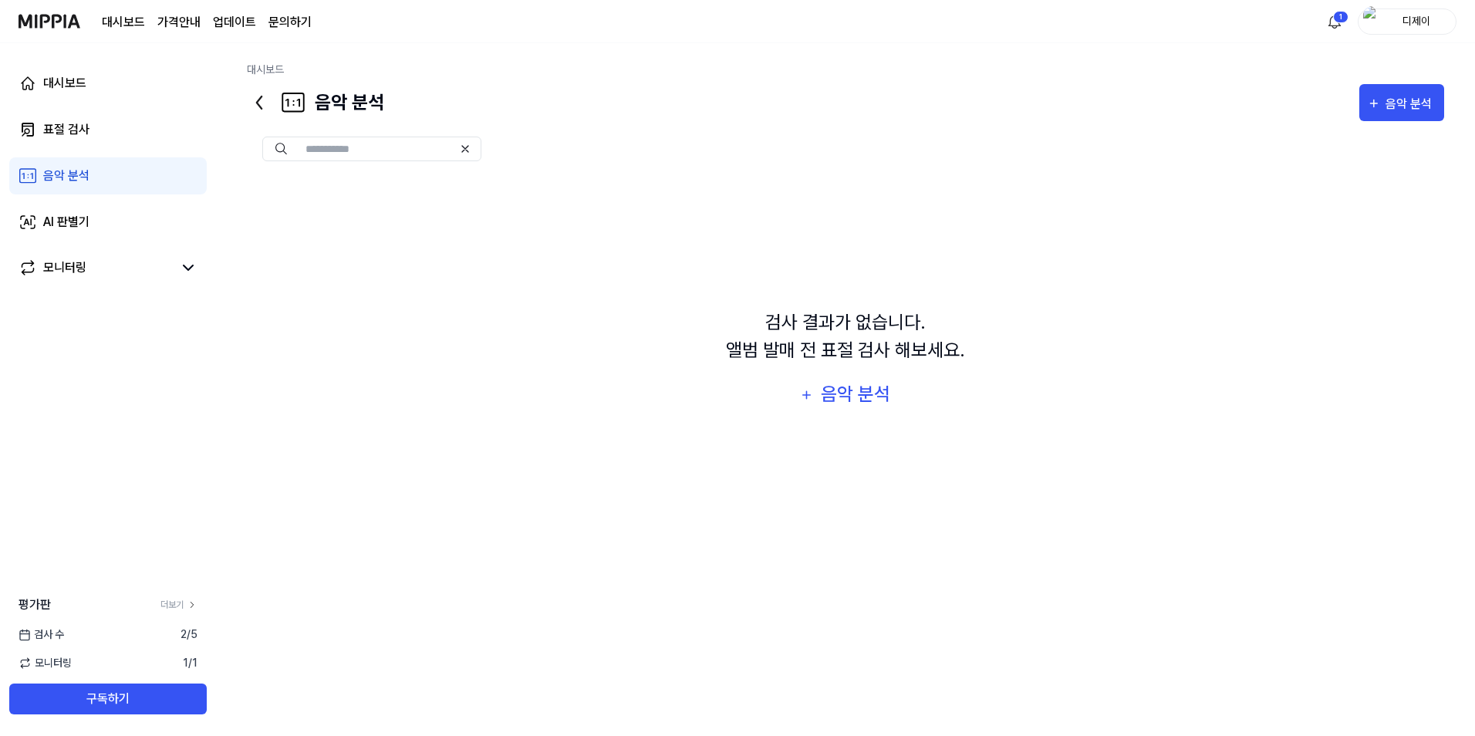
click at [98, 176] on link "음악 분석" at bounding box center [107, 175] width 197 height 37
click at [94, 148] on div "대시보드 표절 검사 음악 분석 AI 판별기 모니터링" at bounding box center [108, 175] width 216 height 265
click at [108, 127] on link "표절 검사" at bounding box center [107, 129] width 197 height 37
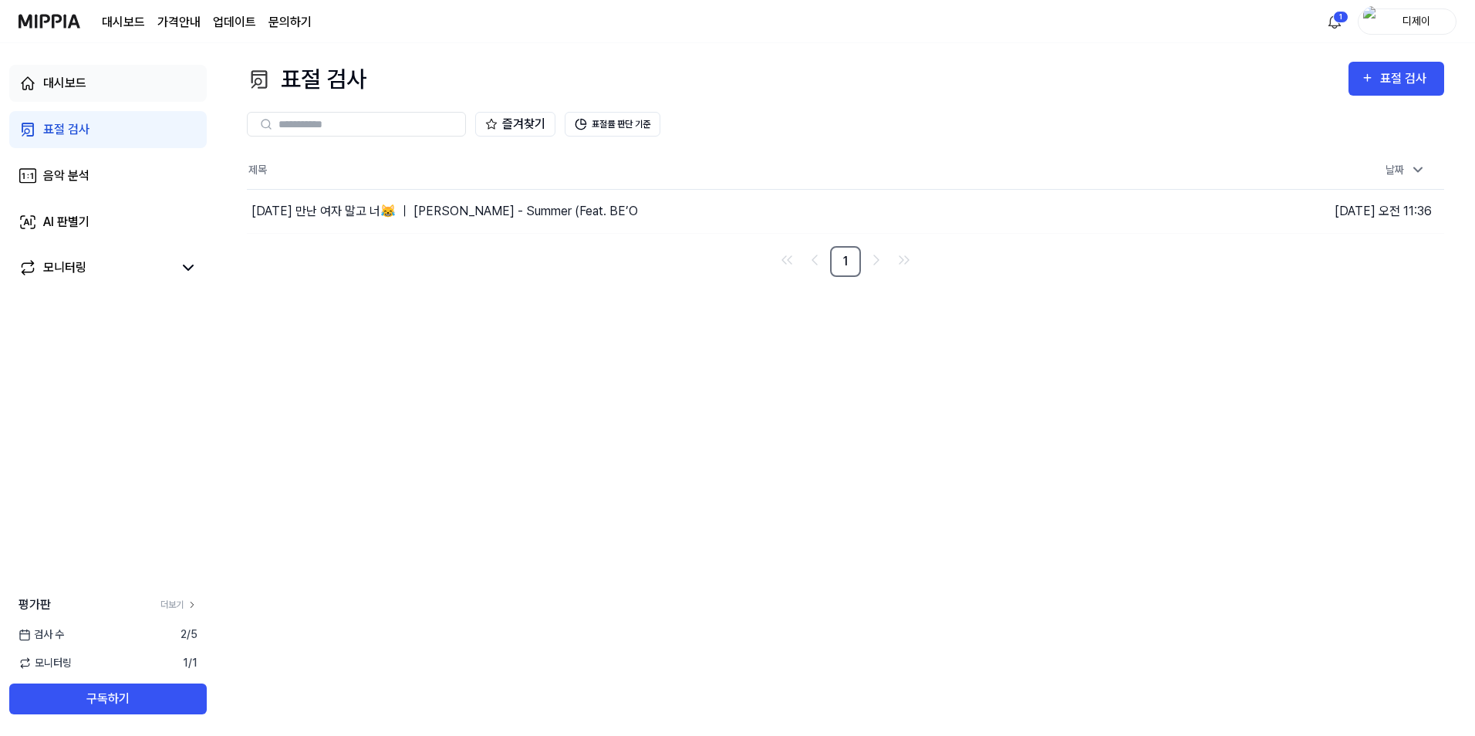
click at [109, 78] on link "대시보드" at bounding box center [107, 83] width 197 height 37
